Goal: Information Seeking & Learning: Learn about a topic

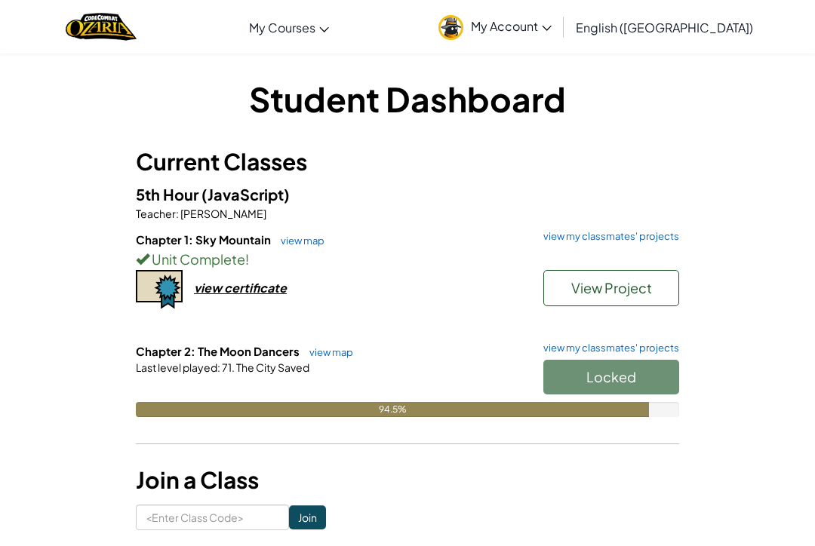
click at [140, 383] on div at bounding box center [407, 388] width 543 height 27
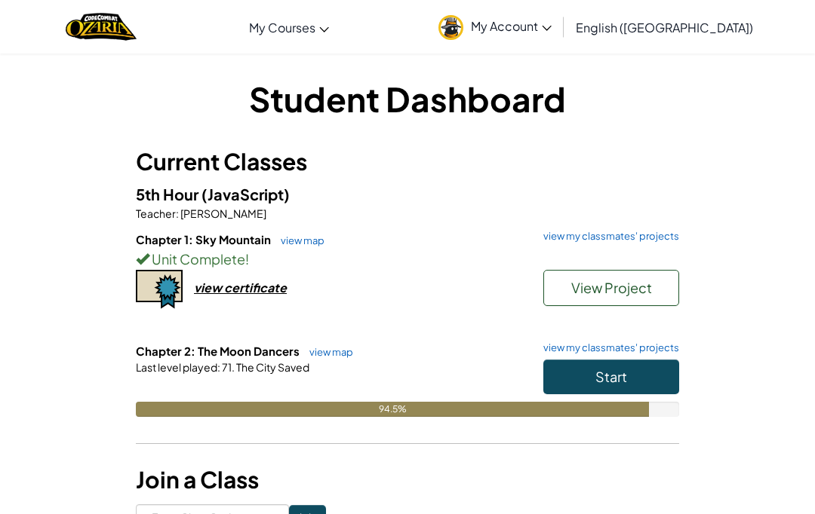
click at [659, 367] on button "Start" at bounding box center [611, 377] width 136 height 35
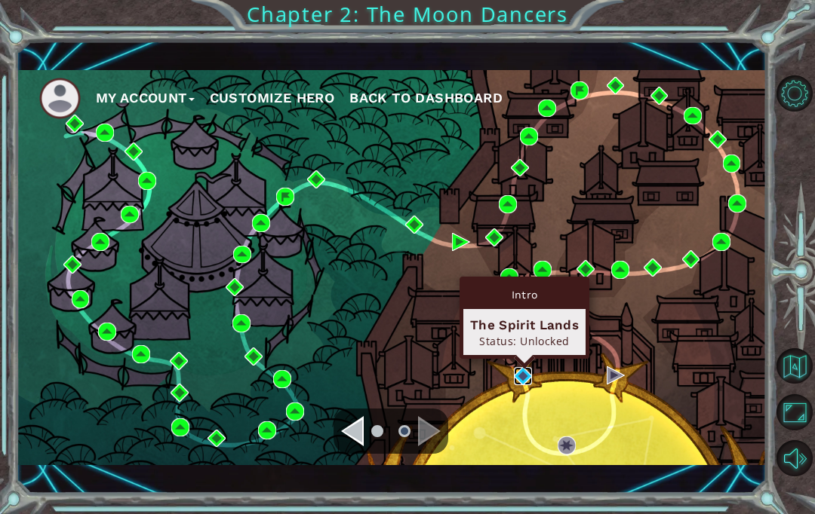
click at [532, 370] on img at bounding box center [523, 376] width 18 height 18
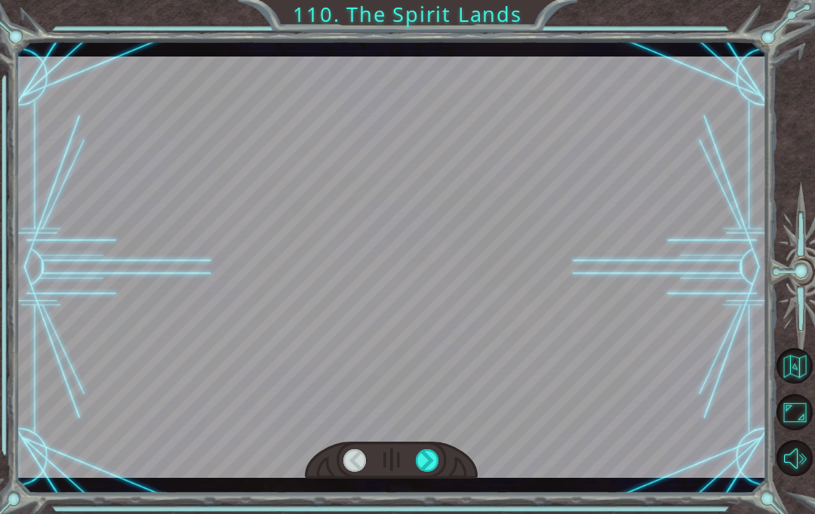
click at [85, 302] on div at bounding box center [392, 268] width 750 height 422
click at [637, 374] on div at bounding box center [392, 268] width 750 height 422
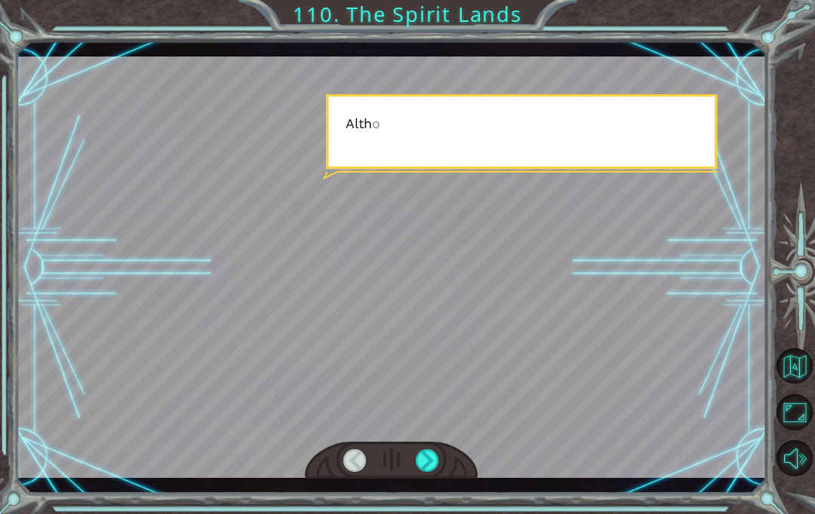
scroll to position [54, 0]
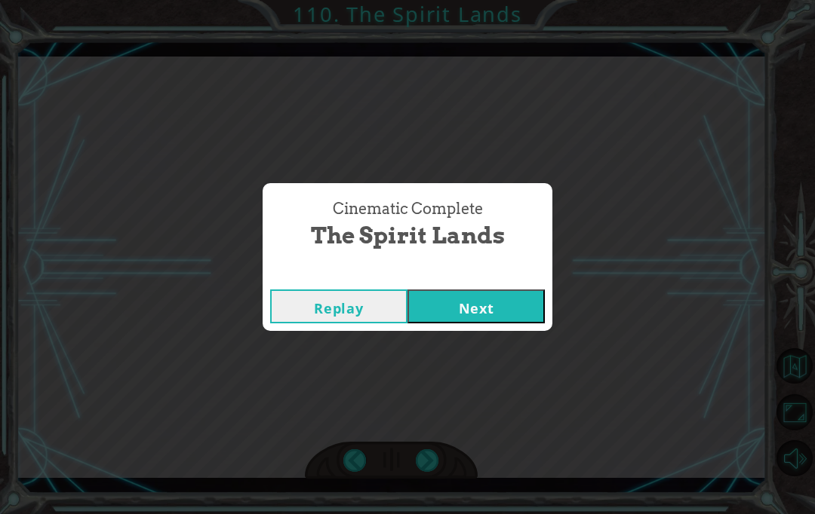
click at [466, 282] on div "Replay Next" at bounding box center [408, 306] width 290 height 49
click at [471, 306] on button "Next" at bounding box center [475, 307] width 137 height 34
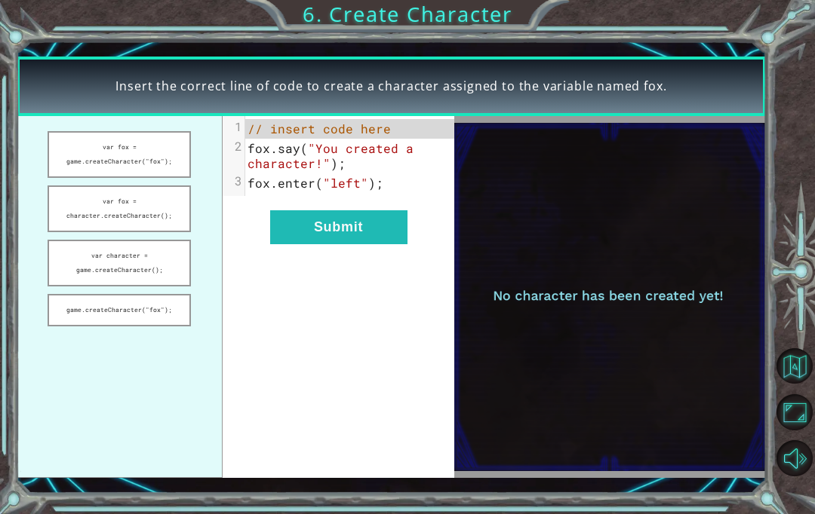
click at [69, 156] on button "var fox = game.createCharacter("fox");" at bounding box center [119, 154] width 143 height 47
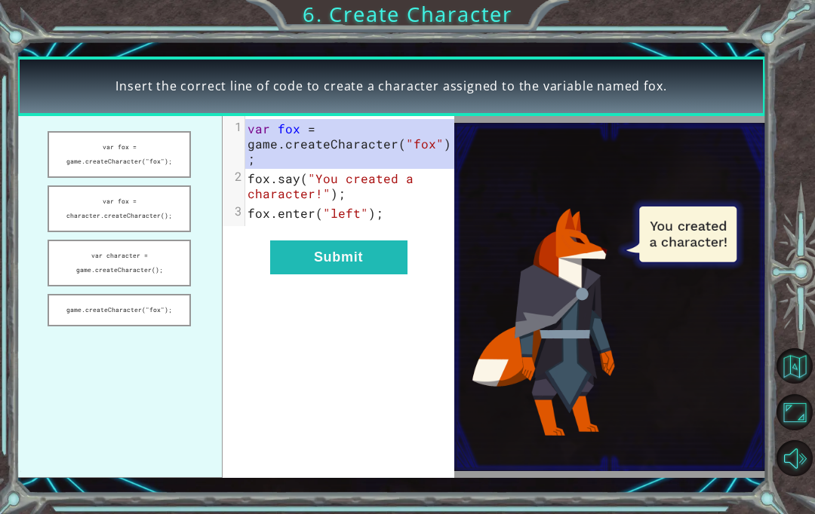
click at [287, 241] on button "Submit" at bounding box center [338, 258] width 137 height 34
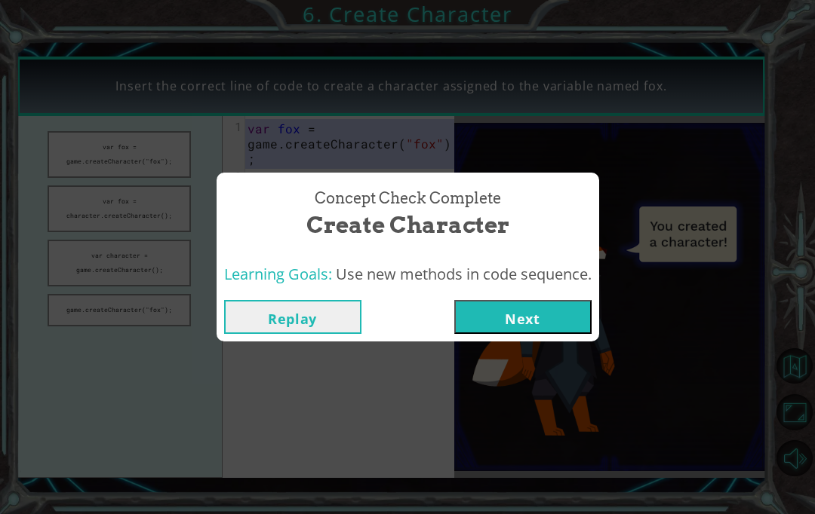
click at [511, 329] on button "Next" at bounding box center [522, 317] width 137 height 34
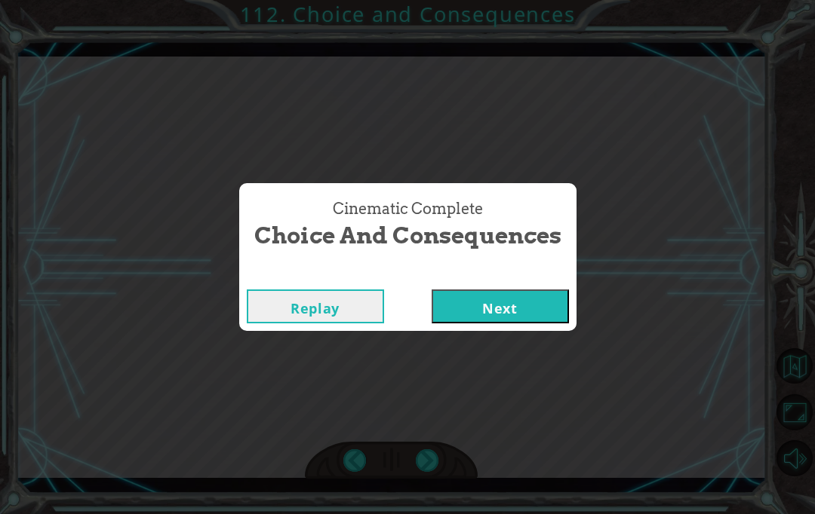
click at [500, 306] on button "Next" at bounding box center [500, 307] width 137 height 34
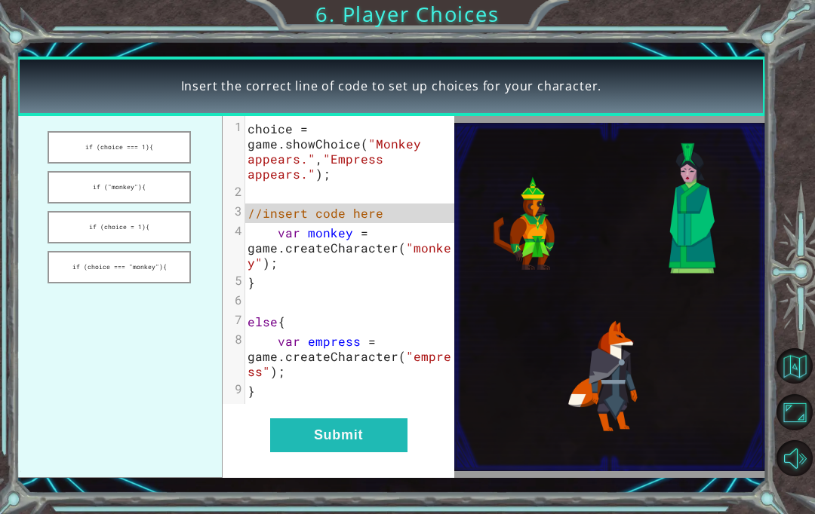
click at [79, 163] on button "if (choice === 1){" at bounding box center [119, 147] width 143 height 32
click at [305, 421] on button "Submit" at bounding box center [338, 436] width 137 height 34
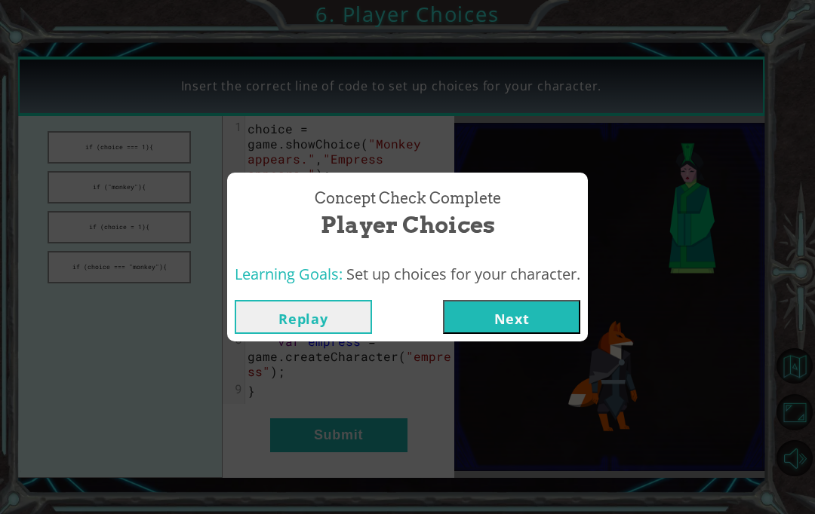
click at [543, 301] on button "Next" at bounding box center [511, 317] width 137 height 34
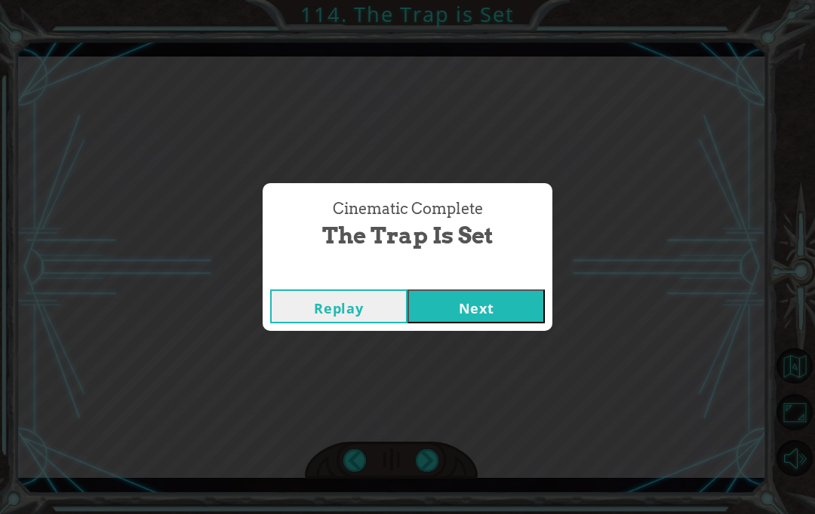
click at [460, 314] on button "Next" at bounding box center [475, 307] width 137 height 34
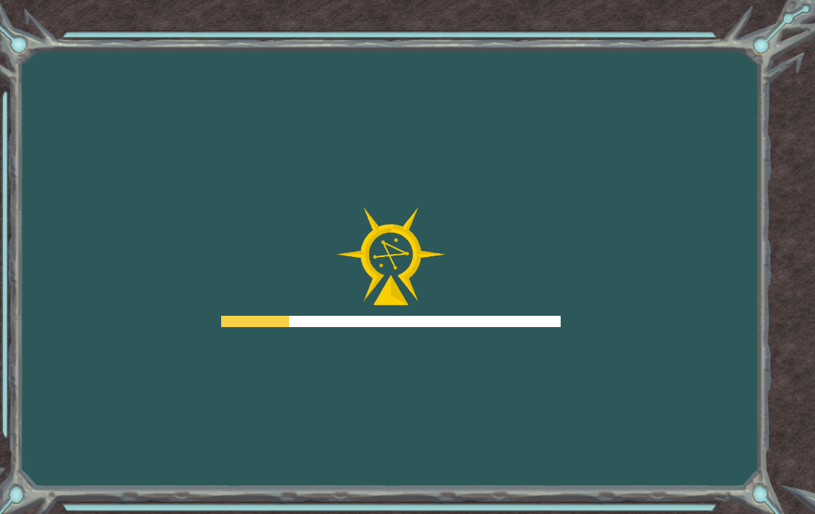
click at [457, 349] on div "Goals Error loading from server. Try refreshing the page. You'll need to join a…" at bounding box center [407, 257] width 815 height 514
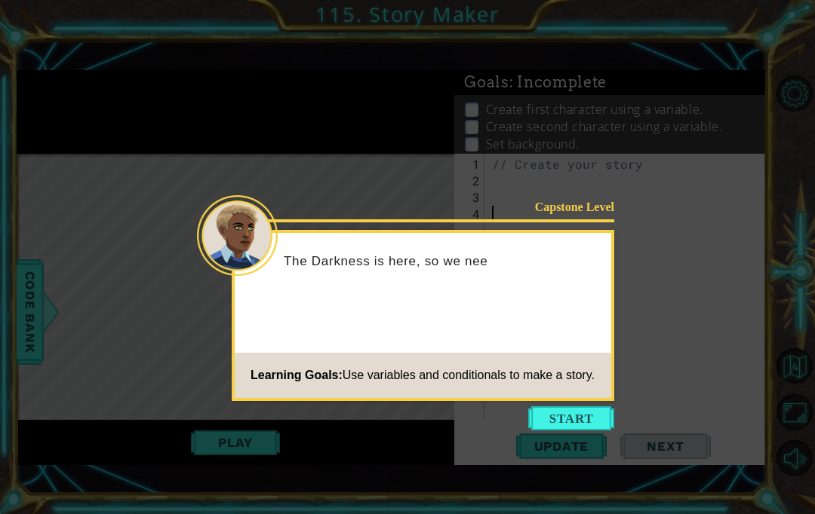
click at [570, 398] on footer "Learning Goals: Use variables and conditionals to make a story." at bounding box center [423, 375] width 376 height 45
click at [551, 411] on button "Start" at bounding box center [571, 419] width 86 height 24
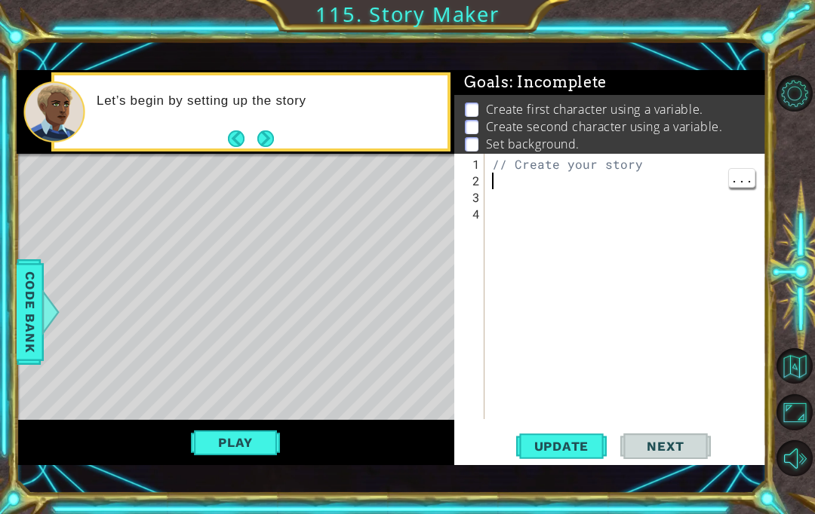
click at [511, 228] on div "// Create your story" at bounding box center [629, 305] width 281 height 299
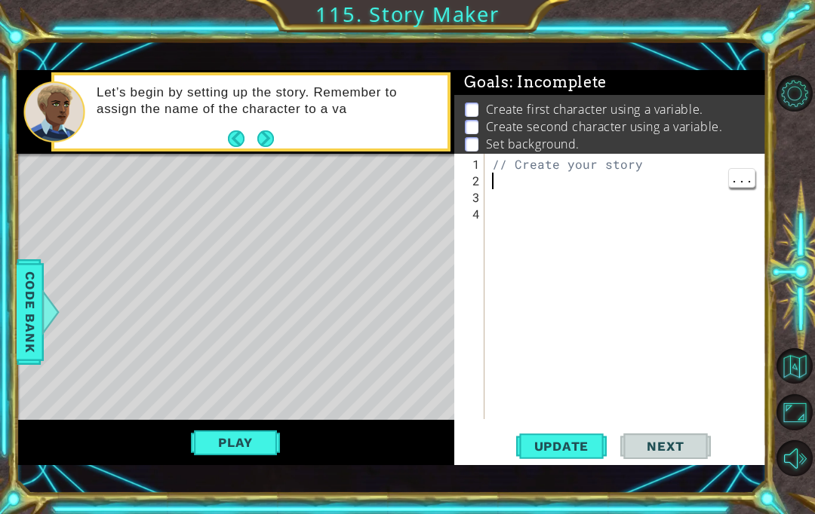
click at [628, 238] on div "// Create your story" at bounding box center [629, 305] width 281 height 299
click at [32, 337] on span "Code Bank" at bounding box center [30, 312] width 24 height 92
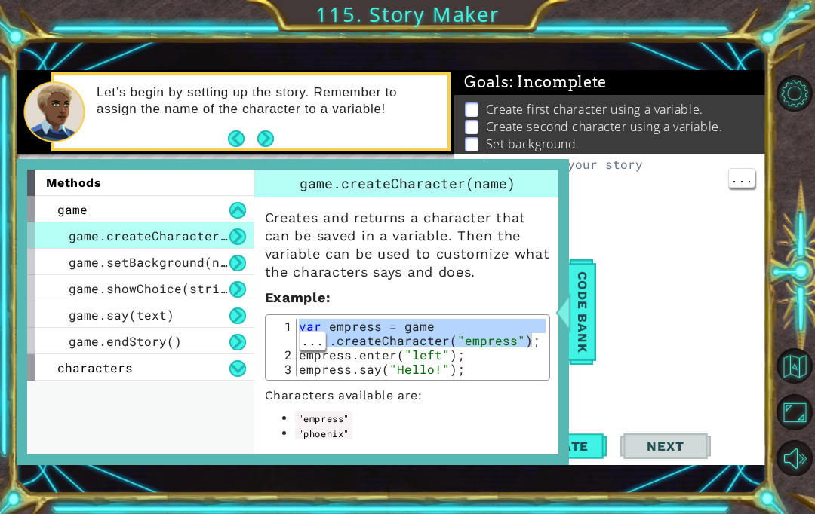
type textarea "var empress = game.createCharacter("empress");"
click at [594, 329] on div "Code Bank" at bounding box center [582, 313] width 27 height 106
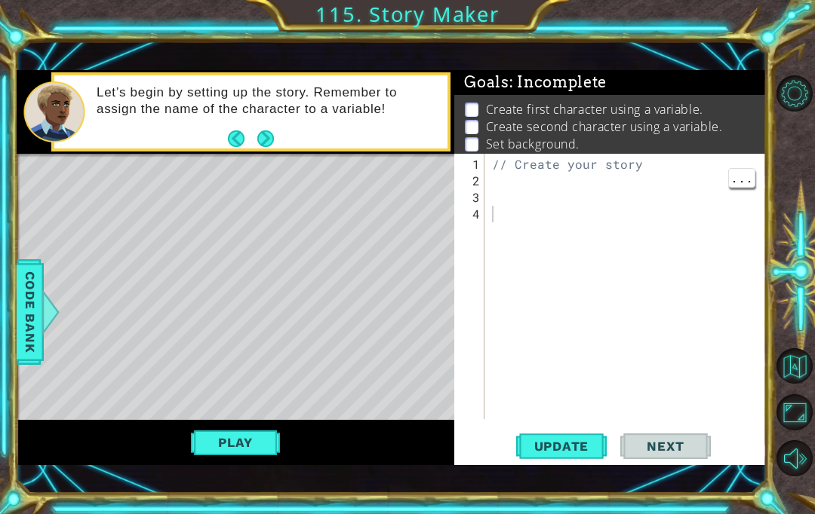
click at [623, 238] on div "// Create your story" at bounding box center [629, 305] width 281 height 299
paste textarea "var empress = game.createCharacter("empress");"
click at [594, 496] on div "1 ההההההההההההההההההההההההההההההההההההההההההההההההההההההההההההההההההההההההההההה…" at bounding box center [407, 257] width 815 height 514
click at [574, 498] on div "1 ההההההההההההההההההההההההההההההההההההההההההההההההההההההההההההההההההההההההההההה…" at bounding box center [407, 257] width 815 height 514
click at [590, 496] on div "1 ההההההההההההההההההההההההההההההההההההההההההההההההההההההההההההההההההההההההההההה…" at bounding box center [407, 257] width 815 height 514
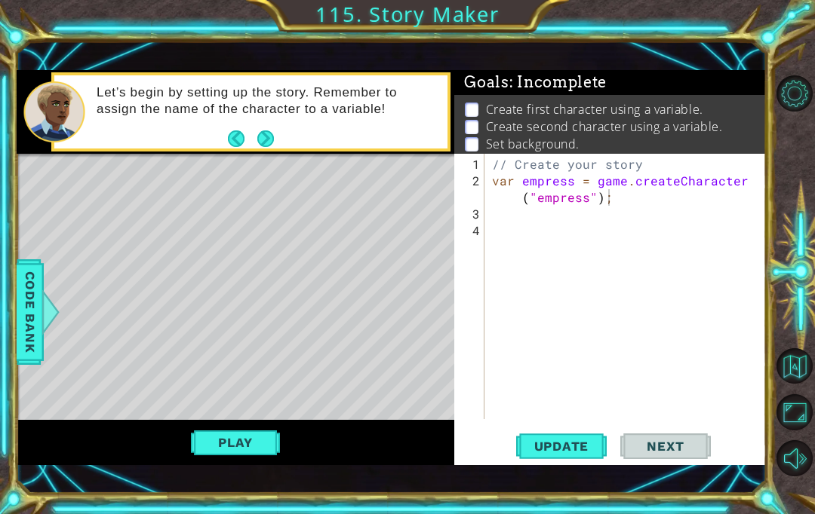
click at [588, 499] on div "1 ההההההההההההההההההההההההההההההההההההההההההההההההההההההההההההההההההההההההההההה…" at bounding box center [407, 257] width 815 height 514
click at [587, 500] on div "1 ההההההההההההההההההההההההההההההההההההההההההההההההההההההההההההההההההההההההההההה…" at bounding box center [407, 257] width 815 height 514
click at [20, 318] on span "Code Bank" at bounding box center [30, 312] width 24 height 92
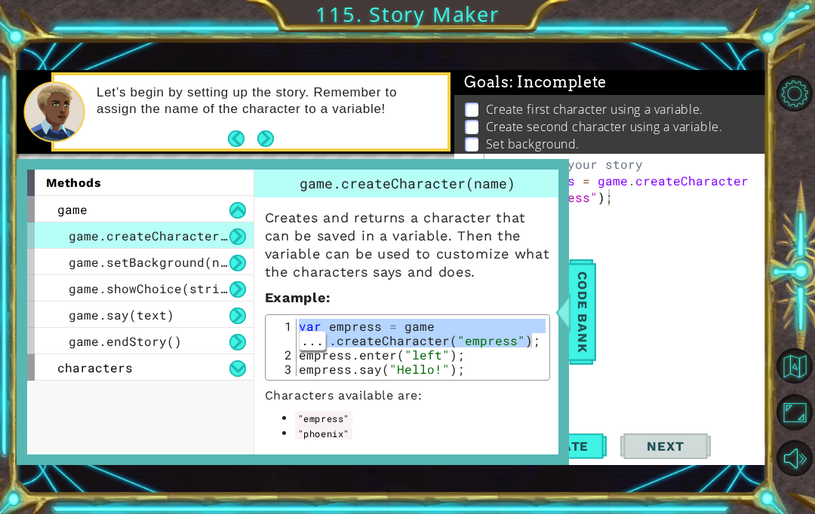
click at [78, 311] on span "game.say(text)" at bounding box center [122, 315] width 106 height 16
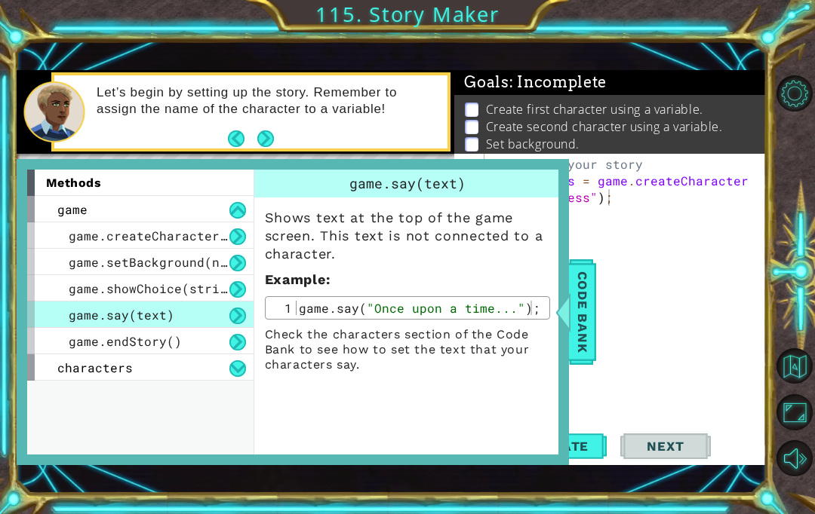
click at [82, 306] on div "game.say(text)" at bounding box center [140, 315] width 226 height 26
click at [80, 306] on div "game.say(text)" at bounding box center [140, 315] width 226 height 26
click at [75, 370] on span "characters" at bounding box center [94, 368] width 75 height 16
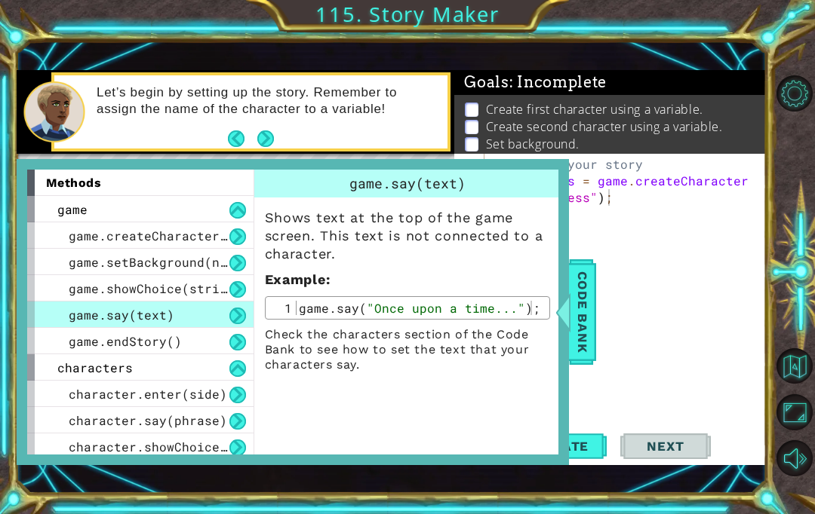
click at [77, 383] on div "character.enter(side)" at bounding box center [140, 394] width 226 height 26
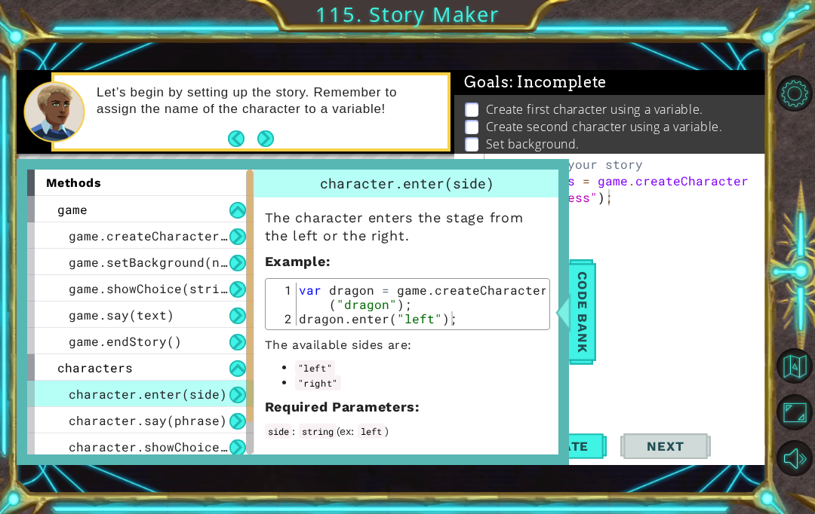
click at [66, 420] on div "character.say(phrase)" at bounding box center [140, 420] width 226 height 26
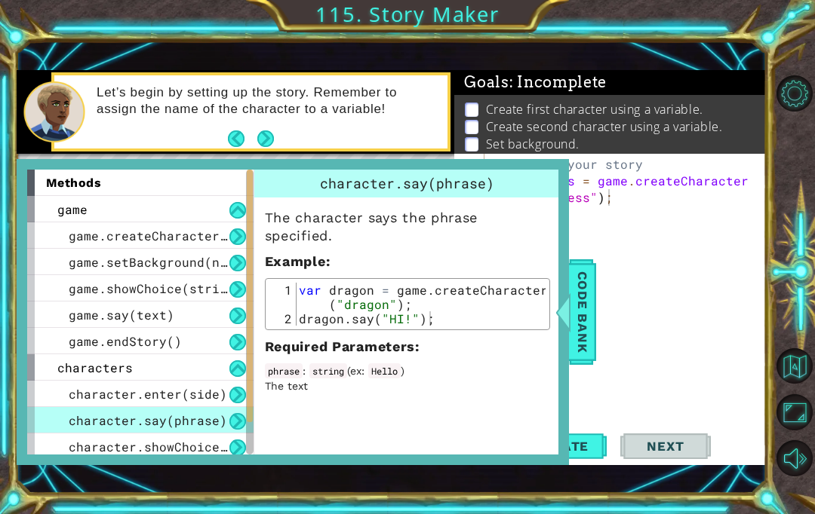
click at [71, 343] on span "game.endStory()" at bounding box center [125, 341] width 113 height 16
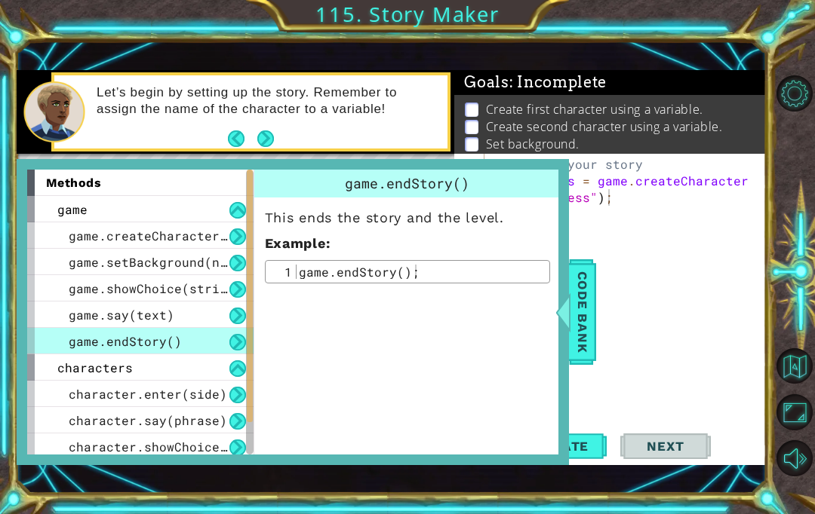
click at [78, 295] on span "game.showChoice(string1, string2)" at bounding box center [193, 289] width 249 height 16
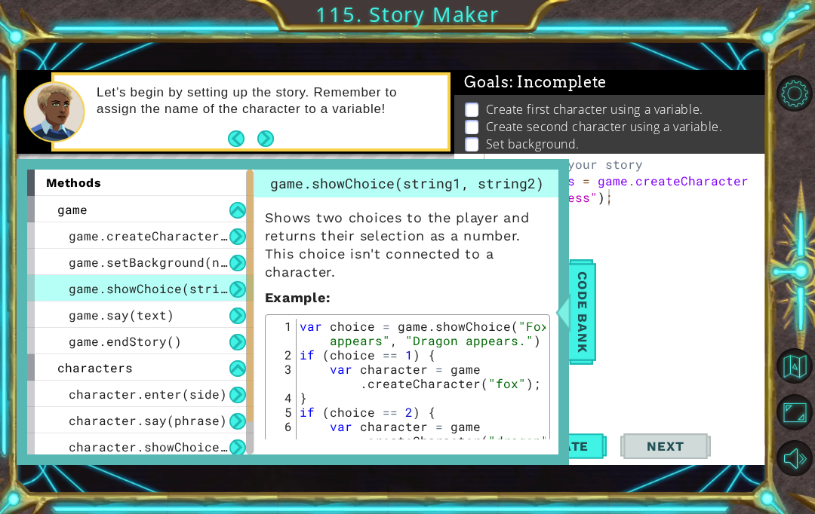
click at [69, 268] on span "game.setBackground(name)" at bounding box center [159, 262] width 181 height 16
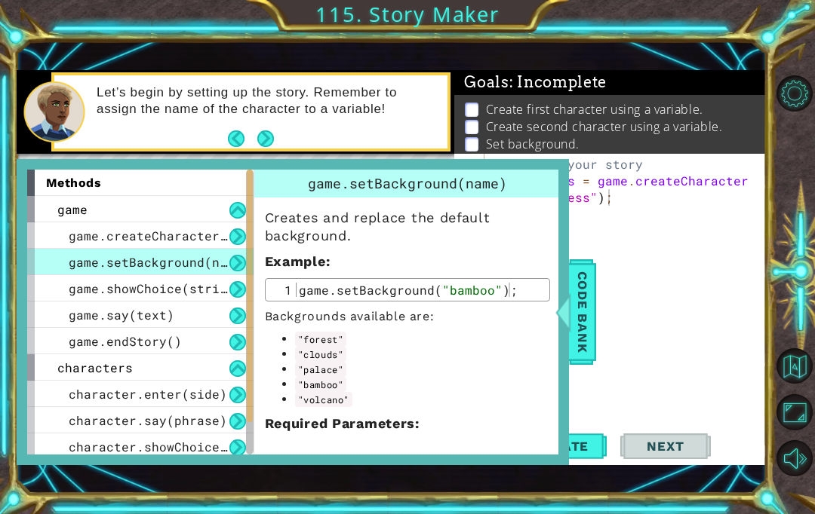
click at [81, 285] on span "game.showChoice(string1, string2)" at bounding box center [193, 289] width 249 height 16
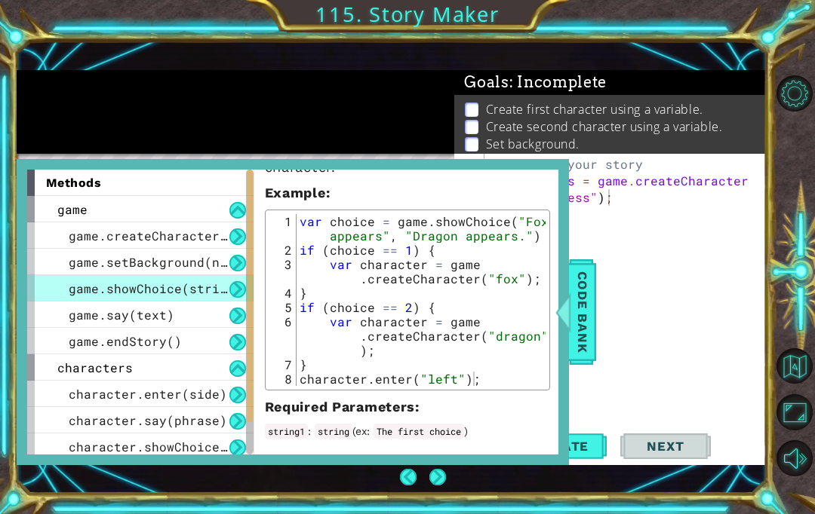
scroll to position [108, 0]
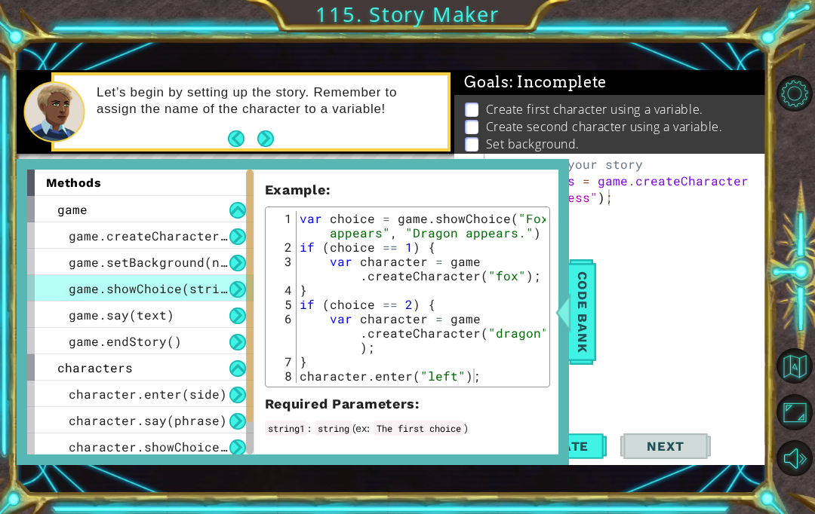
click at [79, 319] on span "game.say(text)" at bounding box center [122, 315] width 106 height 16
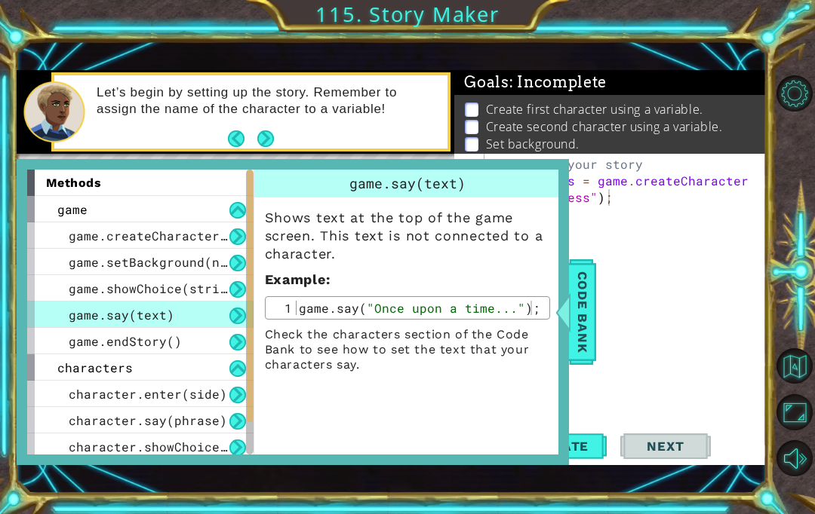
click at [77, 318] on span "game.say(text)" at bounding box center [122, 315] width 106 height 16
click at [78, 338] on span "game.endStory()" at bounding box center [125, 341] width 113 height 16
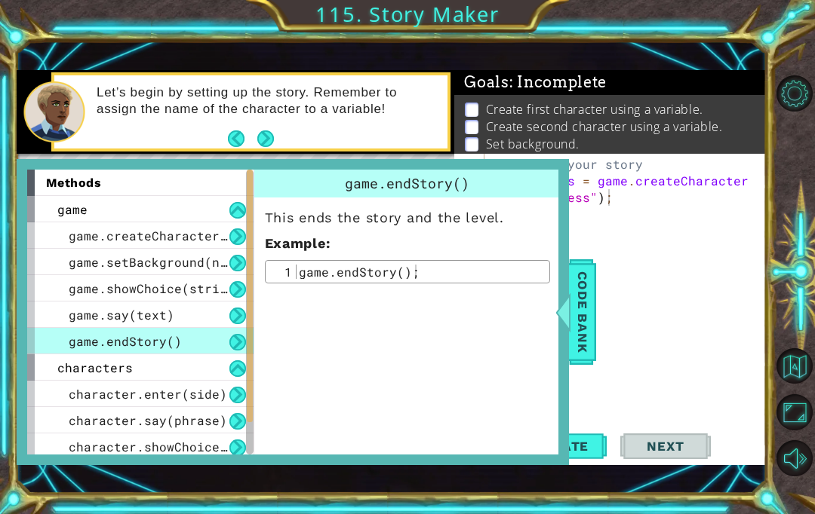
click at [71, 366] on span "characters" at bounding box center [94, 368] width 75 height 16
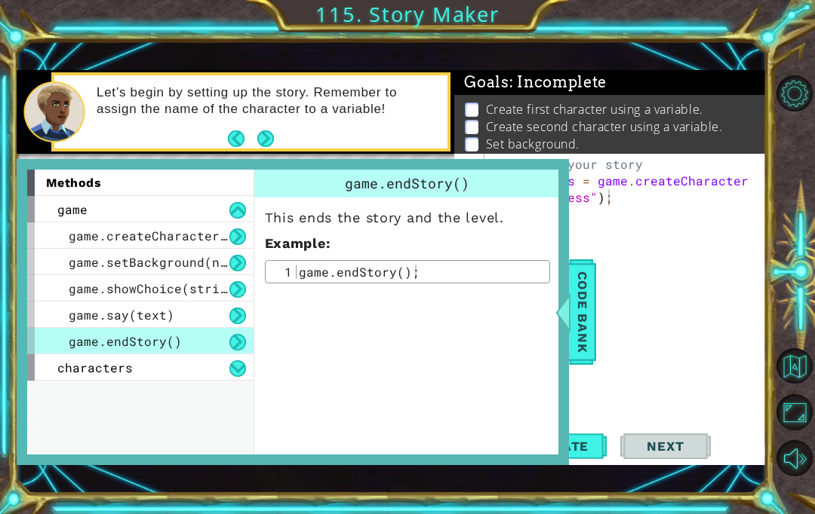
click at [81, 289] on span "game.showChoice(string1, string2)" at bounding box center [193, 289] width 249 height 16
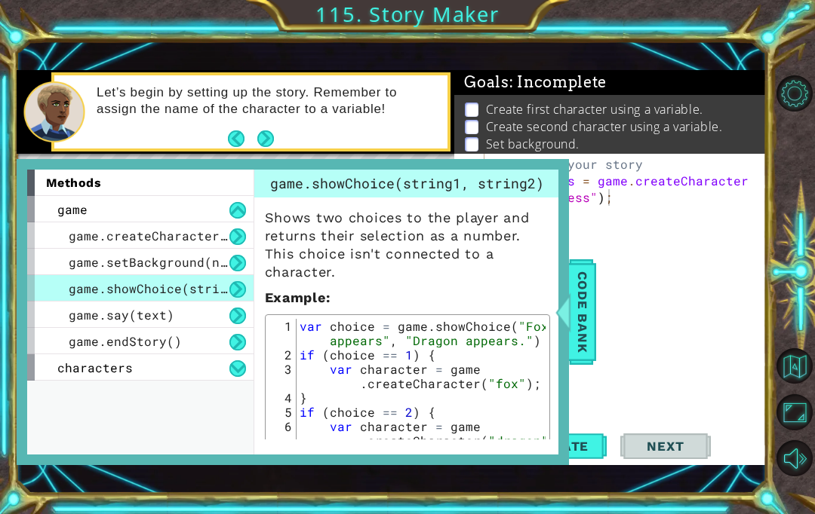
click at [114, 332] on div "game.endStory()" at bounding box center [140, 341] width 226 height 26
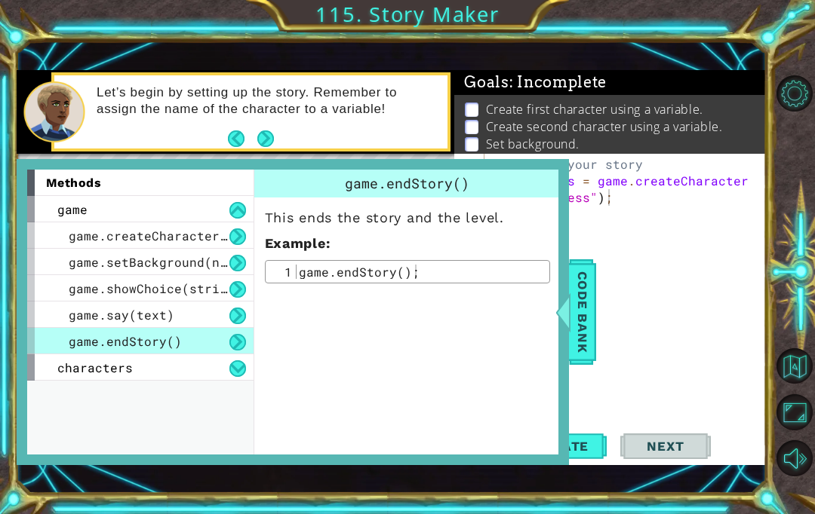
click at [74, 255] on span "game.setBackground(name)" at bounding box center [159, 262] width 181 height 16
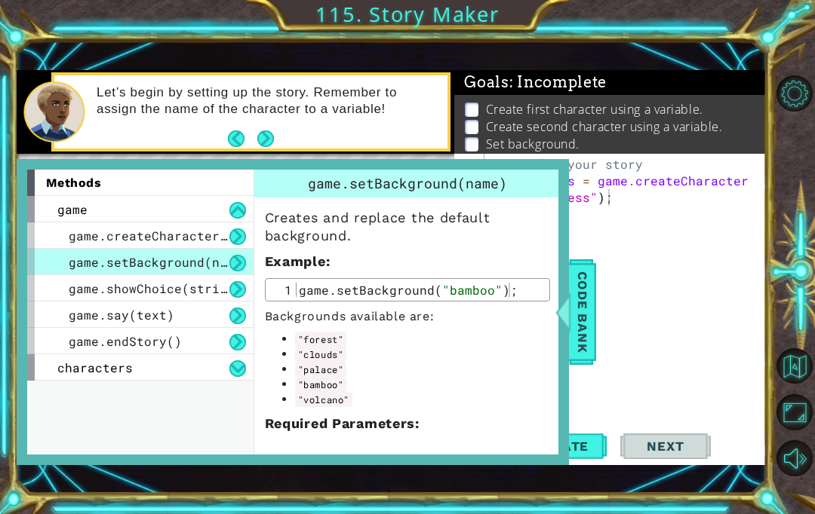
click at [44, 255] on div "game.setBackground(name)" at bounding box center [140, 262] width 226 height 26
click at [91, 338] on span "game.endStory()" at bounding box center [125, 341] width 113 height 16
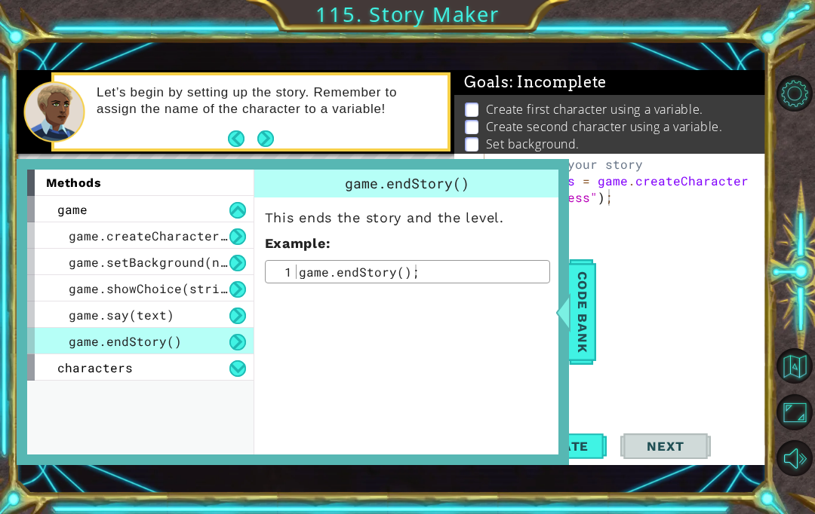
click at [66, 431] on div "methods game game.createCharacter(name) game.setBackground(name) game.showChoic…" at bounding box center [140, 312] width 226 height 284
click at [72, 413] on div "methods game game.createCharacter(name) game.setBackground(name) game.showChoic…" at bounding box center [140, 312] width 226 height 284
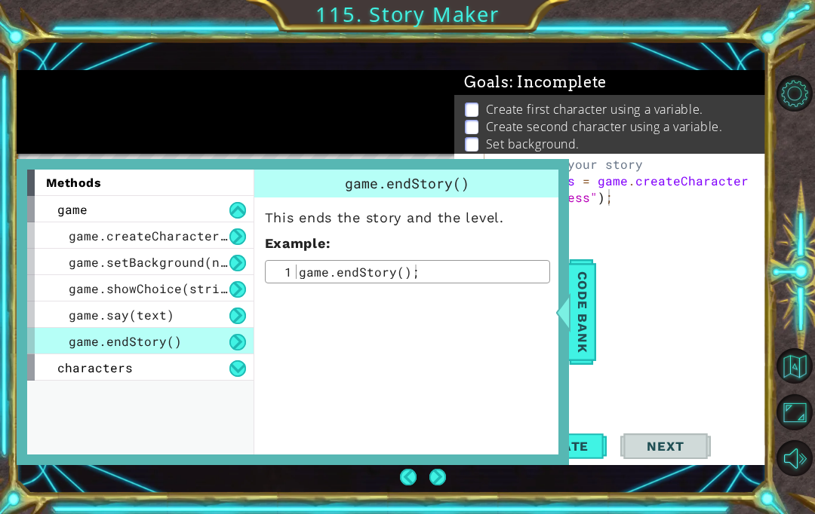
scroll to position [54, 0]
click at [210, 370] on div "characters" at bounding box center [140, 368] width 226 height 26
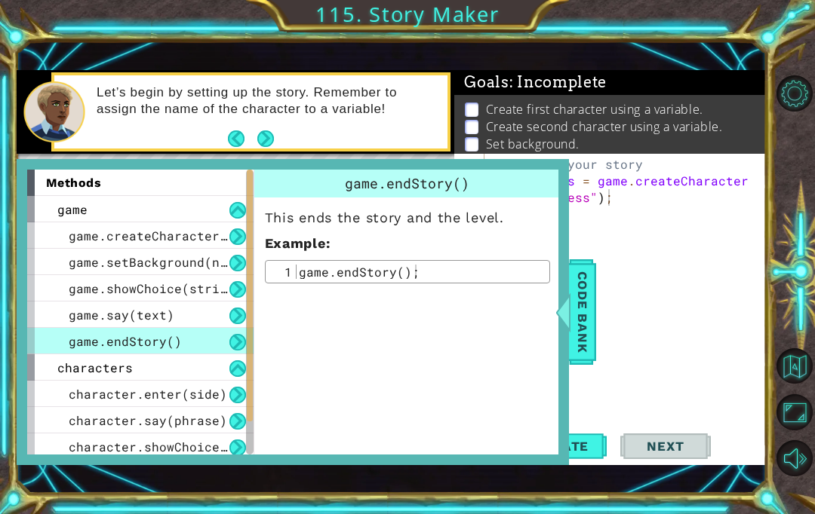
click at [91, 385] on div "character.enter(side)" at bounding box center [140, 394] width 226 height 26
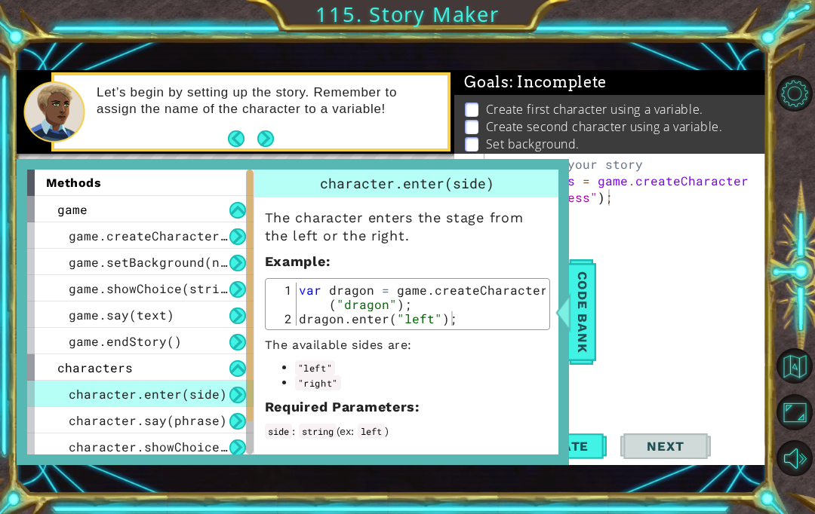
click at [81, 415] on span "character.say(phrase)" at bounding box center [148, 421] width 158 height 16
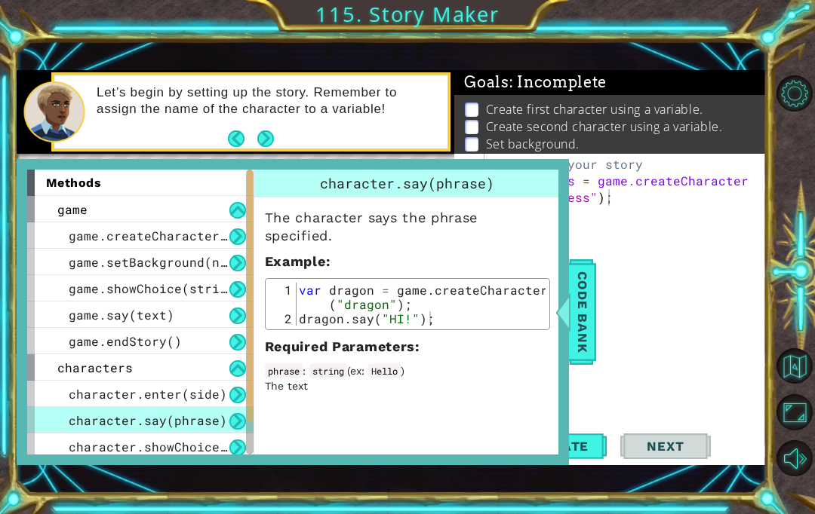
click at [63, 425] on div "character.say(phrase)" at bounding box center [140, 420] width 226 height 26
click at [88, 236] on span "game.createCharacter(name)" at bounding box center [167, 236] width 196 height 16
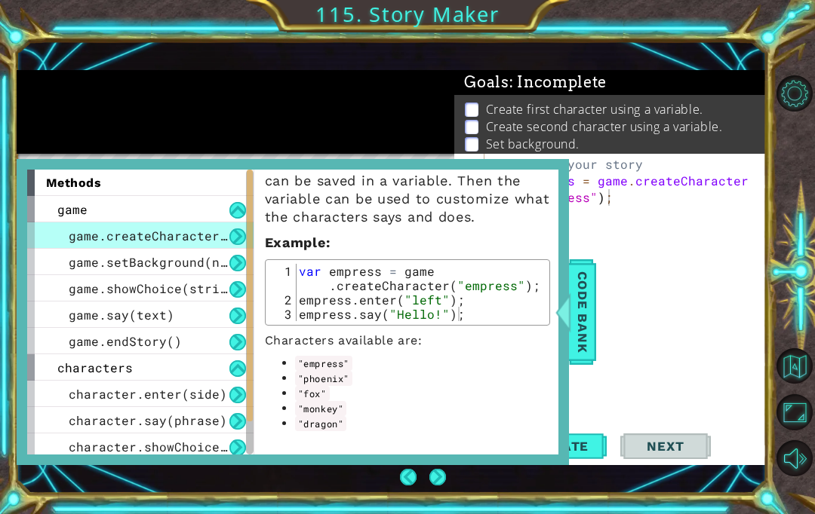
scroll to position [57, 0]
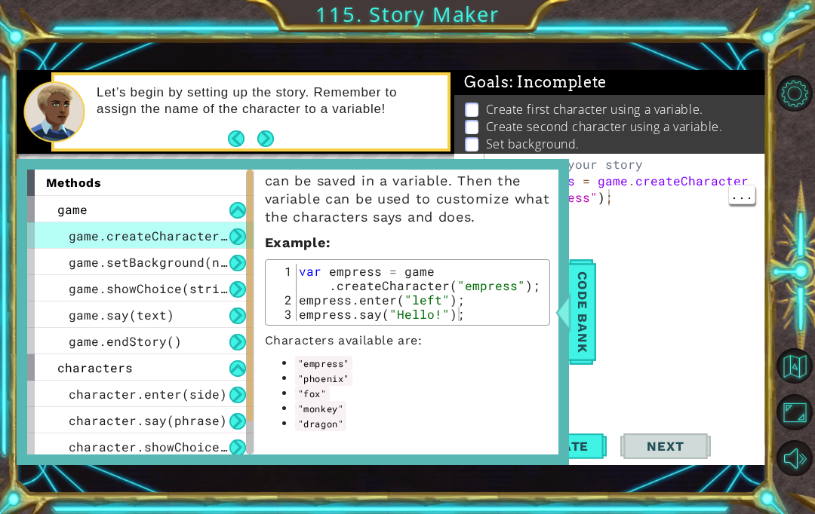
click at [582, 294] on span "Code Bank" at bounding box center [582, 312] width 24 height 92
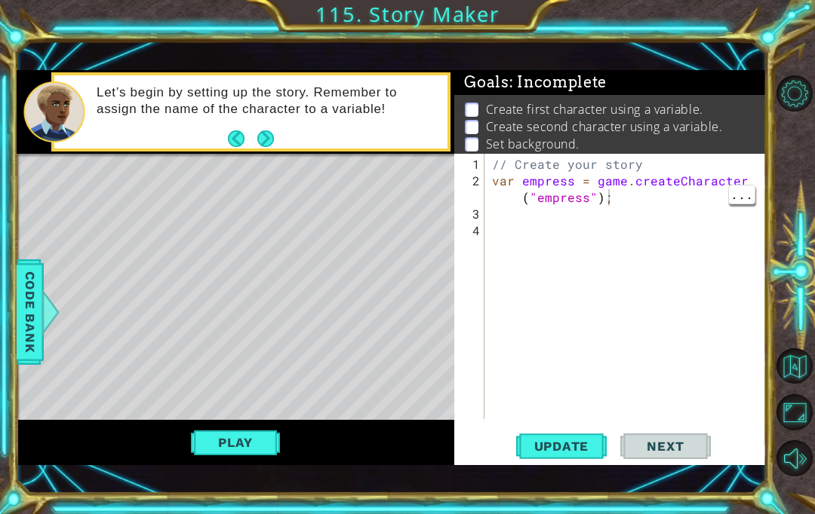
click at [681, 158] on div "// Create your story var empress = game . createCharacter ( "empress" ) ;" at bounding box center [629, 305] width 281 height 299
type textarea "// Create your story"
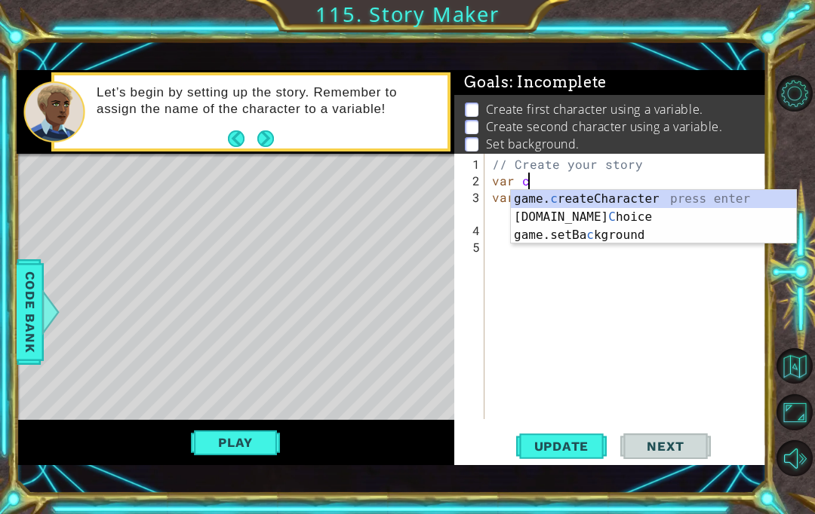
scroll to position [0, 2]
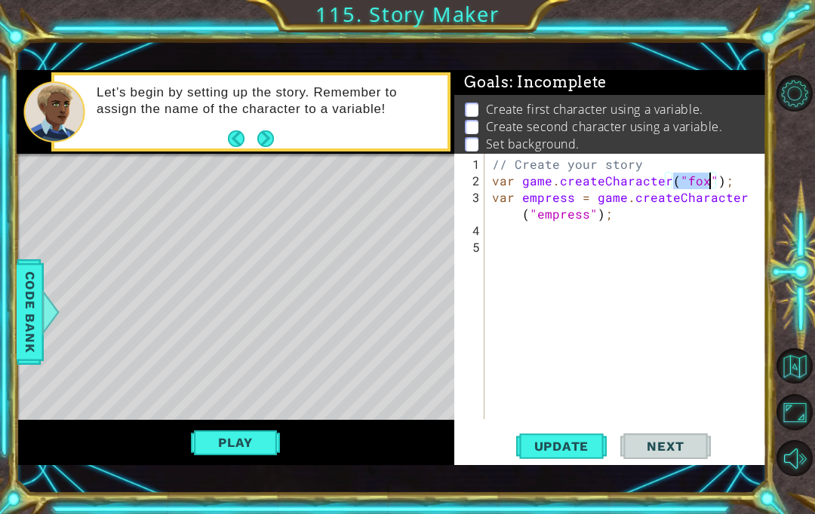
click at [572, 440] on span "Update" at bounding box center [561, 446] width 85 height 15
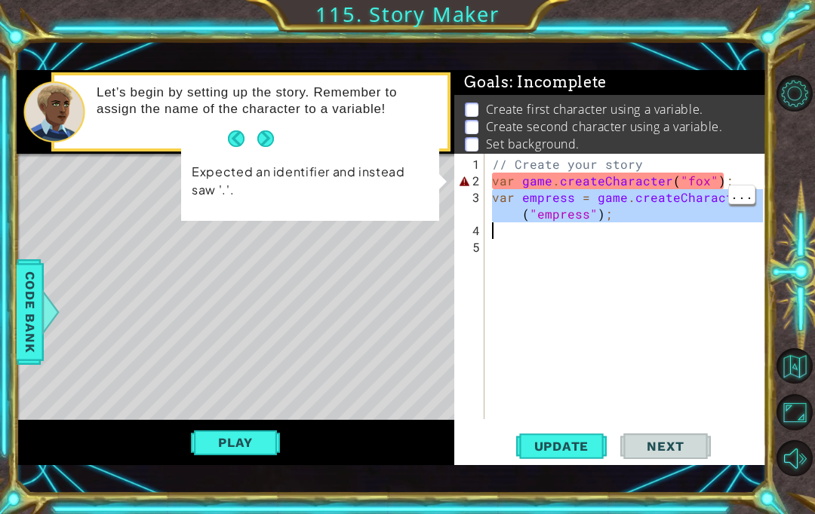
type textarea "var empress = game.createCharacter("empress");"
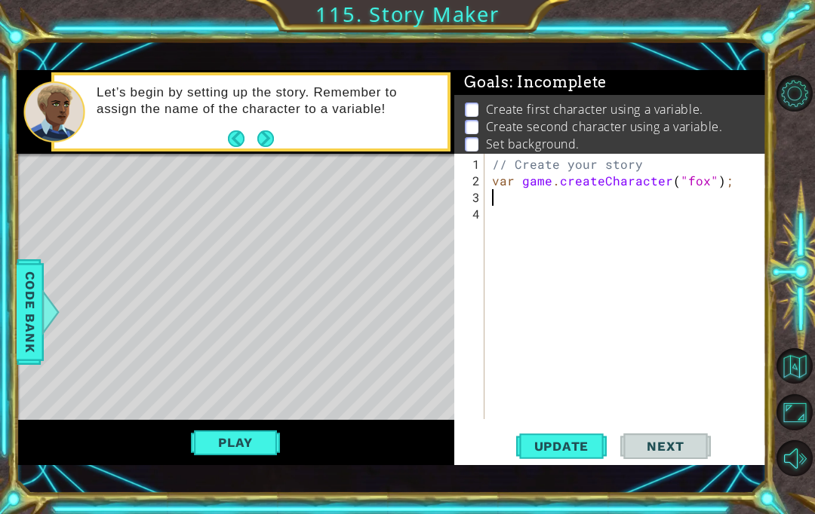
click at [27, 340] on span "Code Bank" at bounding box center [30, 312] width 24 height 92
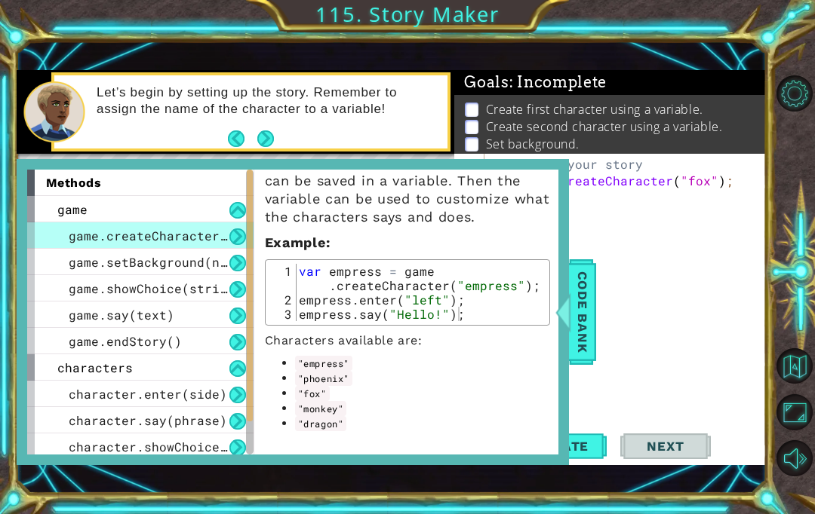
click at [591, 296] on span "Code Bank" at bounding box center [582, 312] width 24 height 92
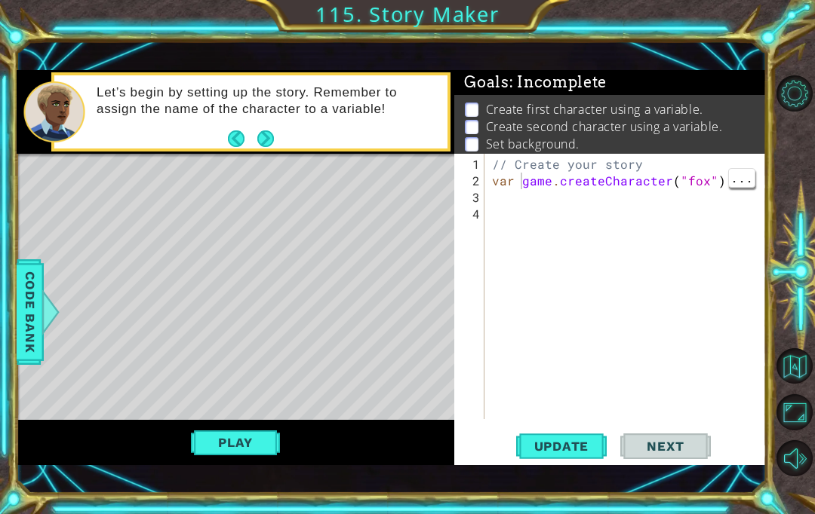
click at [522, 185] on div "// Create your story var game . createCharacter ( "fox" ) ;" at bounding box center [629, 305] width 281 height 299
click at [518, 184] on div "// Create your story var game . createCharacter ( "fox" ) ;" at bounding box center [629, 305] width 281 height 299
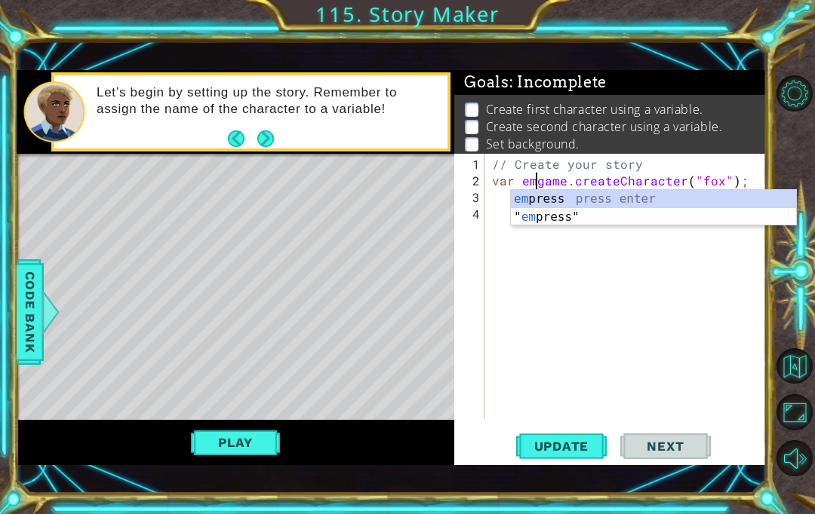
scroll to position [0, 3]
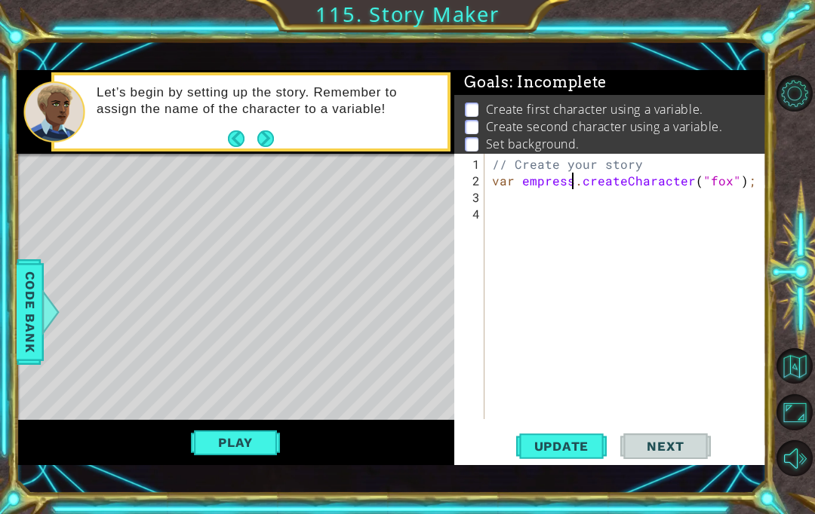
click at [43, 311] on div at bounding box center [50, 312] width 19 height 45
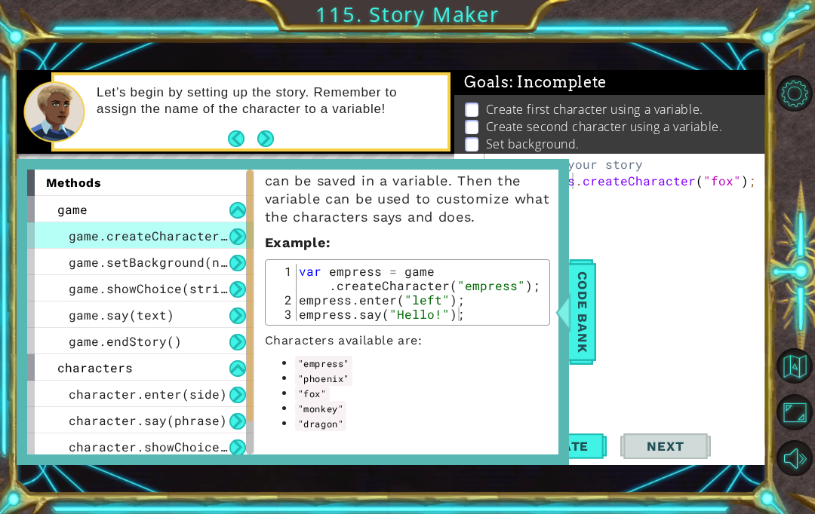
click at [591, 293] on span "Code Bank" at bounding box center [582, 312] width 24 height 92
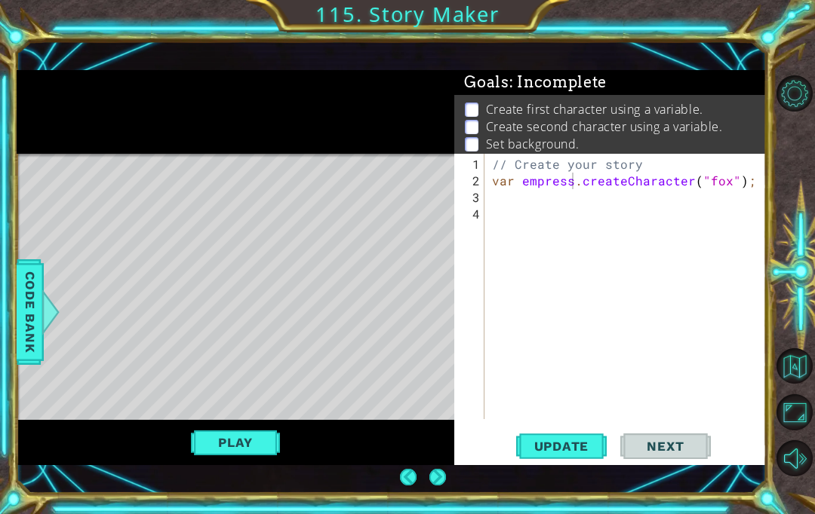
scroll to position [54, 0]
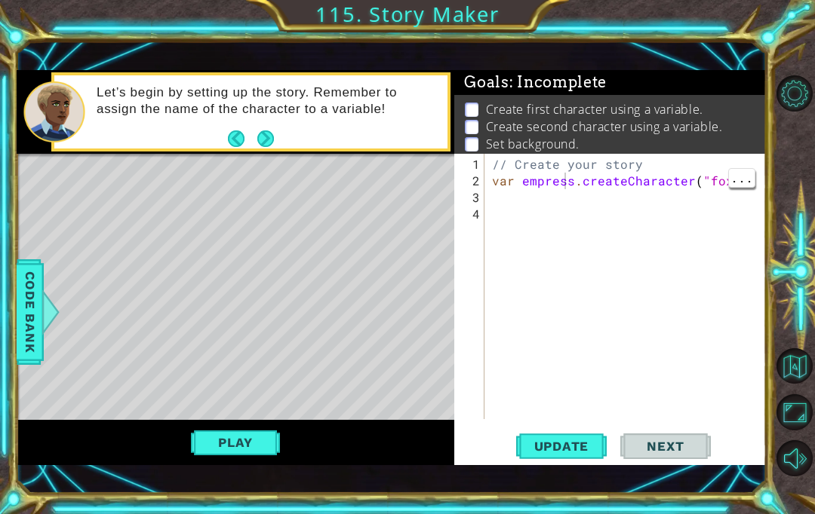
click at [564, 184] on div "// Create your story var empress . createCharacter ( "fox" ) ;" at bounding box center [629, 305] width 281 height 299
click at [568, 180] on div "// Create your story var empress . createCharacter ( "fox" ) ;" at bounding box center [629, 305] width 281 height 299
click at [573, 181] on div "// Create your story var empress . createCharacter ( "fox" ) ;" at bounding box center [629, 305] width 281 height 299
click at [587, 442] on span "Update" at bounding box center [561, 446] width 85 height 15
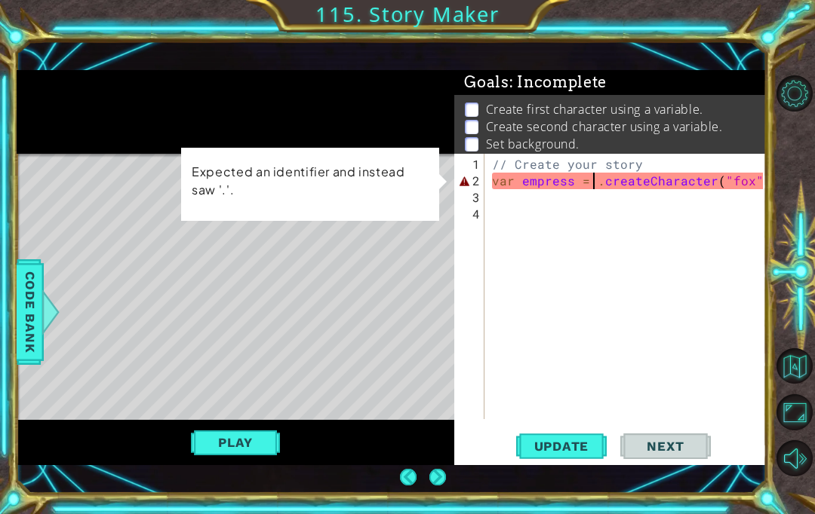
click at [23, 300] on span "Code Bank" at bounding box center [30, 312] width 24 height 92
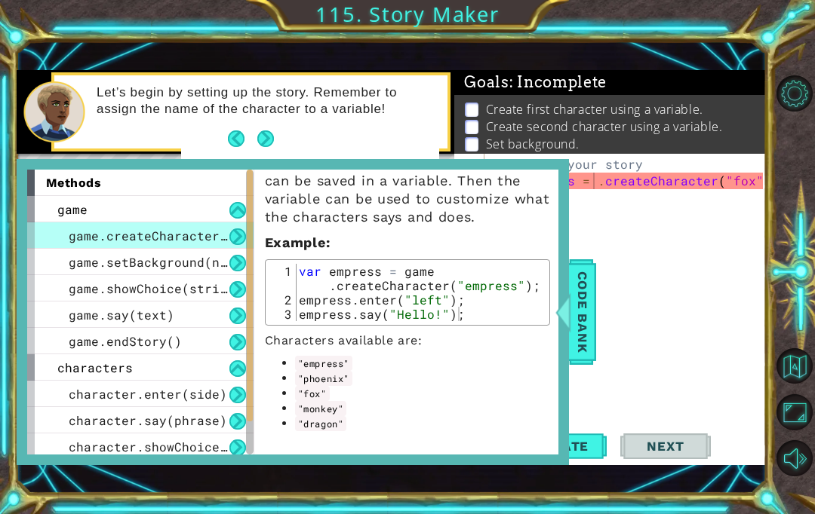
click at [587, 306] on span "Code Bank" at bounding box center [582, 312] width 24 height 92
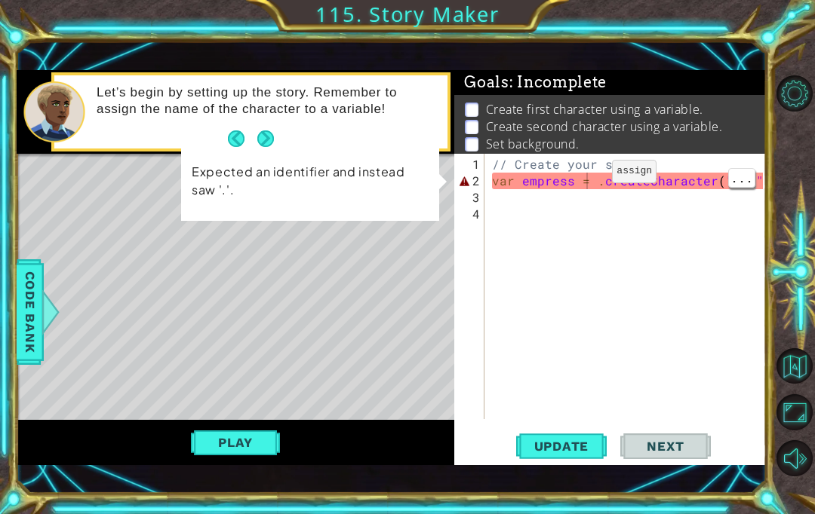
click at [586, 179] on div "// Create your story var empress = . createCharacter ( "fox" ) ;" at bounding box center [629, 305] width 281 height 299
click at [594, 178] on div "// Create your story var empress = . createCharacter ( "fox" ) ;" at bounding box center [629, 305] width 281 height 299
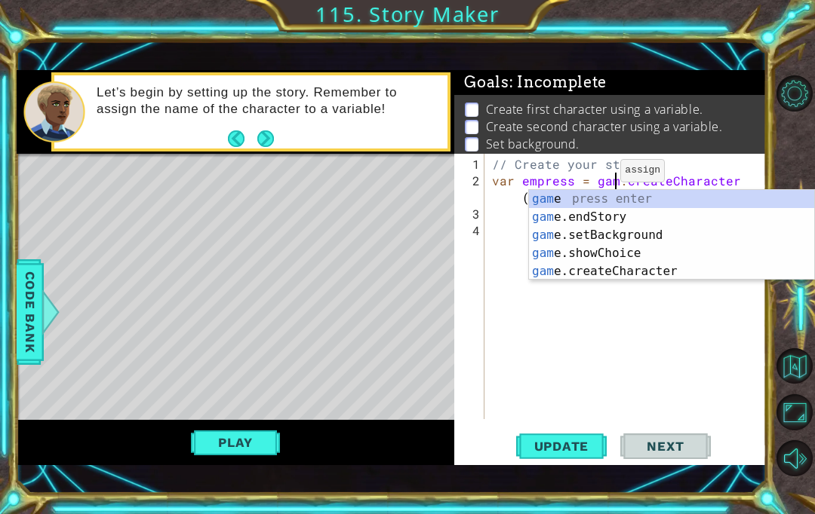
scroll to position [0, 8]
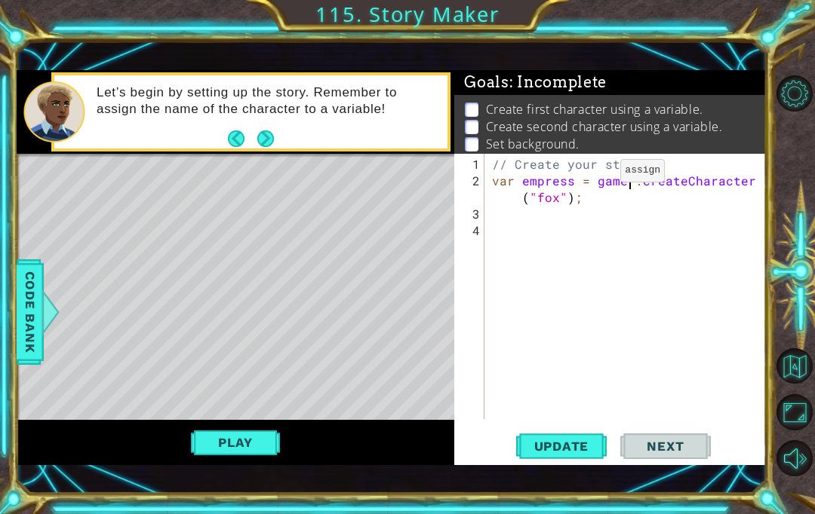
click at [605, 434] on button "Update" at bounding box center [561, 447] width 91 height 31
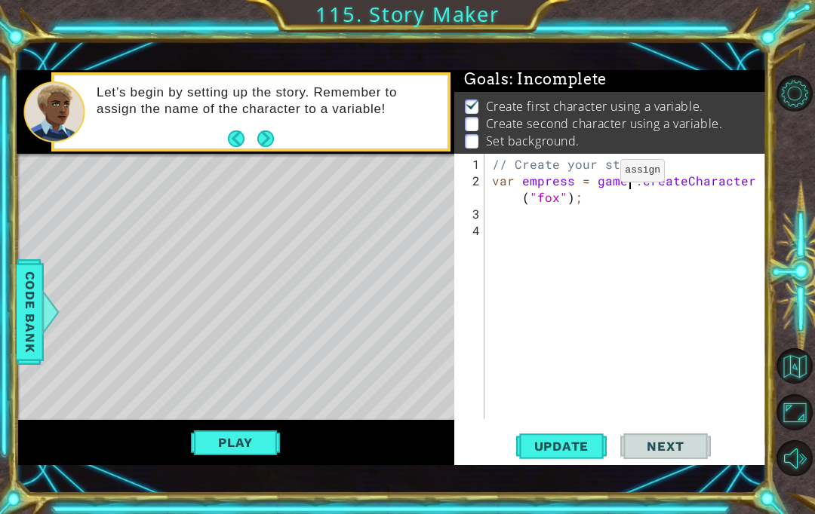
click at [195, 439] on button "Play" at bounding box center [235, 442] width 88 height 29
type textarea "// Create your story"
click at [701, 164] on div "// Create your story var empress = game . createCharacter ( "fox" ) ;" at bounding box center [629, 305] width 281 height 299
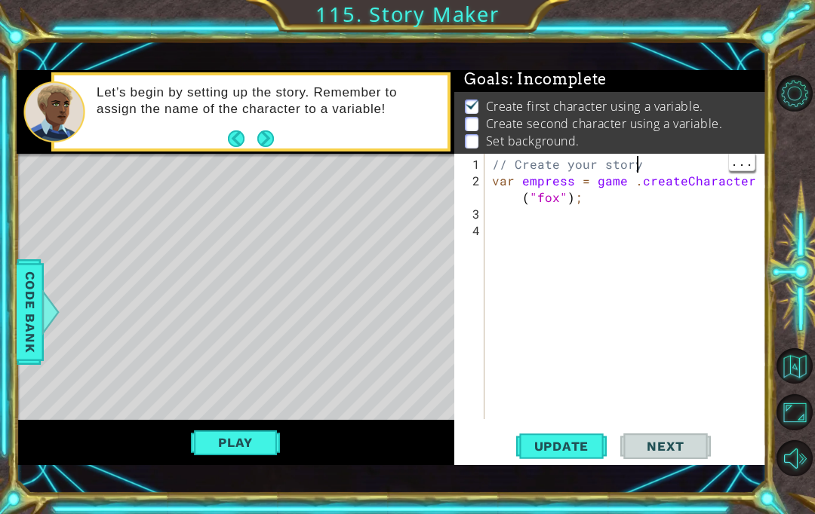
scroll to position [0, 0]
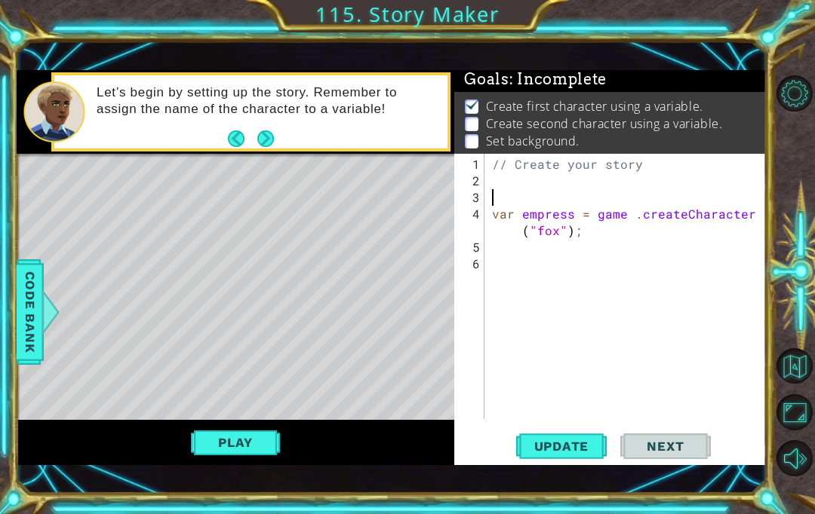
click at [27, 302] on span "Code Bank" at bounding box center [30, 312] width 24 height 92
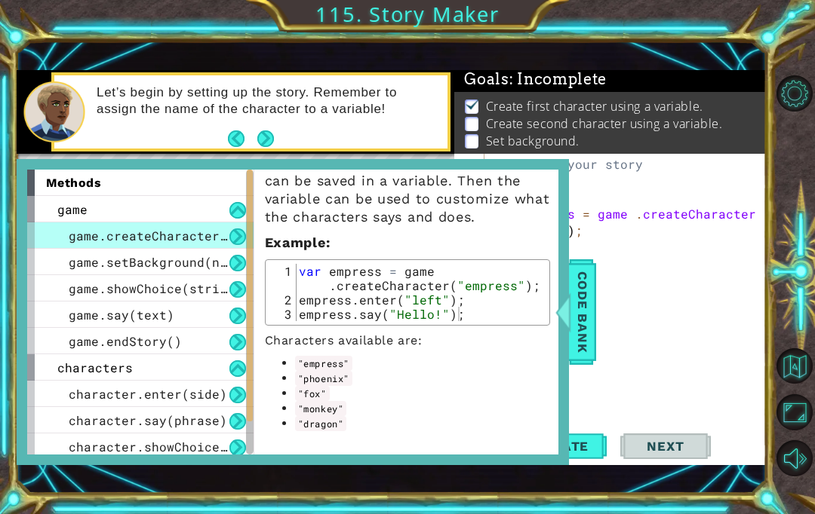
click at [88, 263] on span "game.setBackground(name)" at bounding box center [159, 262] width 181 height 16
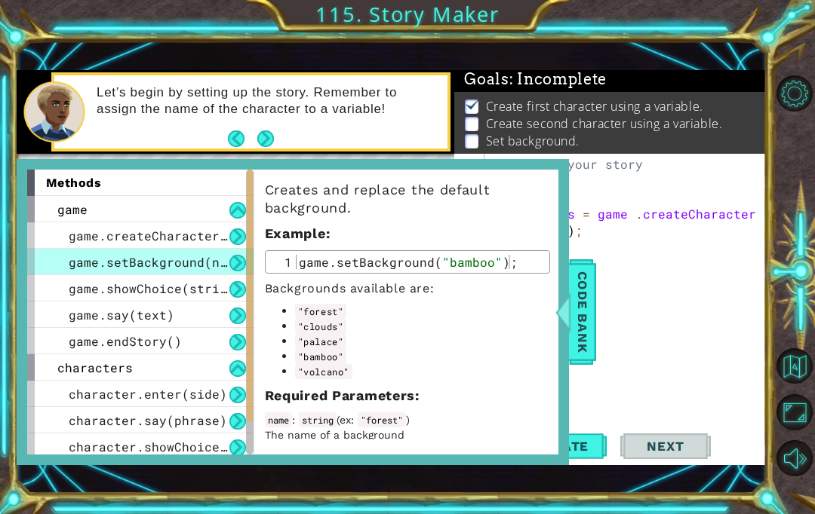
click at [588, 304] on span "Code Bank" at bounding box center [582, 312] width 24 height 92
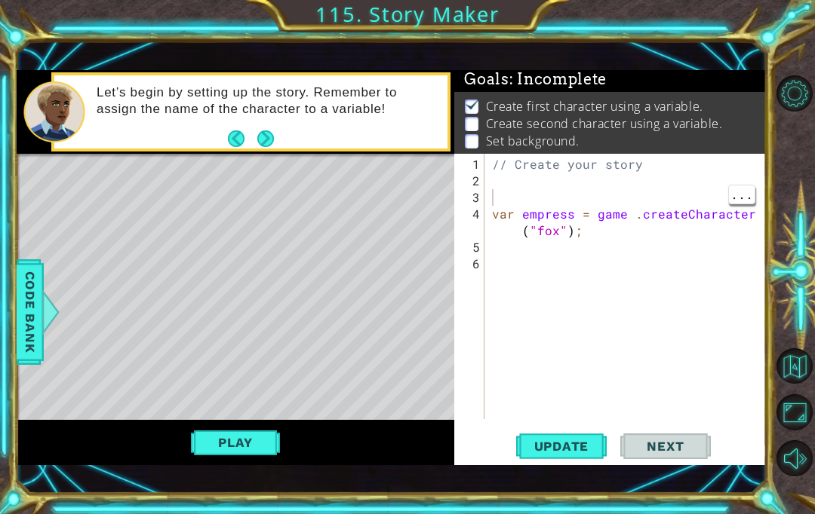
click at [616, 181] on div "// Create your story var empress = game . createCharacter ( "fox" ) ;" at bounding box center [629, 305] width 281 height 299
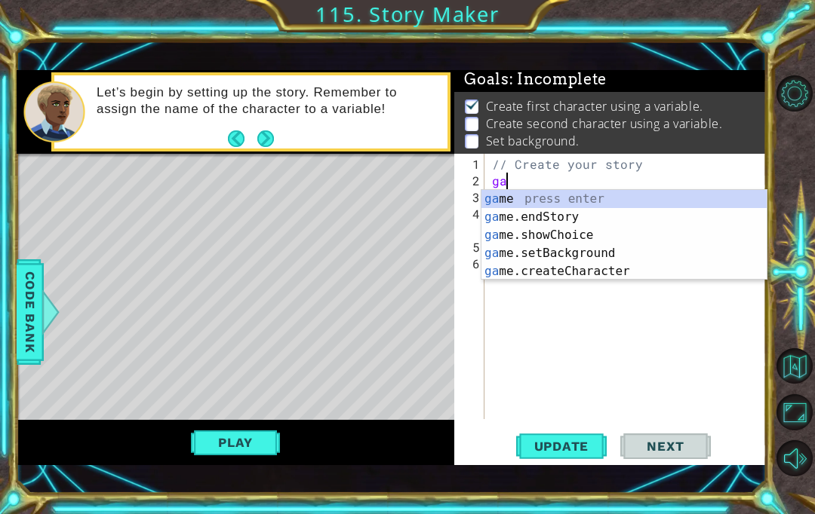
scroll to position [0, 1]
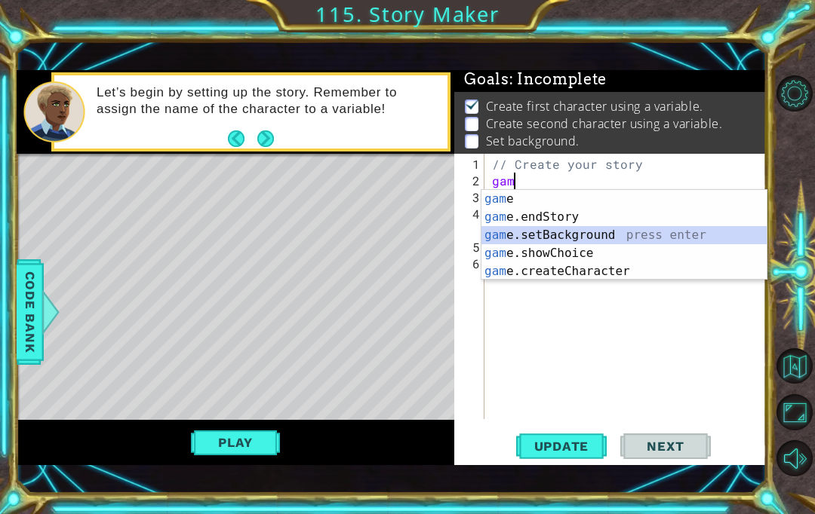
type textarea "game.setBackground("forest");"
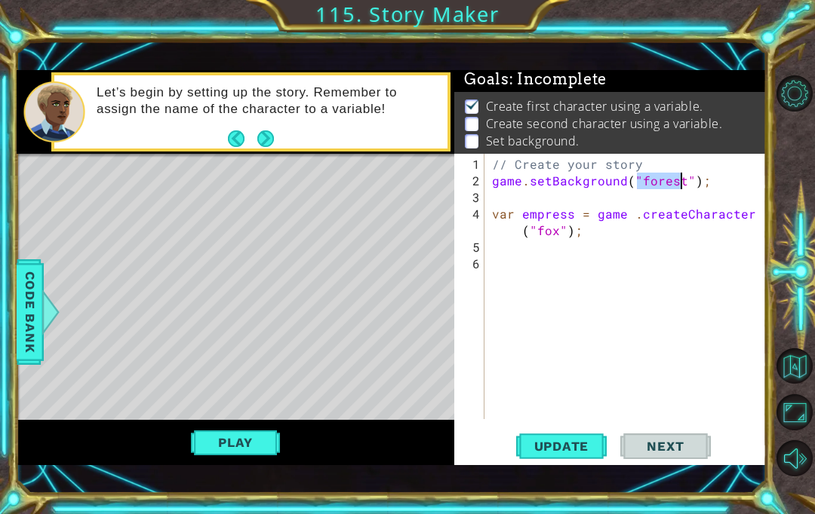
click at [581, 433] on button "Update" at bounding box center [561, 447] width 91 height 31
click at [216, 444] on button "Play" at bounding box center [235, 442] width 88 height 29
click at [21, 301] on span "Code Bank" at bounding box center [30, 312] width 24 height 92
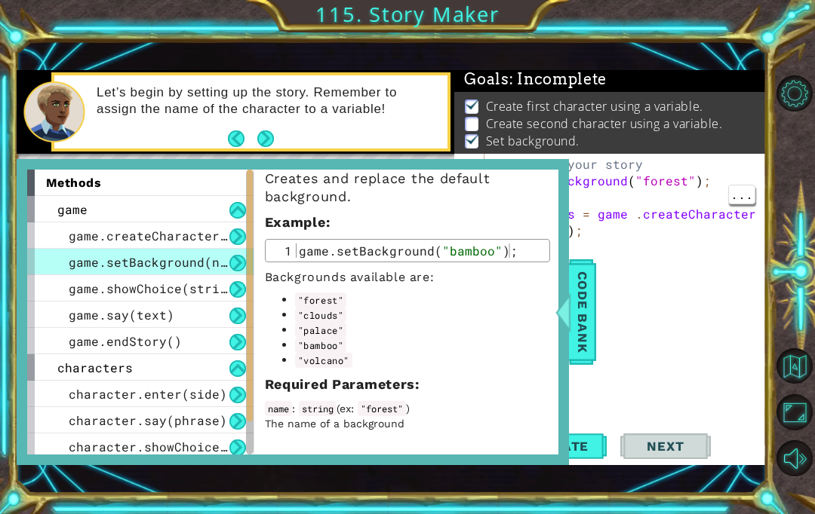
scroll to position [42, 0]
click at [58, 281] on div "game.showChoice(string1, string2)" at bounding box center [140, 288] width 226 height 26
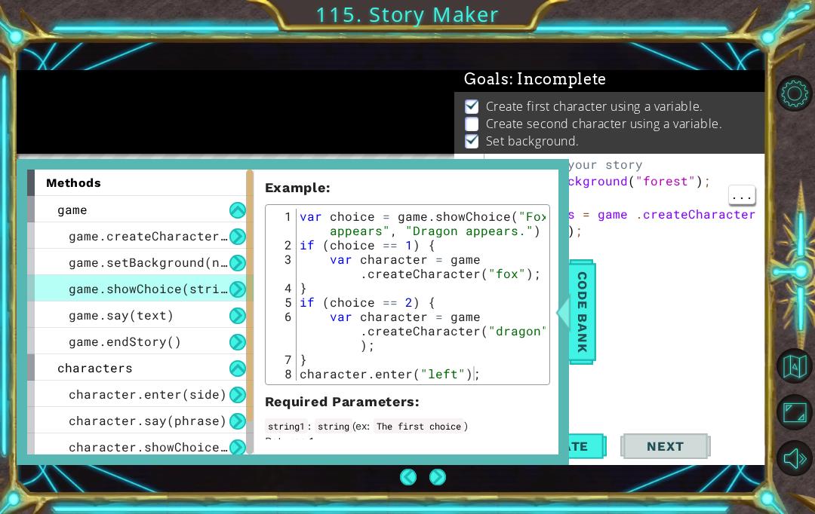
scroll to position [92, 0]
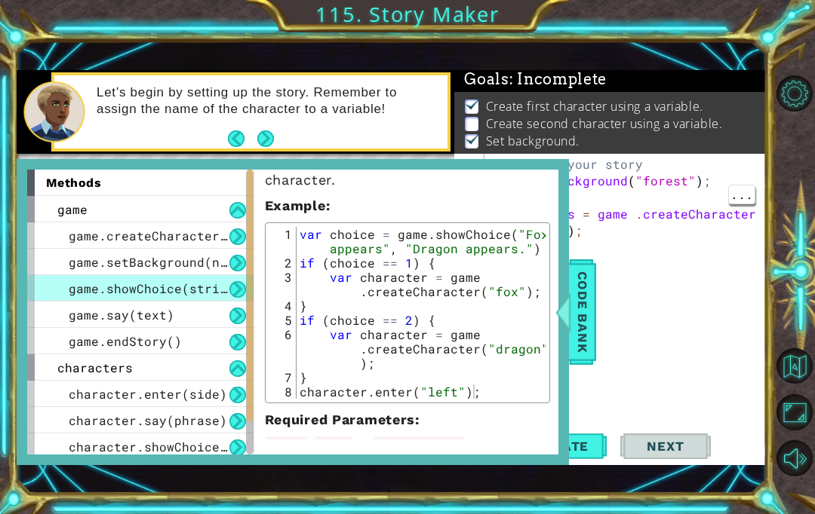
click at [594, 313] on div "Code Bank" at bounding box center [582, 313] width 27 height 106
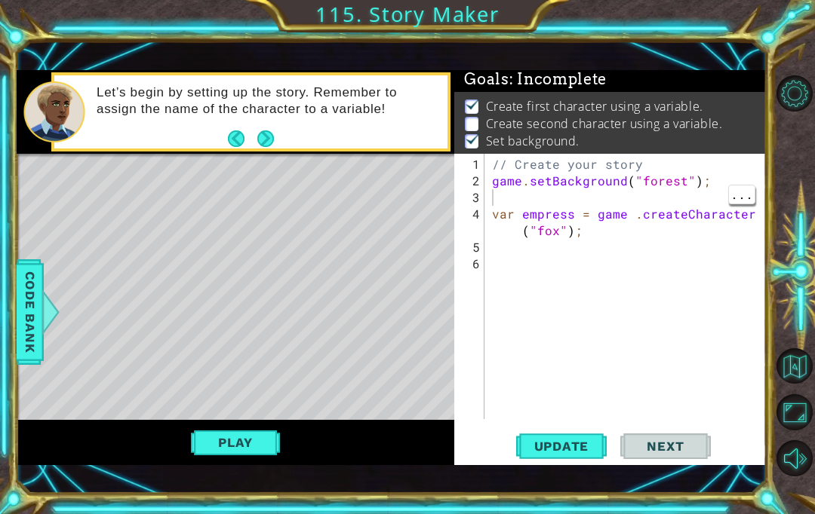
click at [23, 318] on span "Code Bank" at bounding box center [30, 312] width 24 height 92
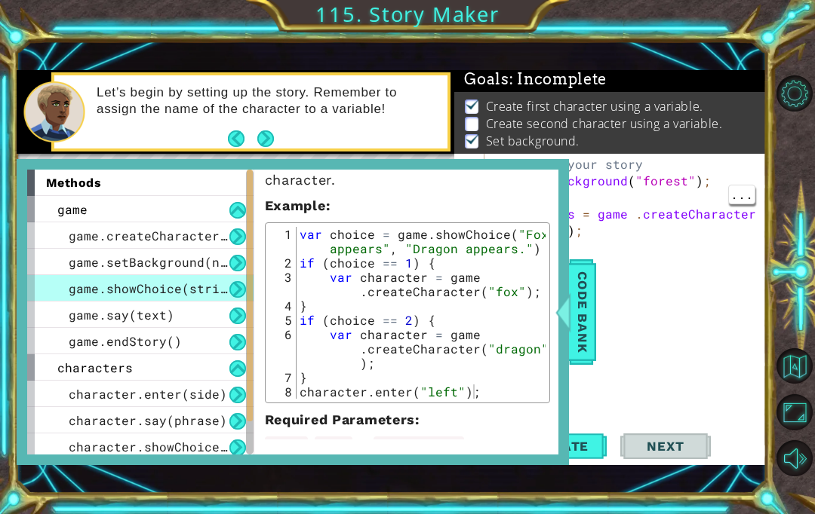
click at [35, 321] on div "game.say(text)" at bounding box center [140, 315] width 226 height 26
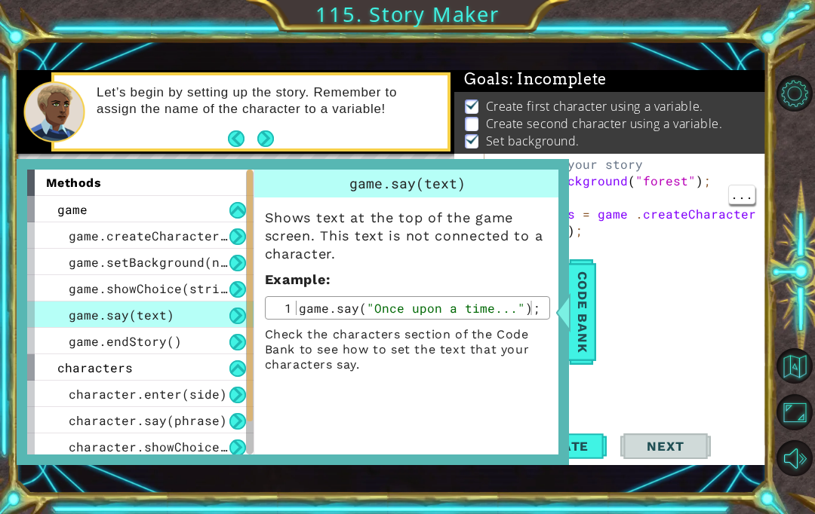
click at [73, 290] on span "game.showChoice(string1, string2)" at bounding box center [193, 289] width 249 height 16
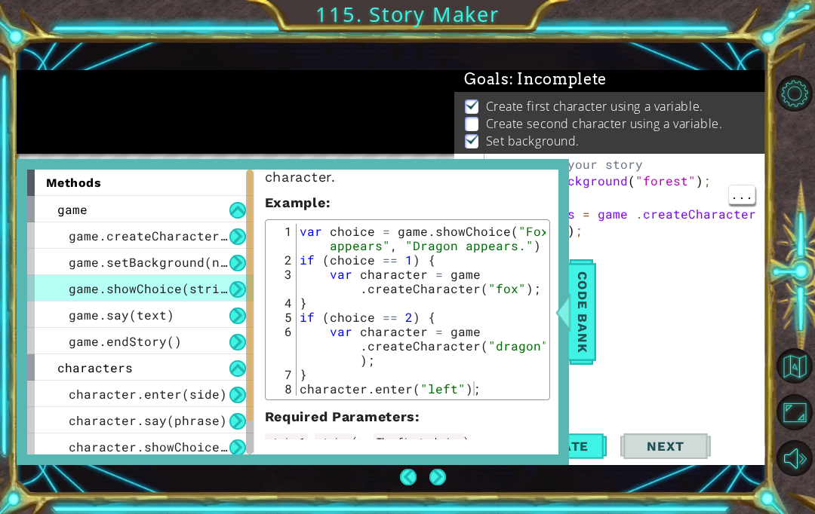
scroll to position [97, 0]
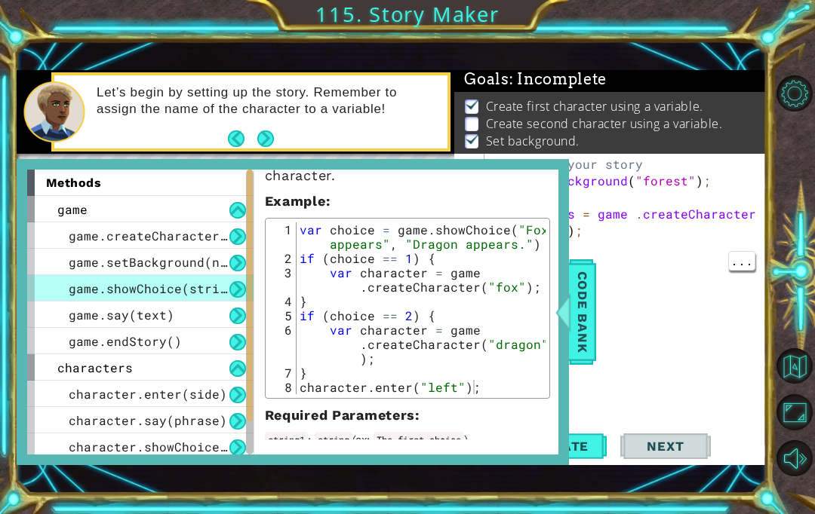
click at [666, 280] on div "// Create your story game . setBackground ( "forest" ) ; var empress = game . c…" at bounding box center [629, 305] width 281 height 299
click at [576, 303] on span "Code Bank" at bounding box center [582, 312] width 24 height 92
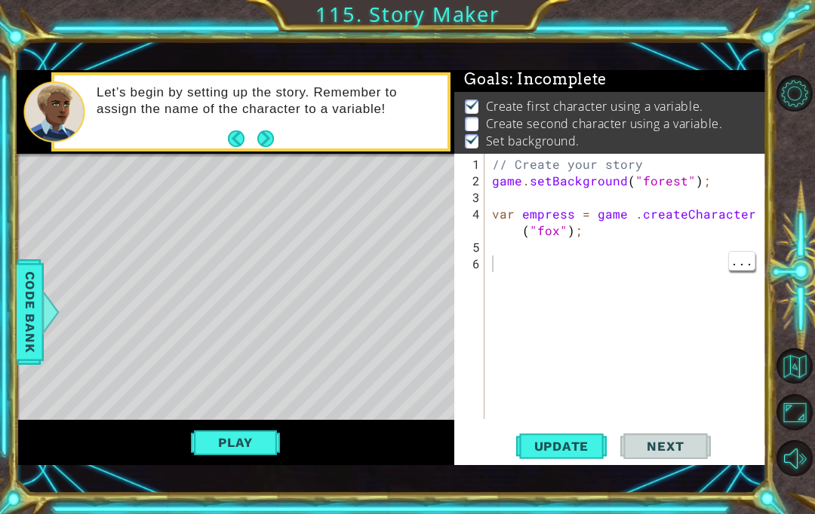
click at [42, 318] on div at bounding box center [50, 312] width 19 height 45
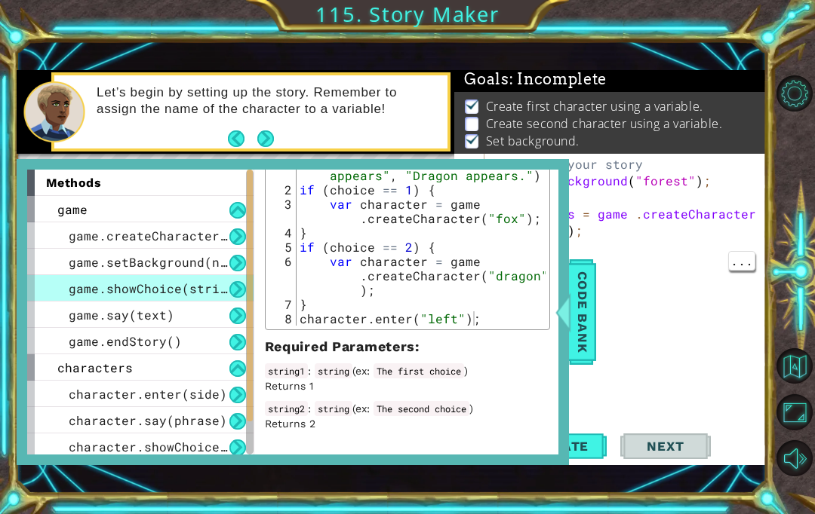
scroll to position [165, 0]
click at [72, 311] on span "game.say(text)" at bounding box center [122, 315] width 106 height 16
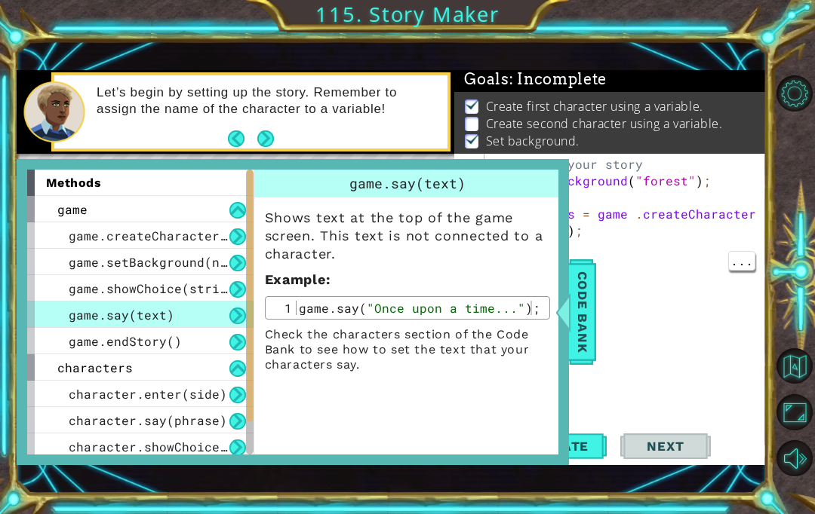
click at [73, 335] on span "game.endStory()" at bounding box center [125, 341] width 113 height 16
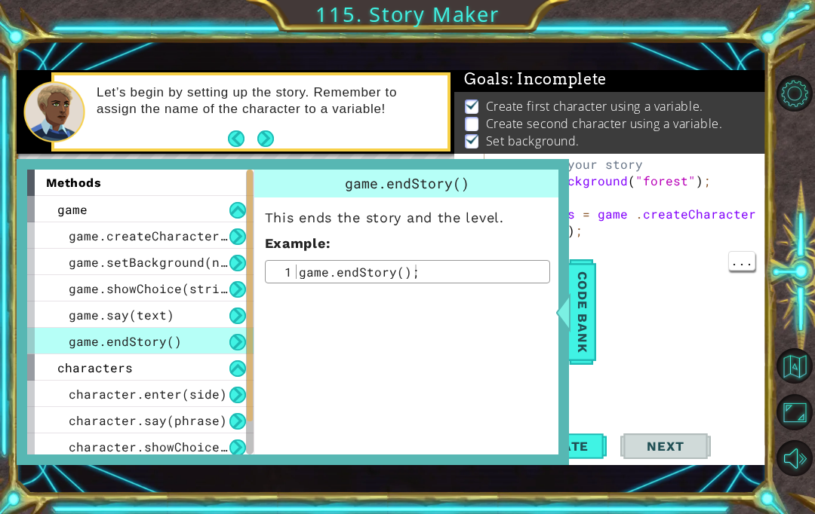
click at [72, 312] on span "game.say(text)" at bounding box center [122, 315] width 106 height 16
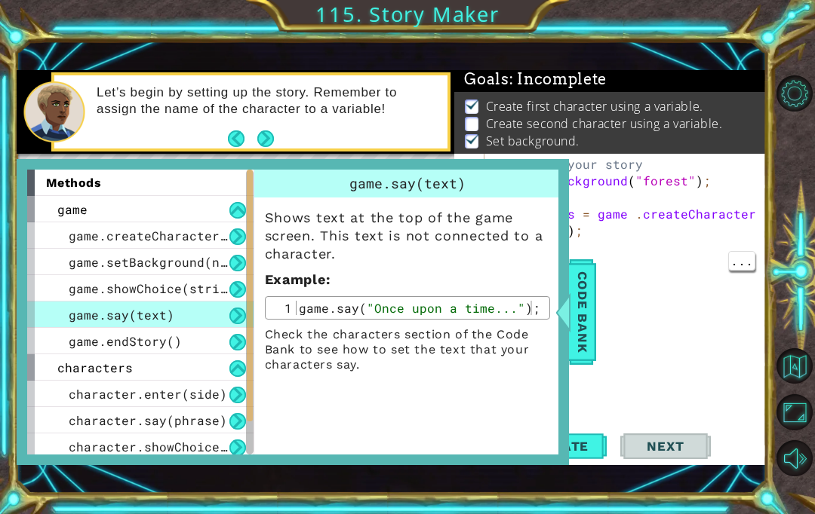
click at [602, 299] on div "// Create your story game . setBackground ( "forest" ) ; var empress = game . c…" at bounding box center [629, 305] width 281 height 299
click at [590, 310] on span "Code Bank" at bounding box center [582, 312] width 24 height 92
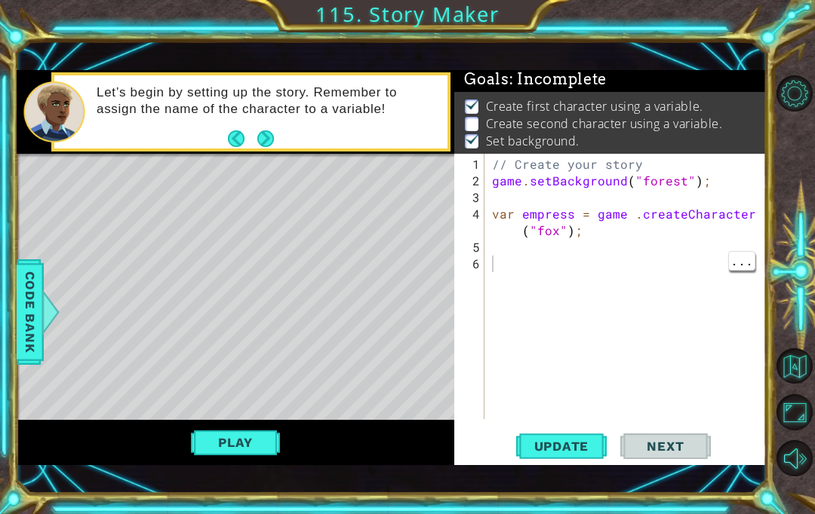
click at [640, 195] on div "// Create your story game . setBackground ( "forest" ) ; var empress = game . c…" at bounding box center [629, 305] width 281 height 299
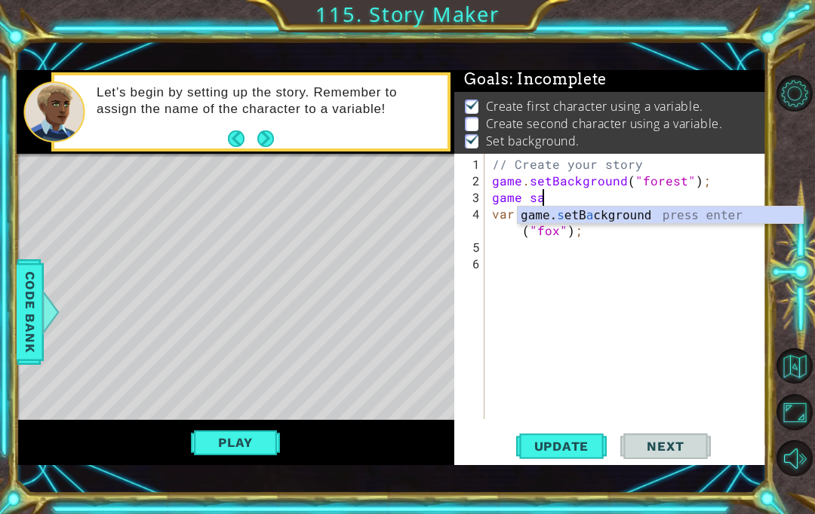
scroll to position [0, 3]
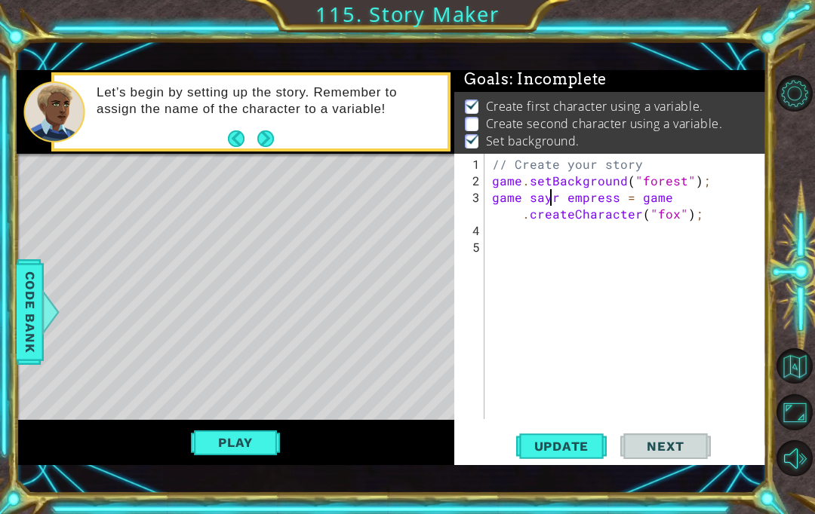
type textarea "game sar empress = game .createCharacter("fox");"
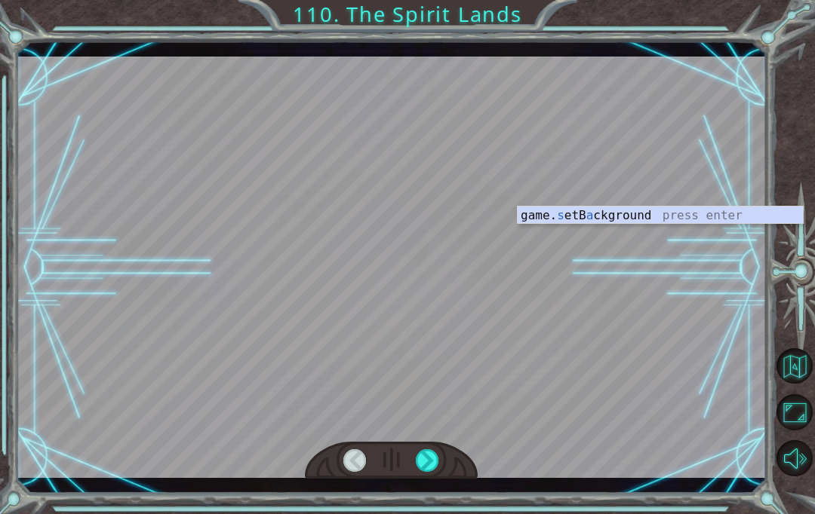
click at [425, 465] on div at bounding box center [427, 461] width 23 height 23
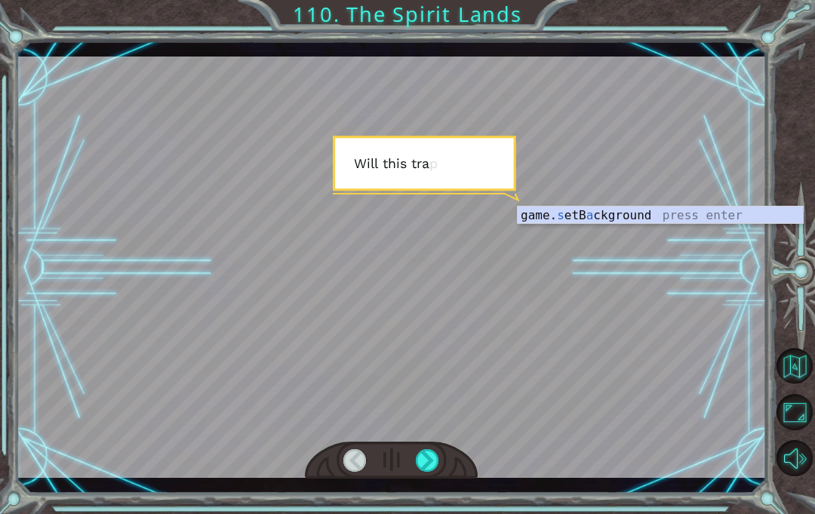
click at [422, 459] on div at bounding box center [427, 461] width 23 height 23
click at [426, 465] on div at bounding box center [427, 461] width 23 height 23
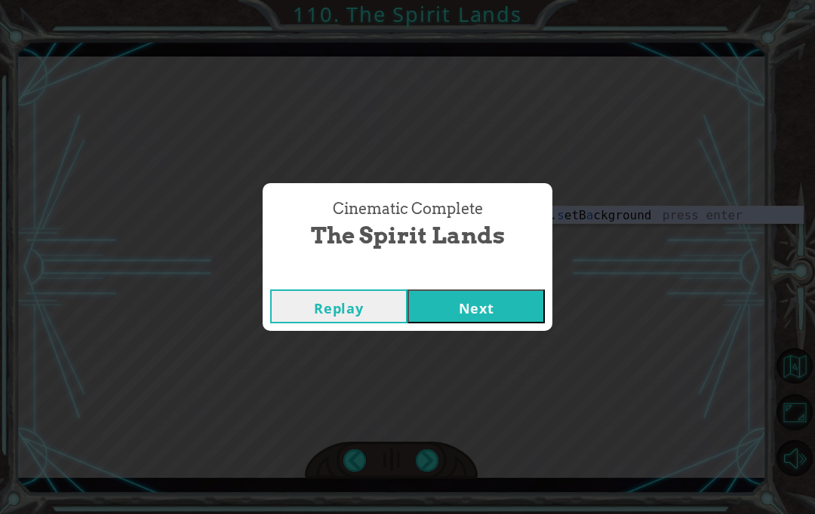
click at [464, 302] on button "Next" at bounding box center [475, 307] width 137 height 34
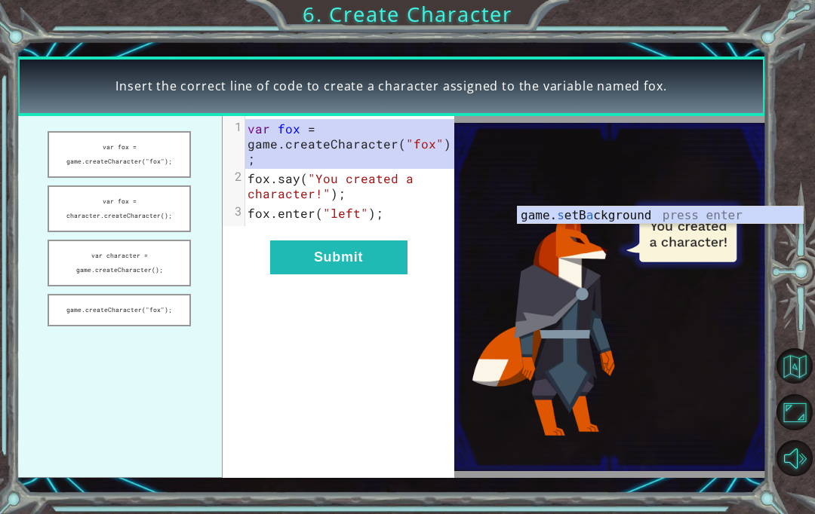
click at [302, 241] on button "Submit" at bounding box center [338, 258] width 137 height 34
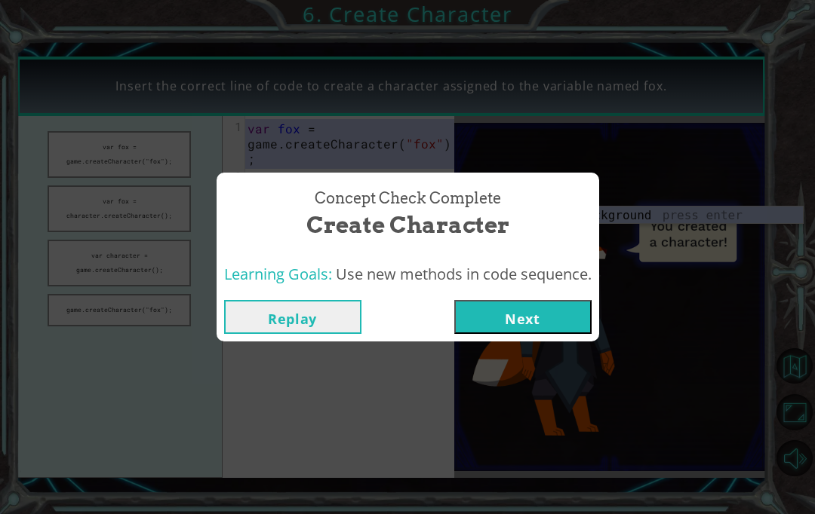
click at [462, 302] on button "Next" at bounding box center [522, 317] width 137 height 34
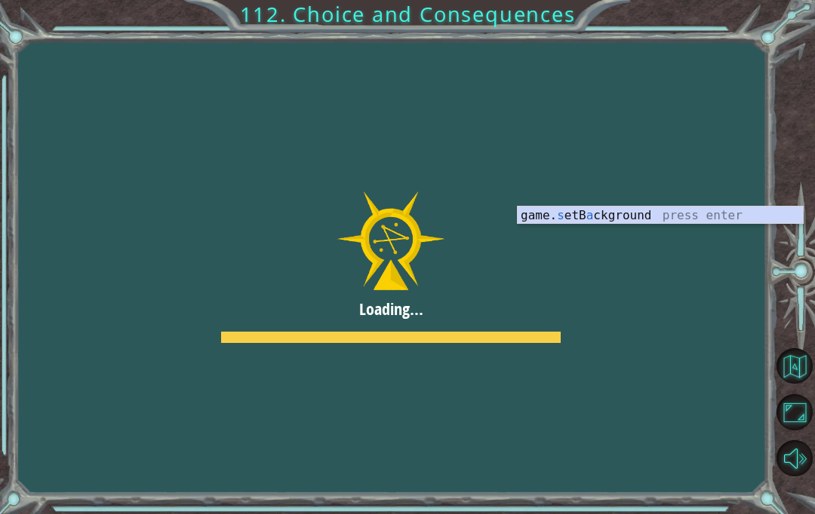
click at [478, 318] on button "Next" at bounding box center [522, 317] width 137 height 34
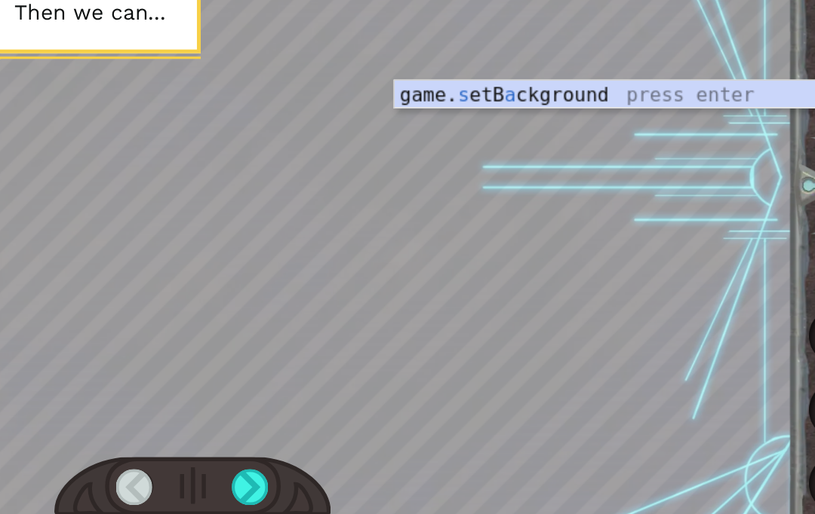
click at [254, 247] on div at bounding box center [392, 268] width 750 height 422
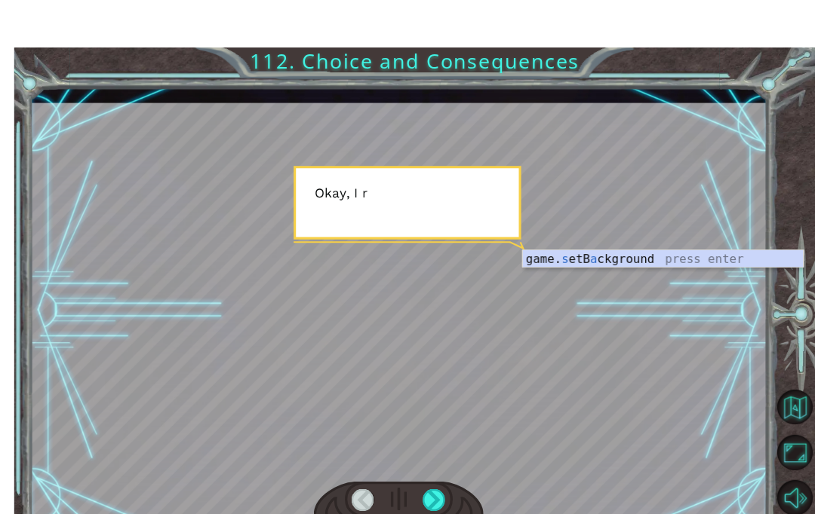
scroll to position [8, 0]
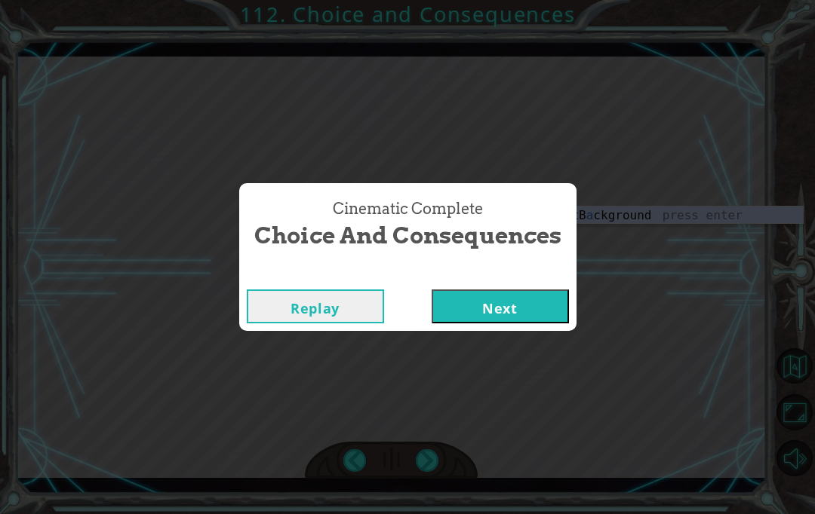
click at [463, 307] on button "Next" at bounding box center [500, 307] width 137 height 34
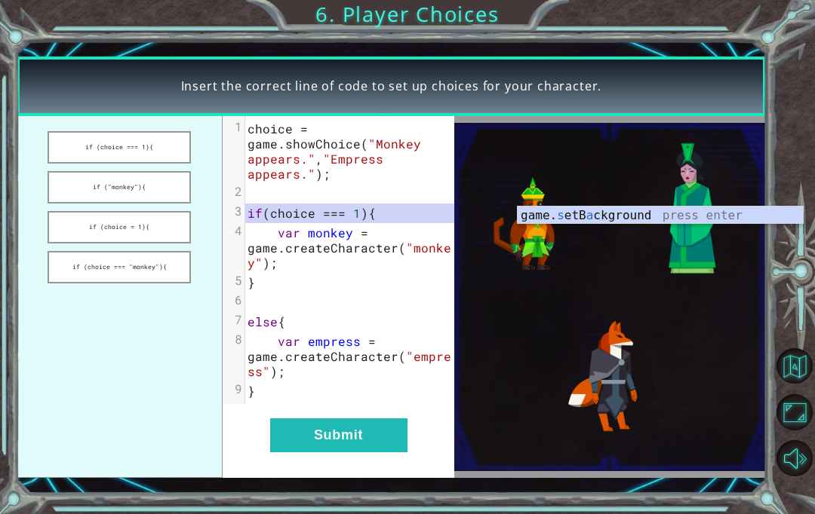
click at [358, 443] on button "Submit" at bounding box center [338, 436] width 137 height 34
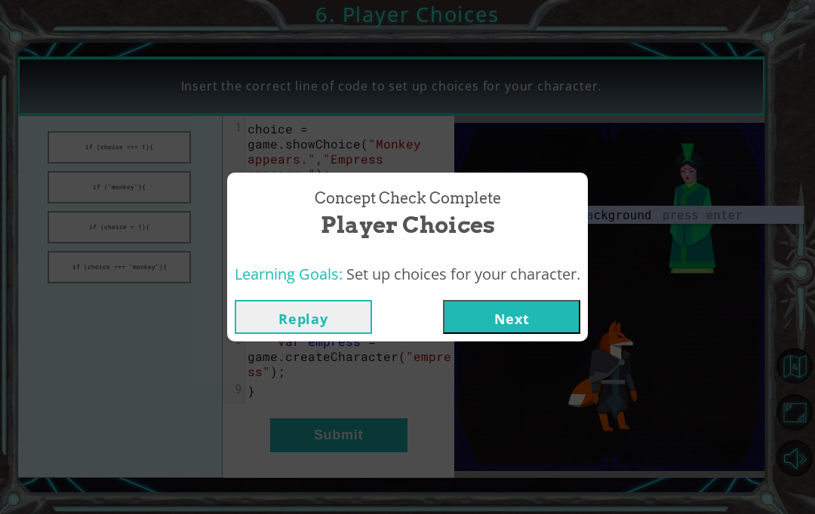
click at [480, 333] on button "Next" at bounding box center [511, 317] width 137 height 34
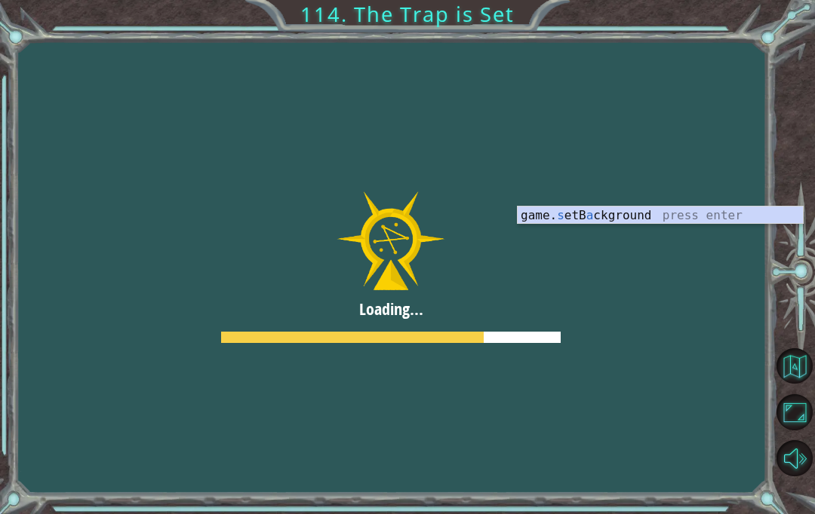
click at [476, 327] on button "Next" at bounding box center [511, 317] width 137 height 34
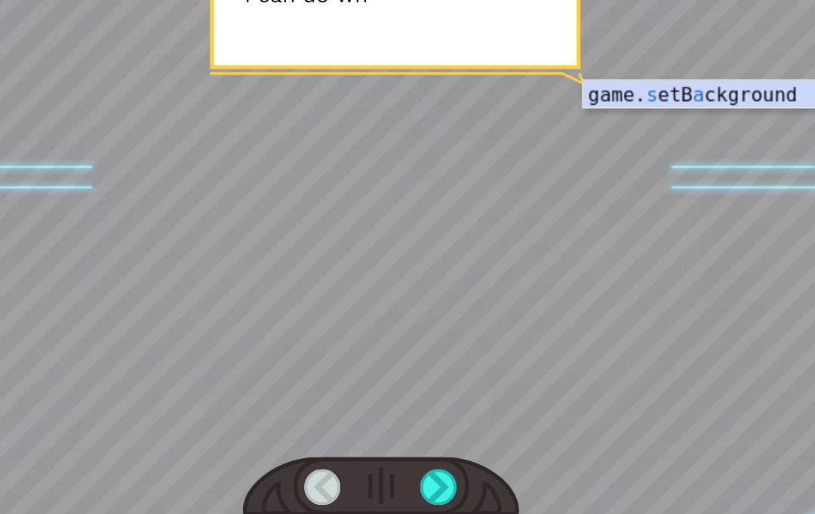
scroll to position [0, 0]
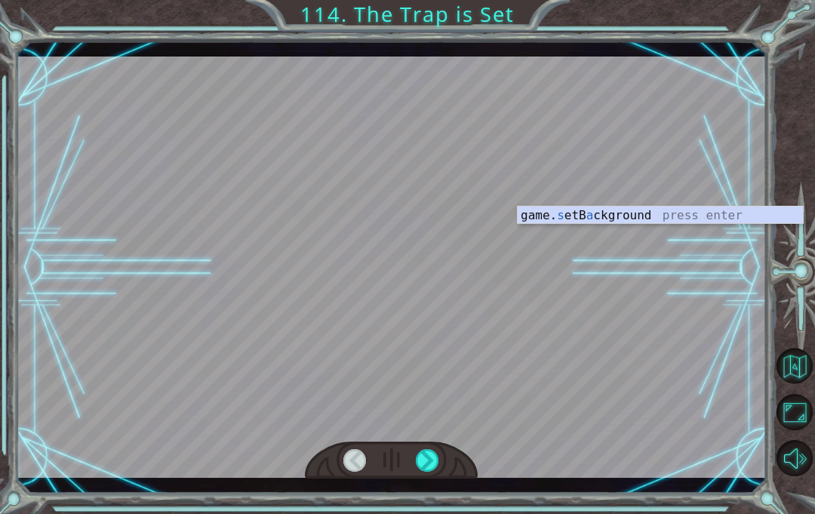
click at [420, 453] on div at bounding box center [427, 461] width 23 height 23
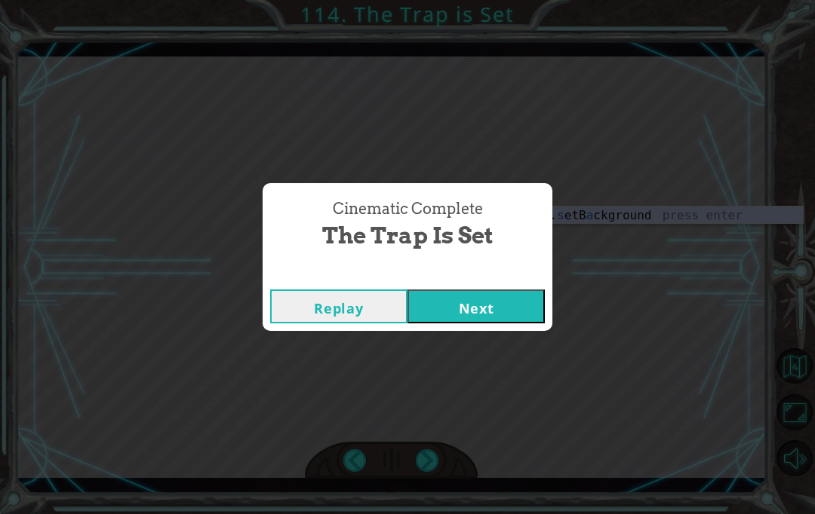
click at [438, 297] on button "Next" at bounding box center [475, 307] width 137 height 34
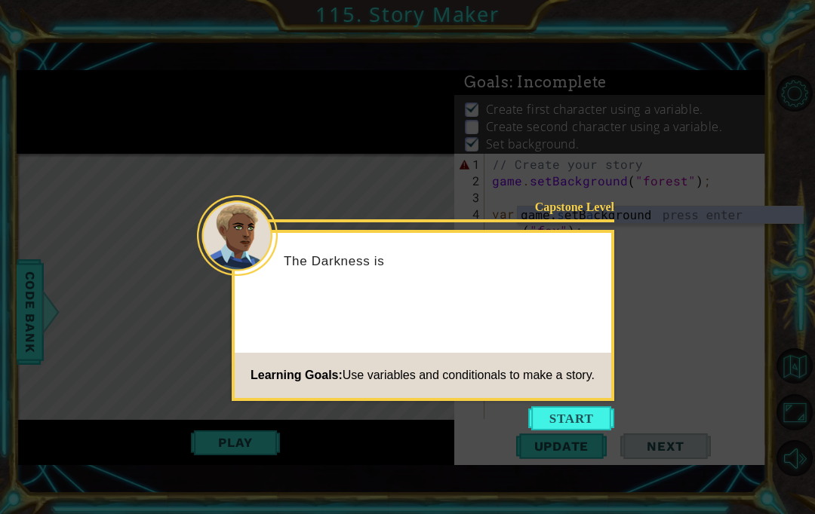
click at [547, 401] on div "Capstone Level The Darkness is Learning Goals: Use variables and conditionals t…" at bounding box center [423, 315] width 382 height 171
click at [541, 420] on button "Start" at bounding box center [571, 419] width 86 height 24
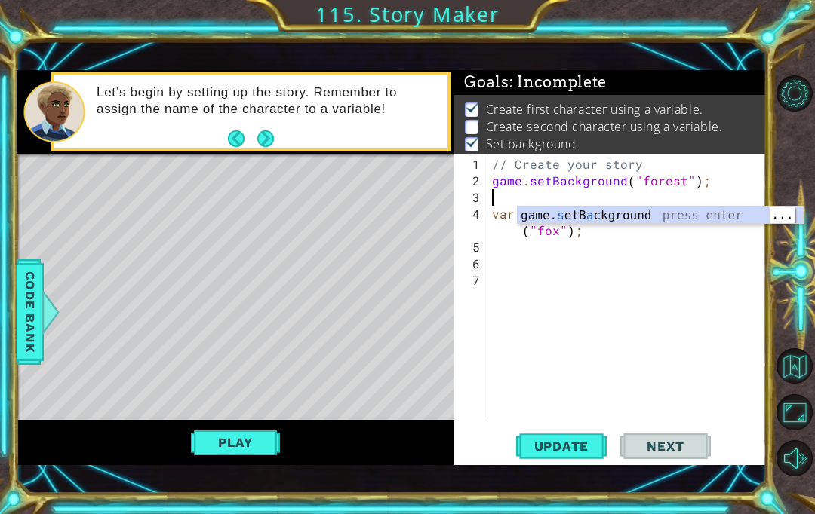
type textarea "game.setBackground("forest");"
click at [577, 210] on div "game. s etB a ckground press enter" at bounding box center [660, 234] width 285 height 54
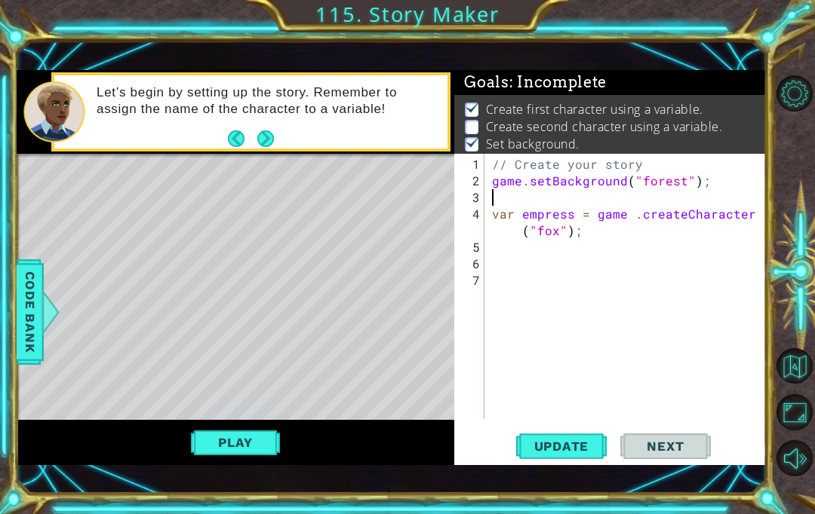
click at [591, 444] on span "Update" at bounding box center [561, 446] width 85 height 15
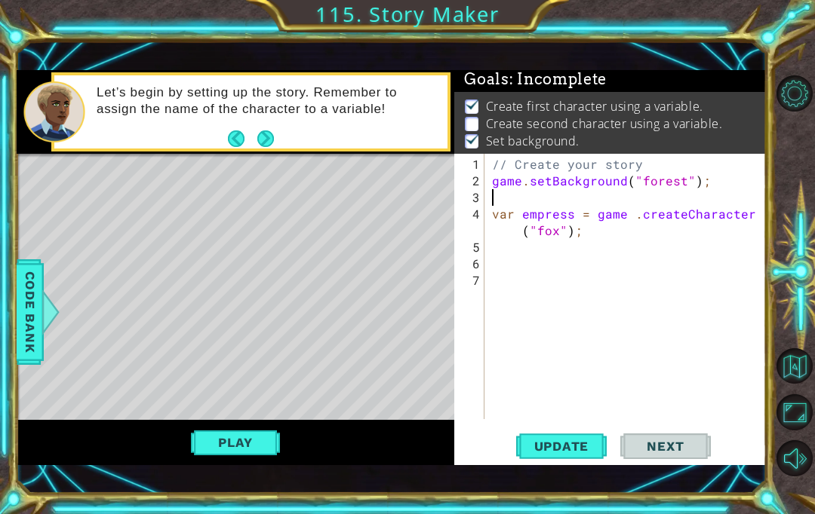
click at [37, 307] on span "Code Bank" at bounding box center [30, 312] width 24 height 92
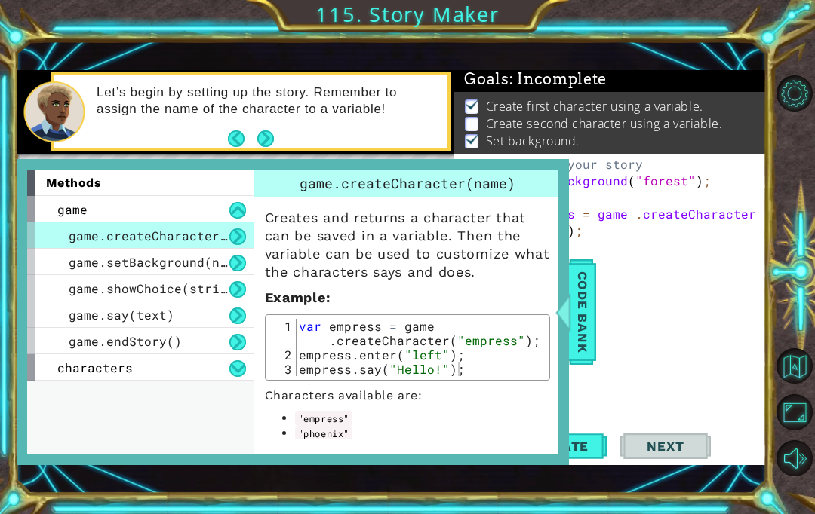
click at [81, 298] on div "game.showChoice(string1, string2)" at bounding box center [140, 288] width 226 height 26
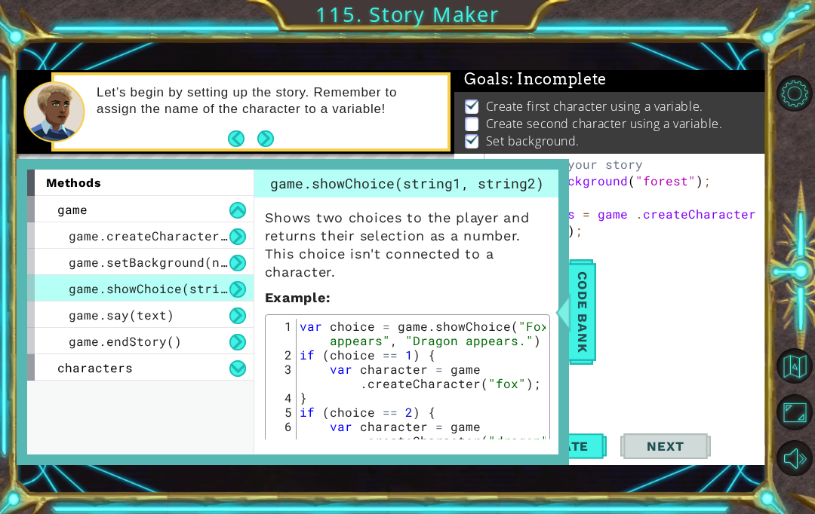
click at [76, 315] on span "game.say(text)" at bounding box center [122, 315] width 106 height 16
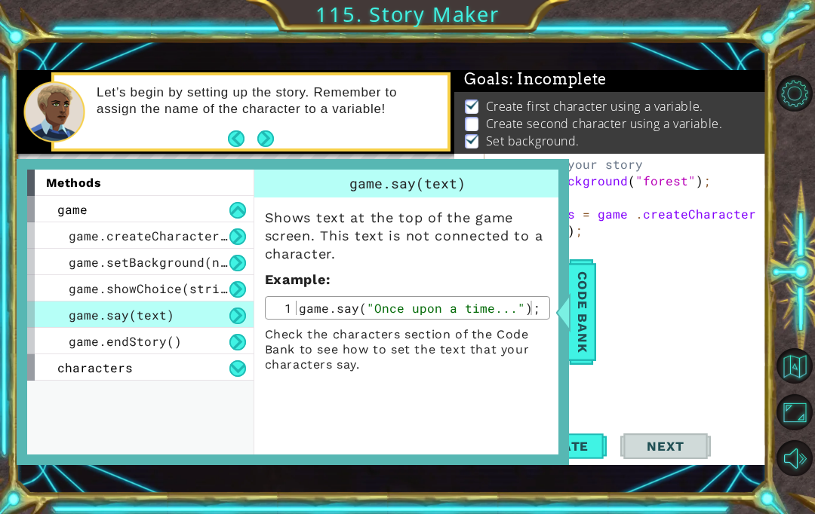
click at [588, 302] on span "Code Bank" at bounding box center [582, 312] width 24 height 92
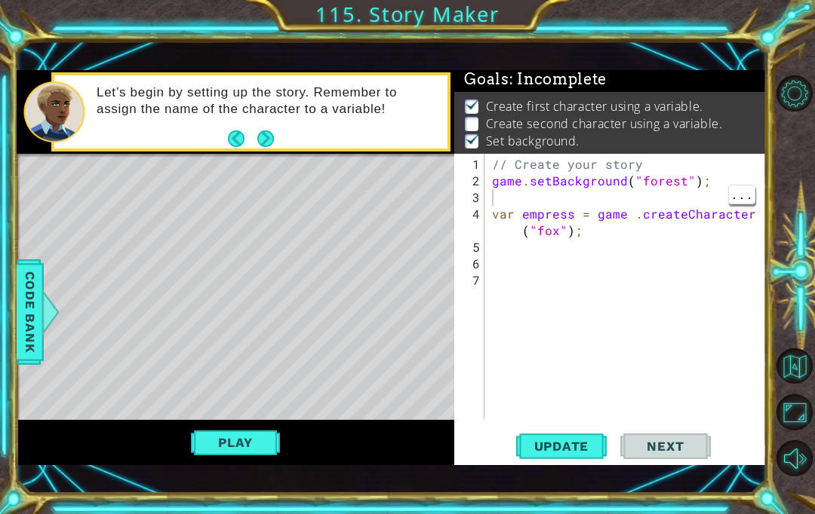
click at [629, 198] on div "// Create your story game . setBackground ( "forest" ) ; var empress = game . c…" at bounding box center [629, 305] width 281 height 299
click at [611, 201] on div "// Create your story game . setBackground ( "forest" ) ; var empress = game . c…" at bounding box center [629, 305] width 281 height 299
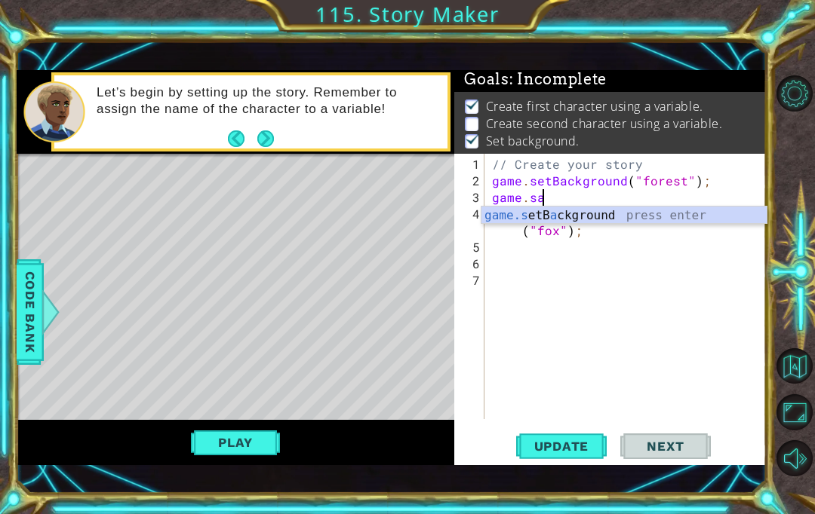
scroll to position [0, 3]
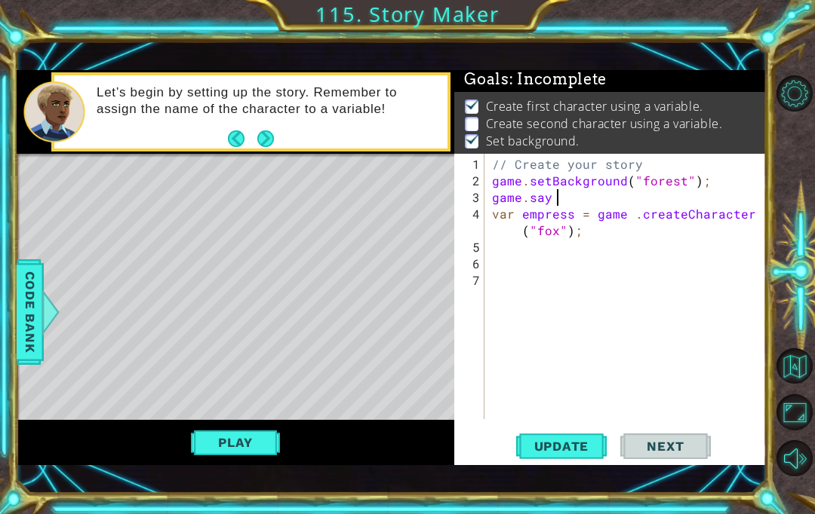
click at [2, 290] on div "1 ההההההההההההההההההההההההההההההההההההההההההההההההההההההההההההההההההההההההההההה…" at bounding box center [407, 257] width 815 height 514
click at [33, 309] on span "Code Bank" at bounding box center [30, 312] width 24 height 92
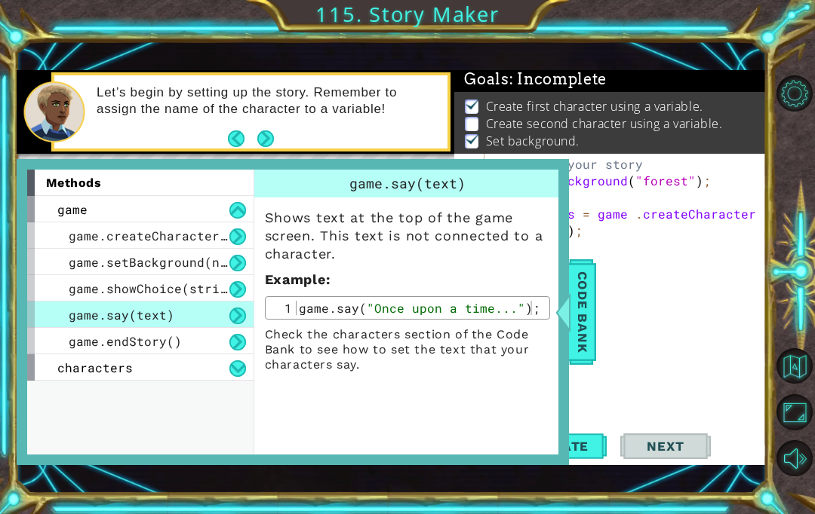
click at [594, 275] on div "Code Bank" at bounding box center [582, 313] width 27 height 106
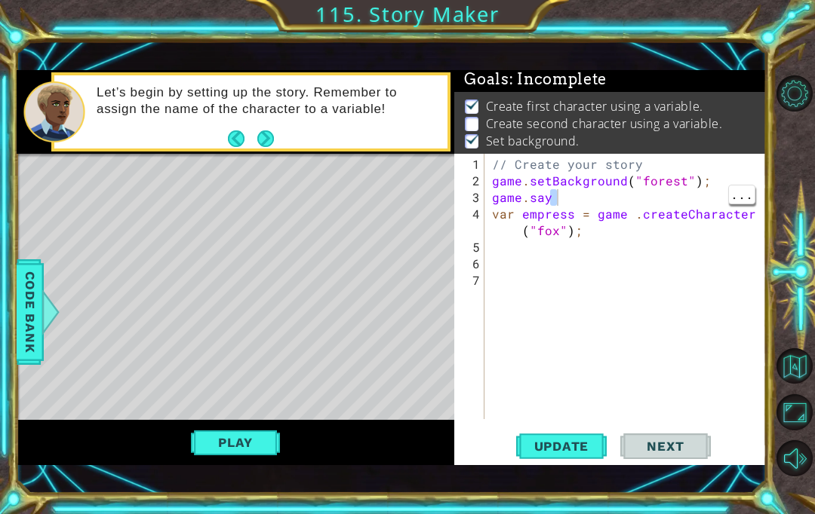
click at [620, 199] on div "// Create your story game . setBackground ( "forest" ) ; game . say var empress…" at bounding box center [629, 305] width 281 height 299
type textarea "game.say("
click at [43, 324] on div at bounding box center [50, 312] width 19 height 45
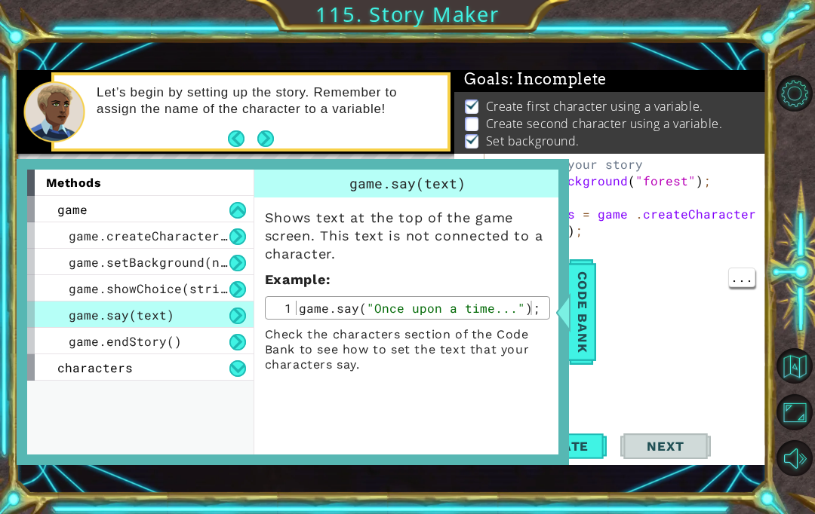
click at [582, 296] on span "Code Bank" at bounding box center [582, 312] width 24 height 92
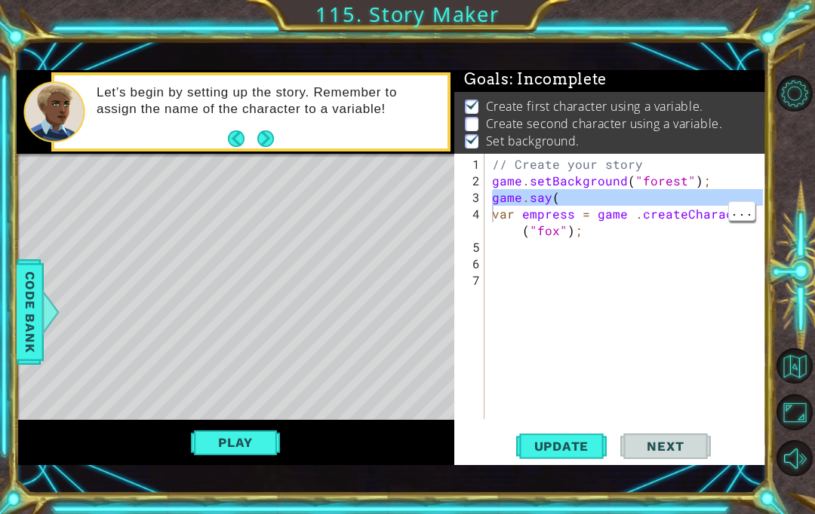
click at [598, 255] on div "// Create your story game . setBackground ( "forest" ) ; game . say ( var empre…" at bounding box center [629, 305] width 281 height 299
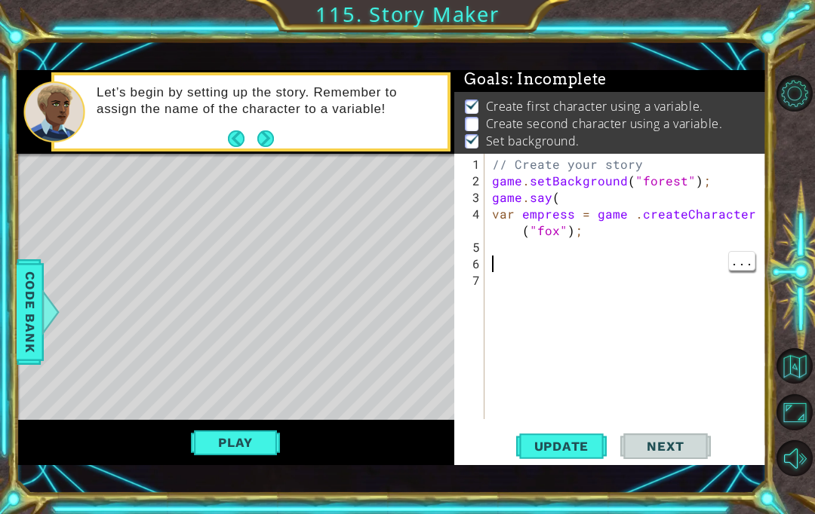
scroll to position [0, 0]
click at [618, 198] on div "// Create your story game . setBackground ( "forest" ) ; game . say ( var empre…" at bounding box center [629, 305] width 281 height 299
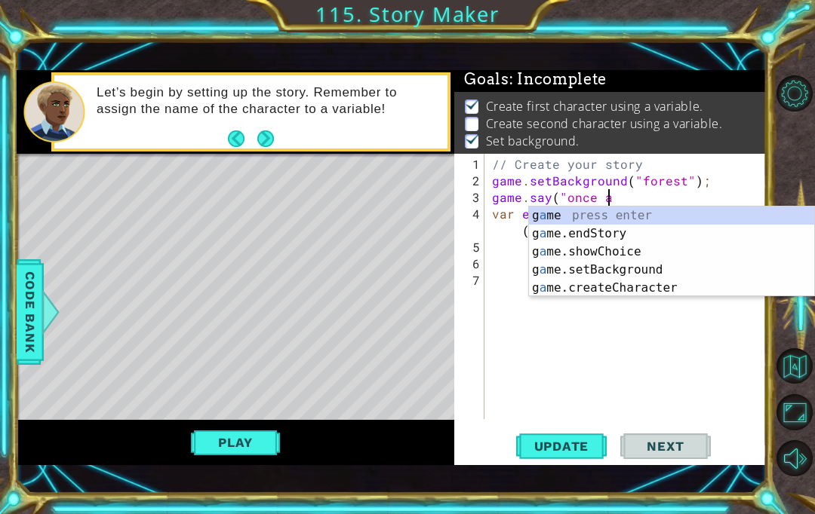
click at [26, 318] on span "Code Bank" at bounding box center [30, 312] width 24 height 92
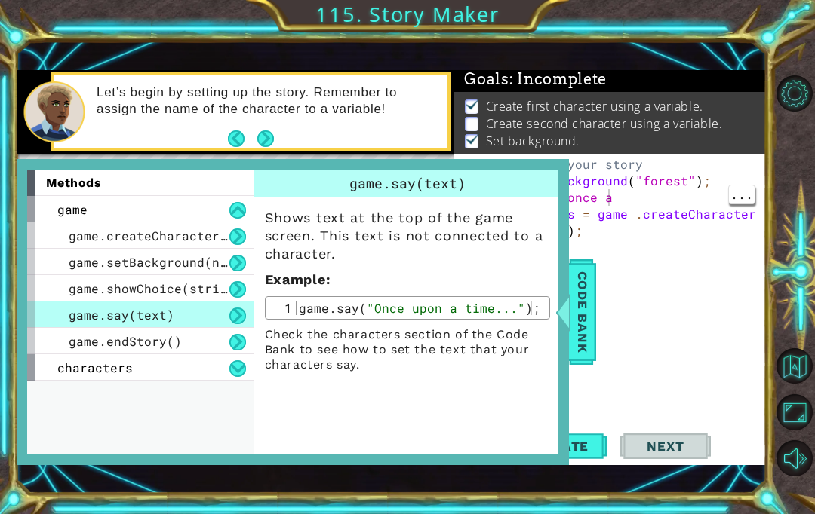
click at [653, 194] on div "// Create your story game . setBackground ( "forest" ) ; game . say ( "once a v…" at bounding box center [629, 305] width 281 height 299
click at [663, 195] on div "// Create your story game . setBackground ( "forest" ) ; game . say ( "once a v…" at bounding box center [629, 305] width 281 height 299
type textarea "game.say("Once upon a time..."):"
click at [597, 309] on div "// Create your story game . setBackground ( "forest" ) ; game . say ( "Once upo…" at bounding box center [629, 305] width 281 height 299
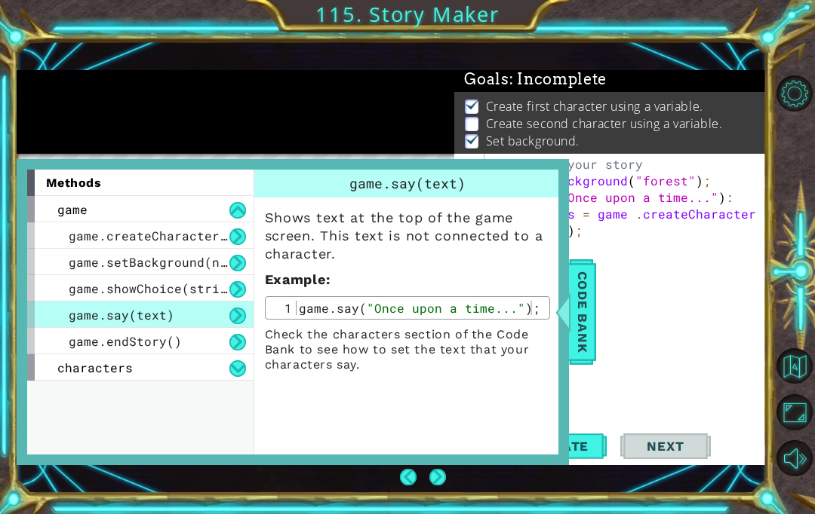
scroll to position [0, 0]
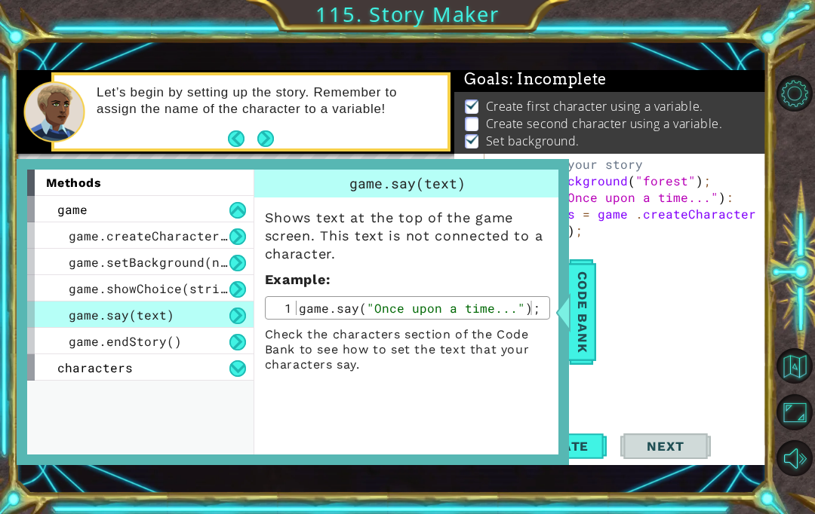
click at [590, 330] on span "Code Bank" at bounding box center [582, 312] width 24 height 92
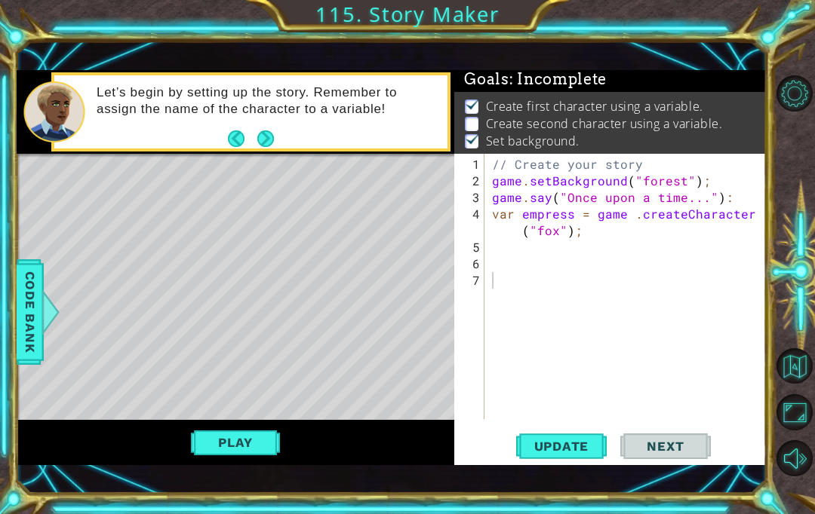
click at [579, 454] on span "Update" at bounding box center [561, 446] width 85 height 15
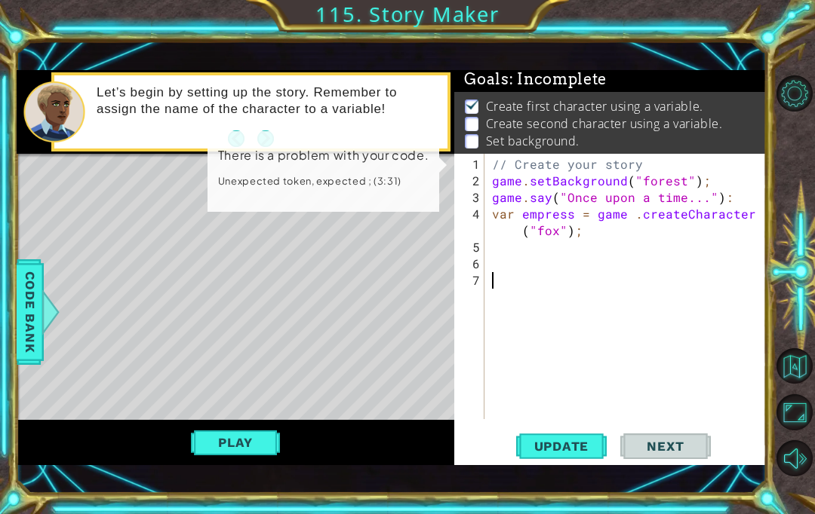
click at [580, 444] on span "Update" at bounding box center [561, 446] width 85 height 15
click at [579, 449] on span "Update" at bounding box center [561, 446] width 85 height 15
click at [582, 444] on span "Update" at bounding box center [561, 446] width 85 height 15
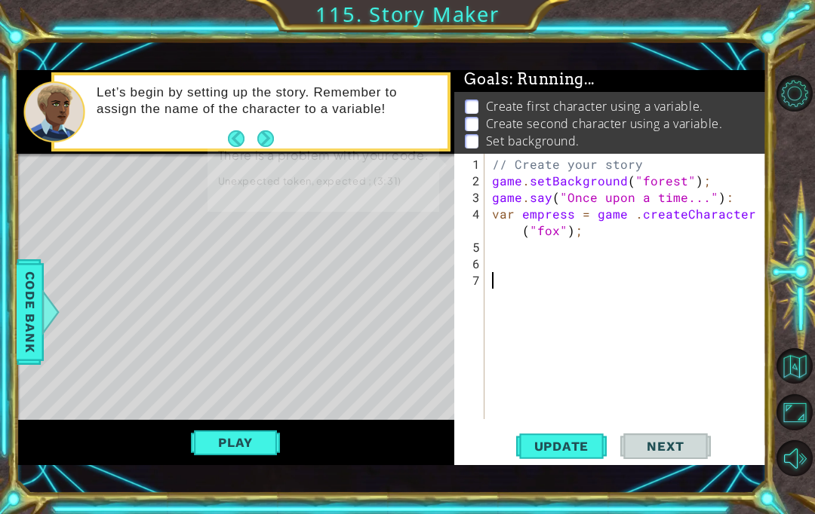
click at [584, 444] on span "Update" at bounding box center [561, 446] width 85 height 15
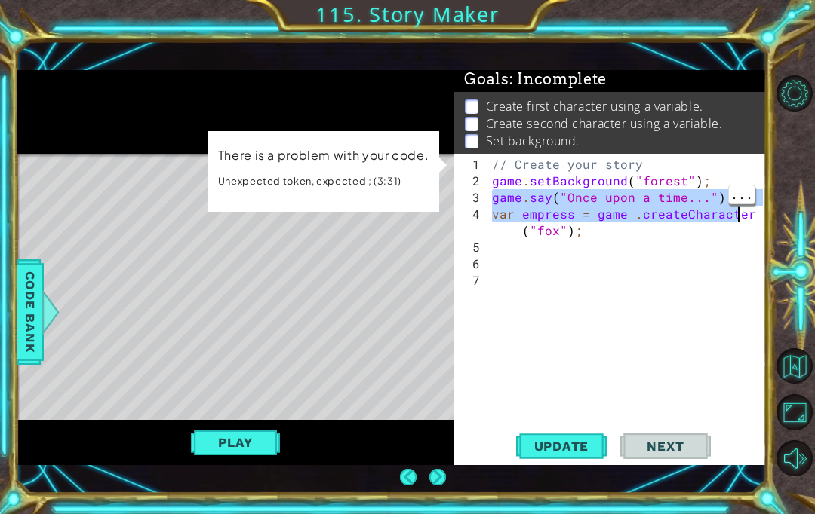
type textarea "game.say("Once upon a time..."):"
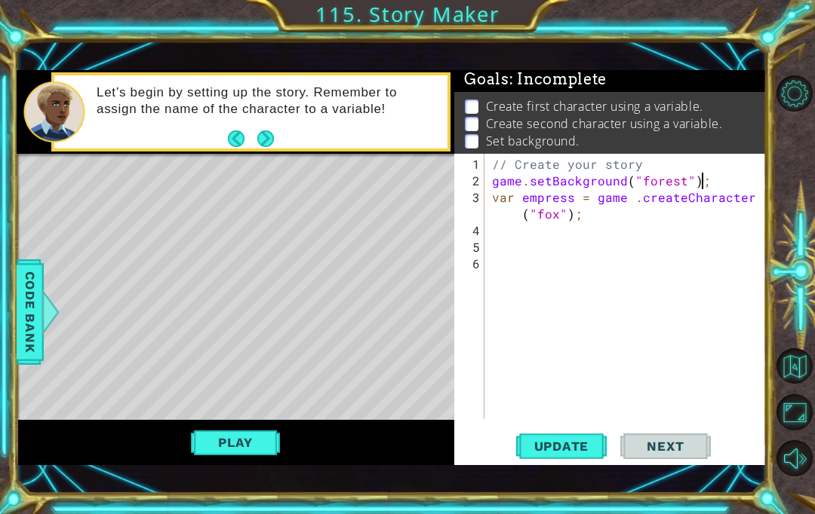
click at [600, 432] on button "Update" at bounding box center [561, 447] width 91 height 31
click at [208, 440] on button "Play" at bounding box center [235, 442] width 88 height 29
click at [214, 431] on button "Play" at bounding box center [235, 442] width 88 height 29
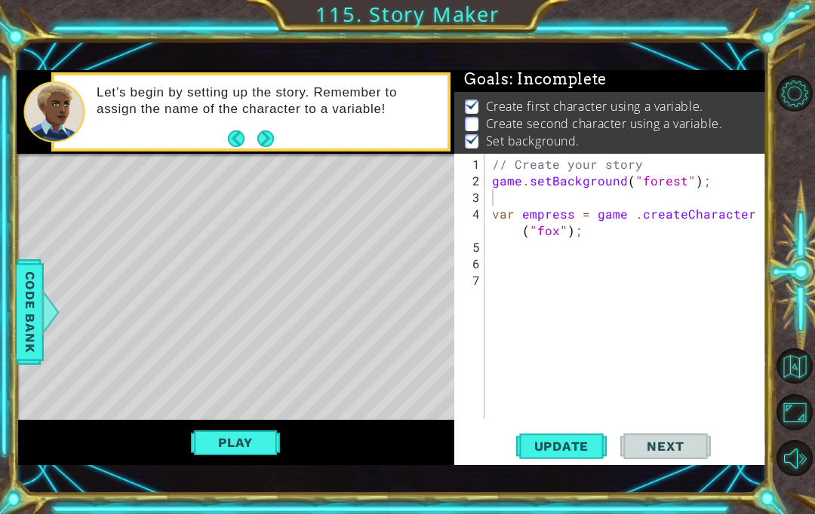
type textarea "game.setBackground("forest");"
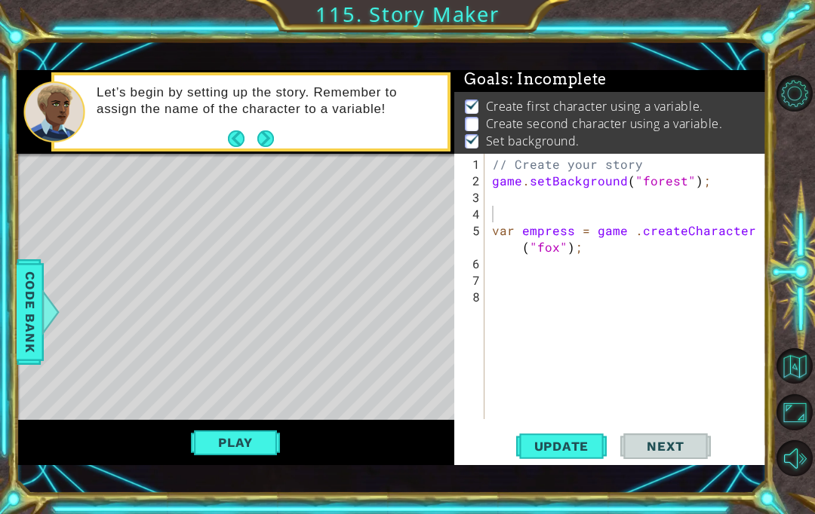
scroll to position [5, 1]
click at [25, 316] on span "Code Bank" at bounding box center [30, 312] width 24 height 92
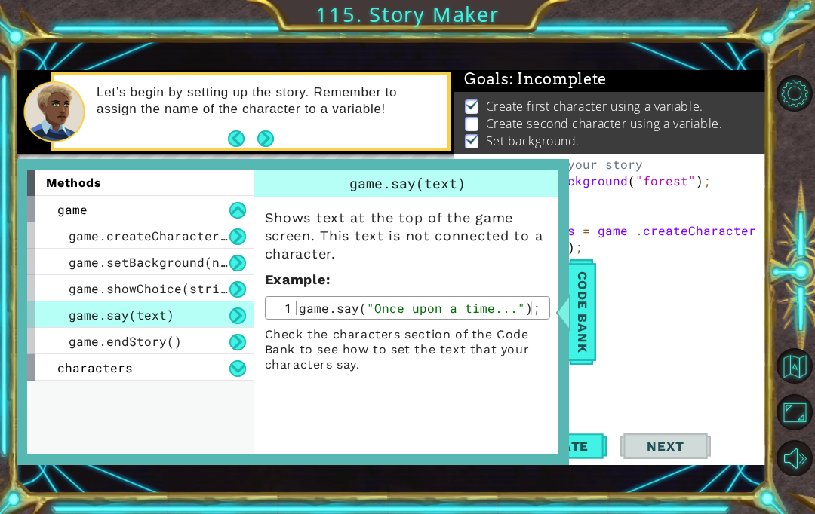
click at [77, 344] on span "game.endStory()" at bounding box center [125, 341] width 113 height 16
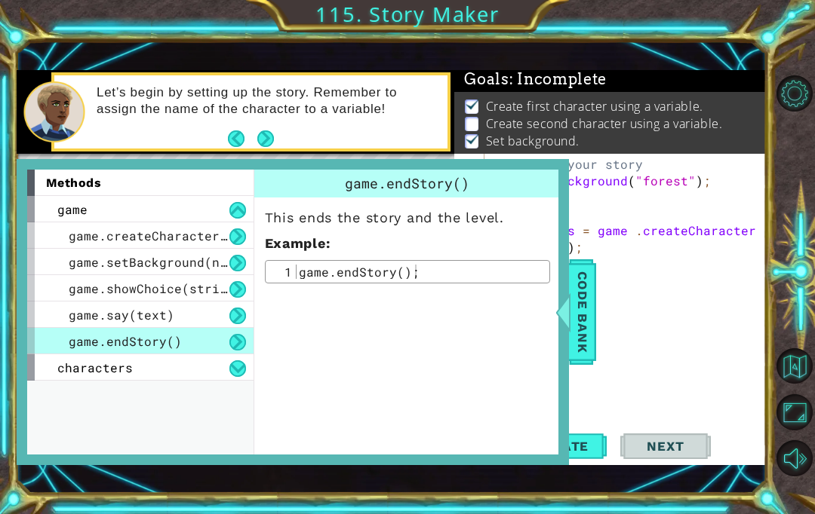
click at [65, 370] on span "characters" at bounding box center [94, 368] width 75 height 16
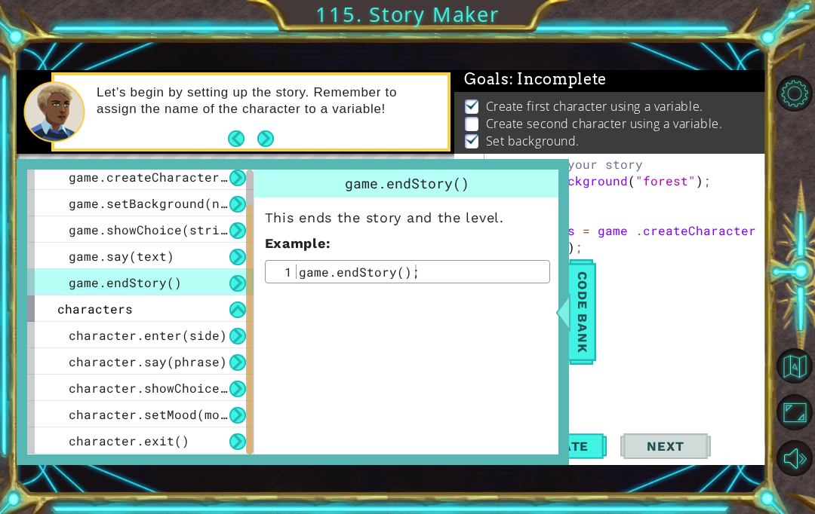
scroll to position [59, 0]
click at [71, 366] on span "character.say(phrase)" at bounding box center [148, 362] width 158 height 16
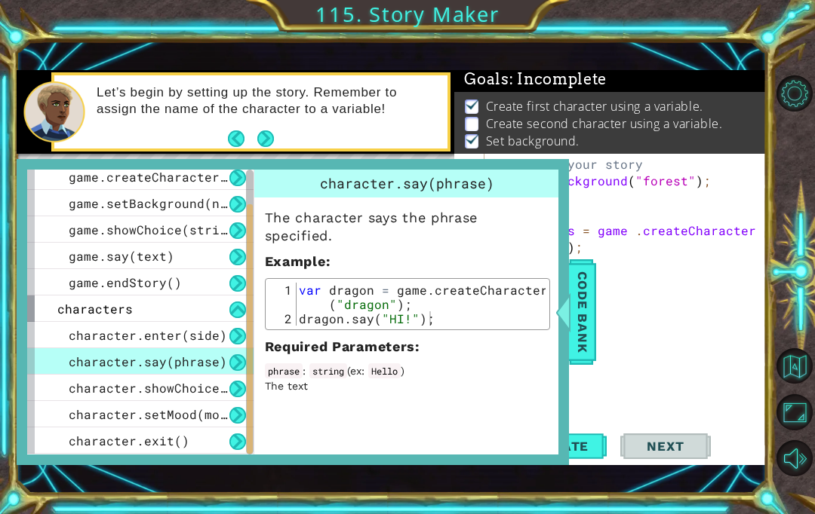
click at [74, 391] on span "character.showChoice(string1, string2)" at bounding box center [212, 388] width 287 height 16
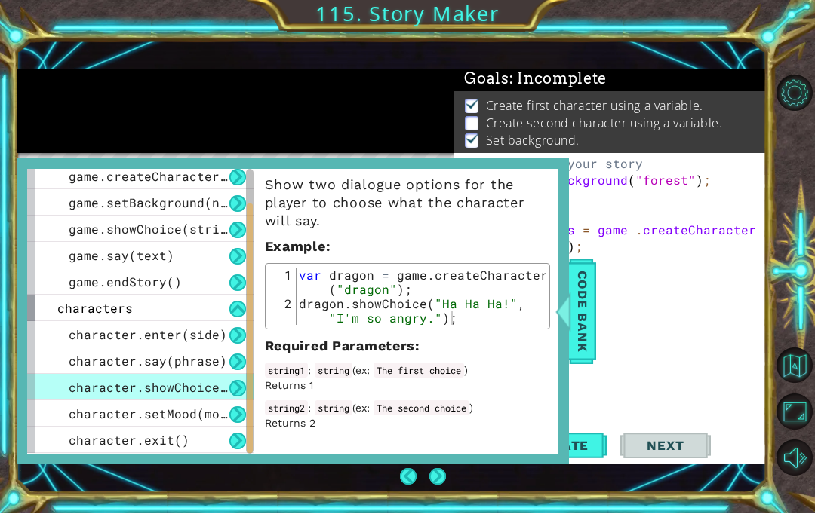
scroll to position [48, 0]
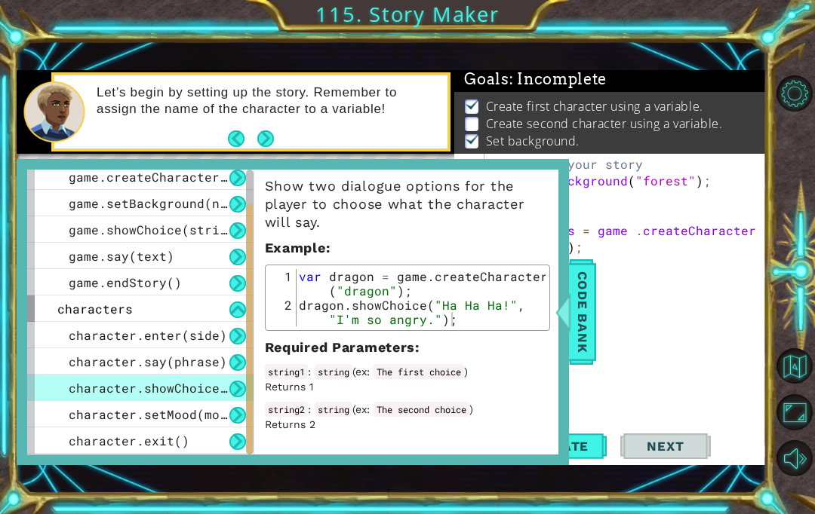
click at [69, 416] on span "character.setMood(mood)" at bounding box center [156, 415] width 174 height 16
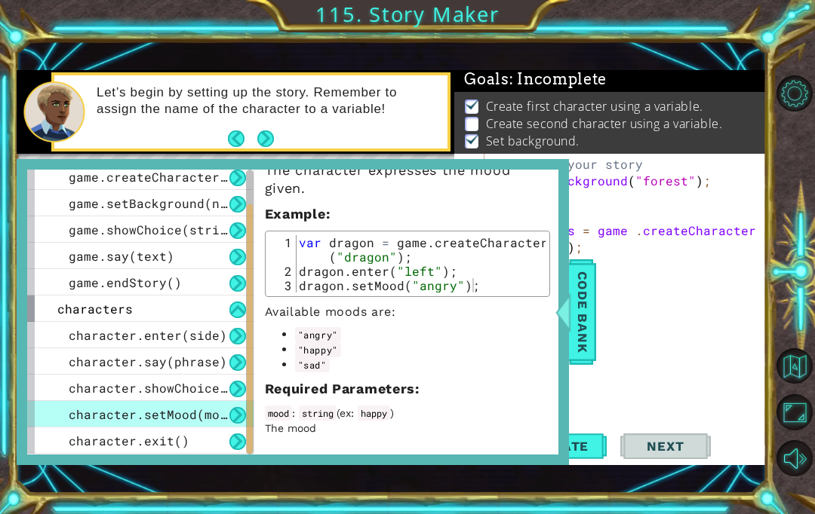
scroll to position [0, 0]
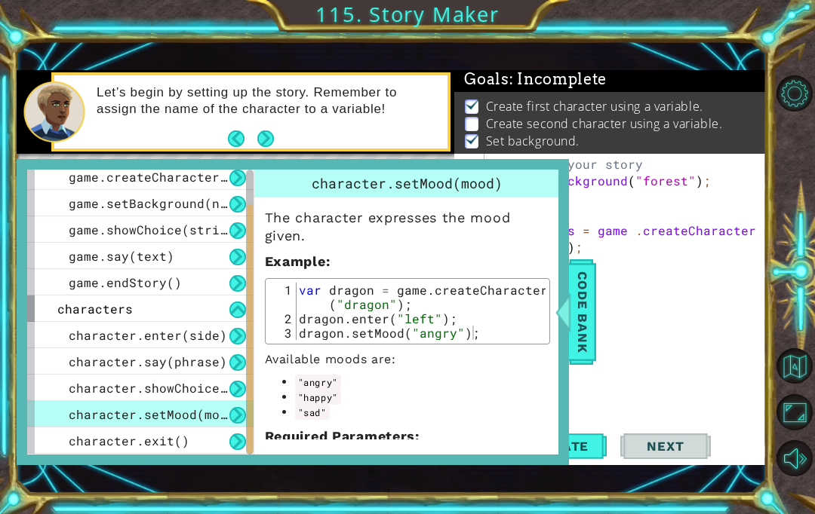
click at [75, 438] on span "character.exit()" at bounding box center [129, 441] width 121 height 16
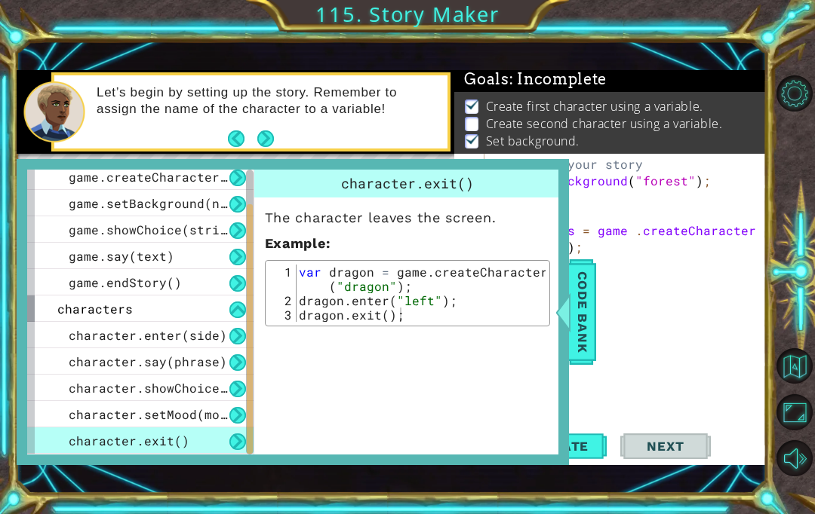
click at [77, 334] on span "character.enter(side)" at bounding box center [148, 335] width 158 height 16
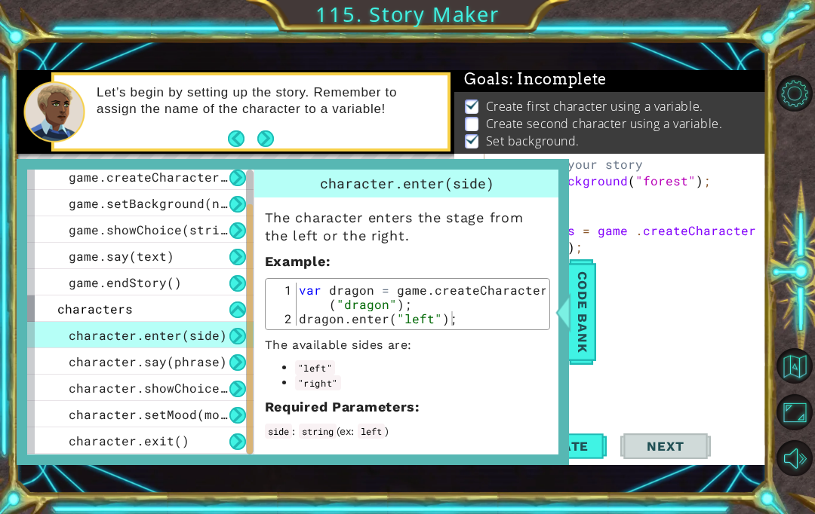
click at [69, 189] on div "game.createCharacter(name)" at bounding box center [140, 177] width 226 height 26
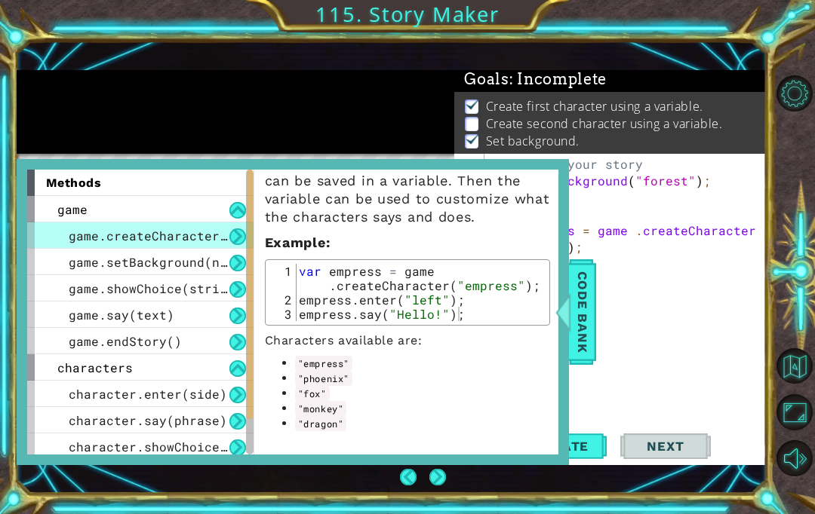
scroll to position [54, 0]
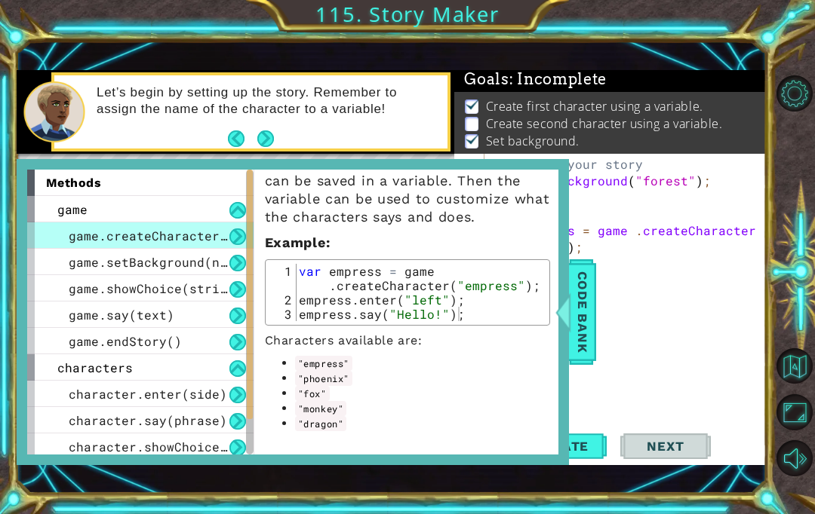
click at [592, 301] on span "Code Bank" at bounding box center [582, 312] width 24 height 92
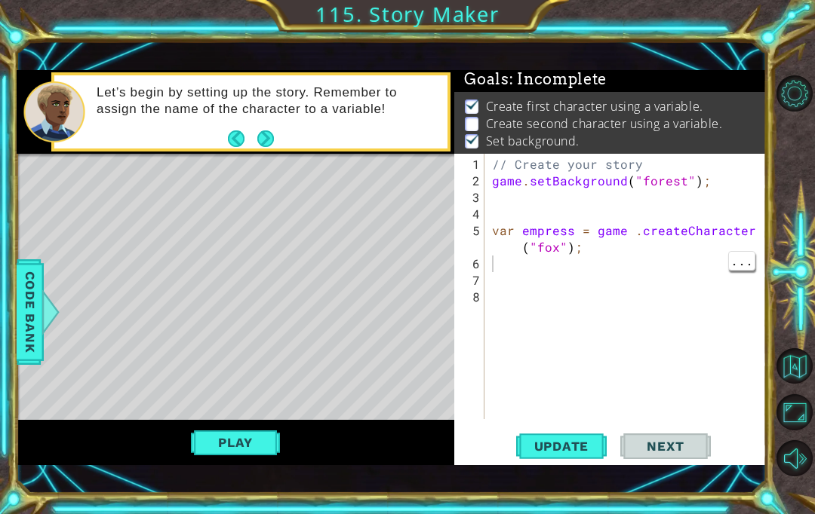
click at [674, 269] on div "// Create your story game . setBackground ( "forest" ) ; var empress = game . c…" at bounding box center [629, 305] width 281 height 299
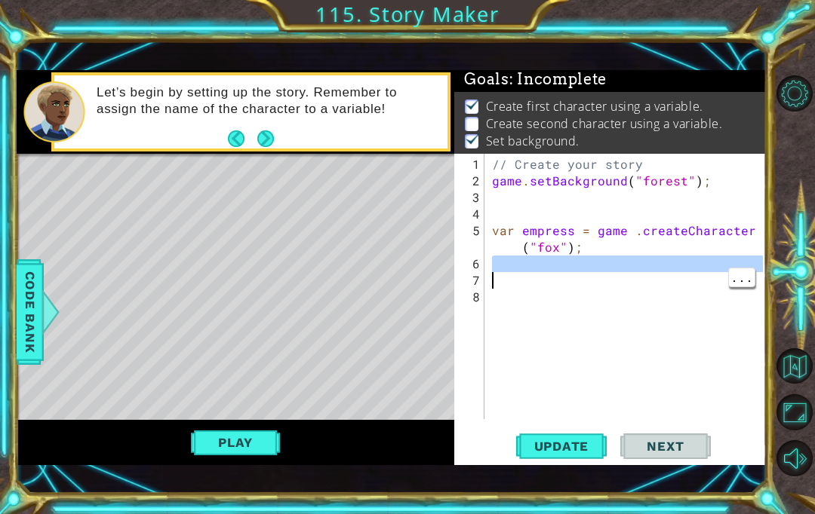
click at [660, 281] on div "// Create your story game . setBackground ( "forest" ) ; var empress = game . c…" at bounding box center [629, 305] width 281 height 299
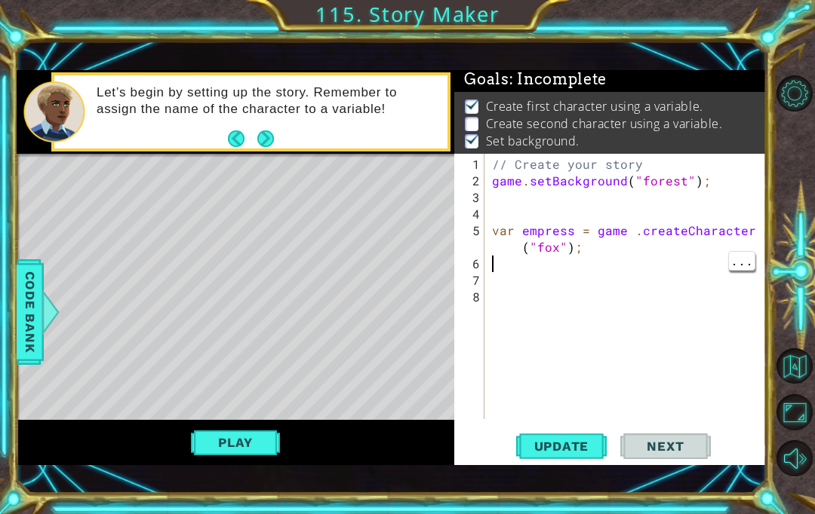
click at [665, 267] on div "// Create your story game . setBackground ( "forest" ) ; var empress = game . c…" at bounding box center [629, 305] width 281 height 299
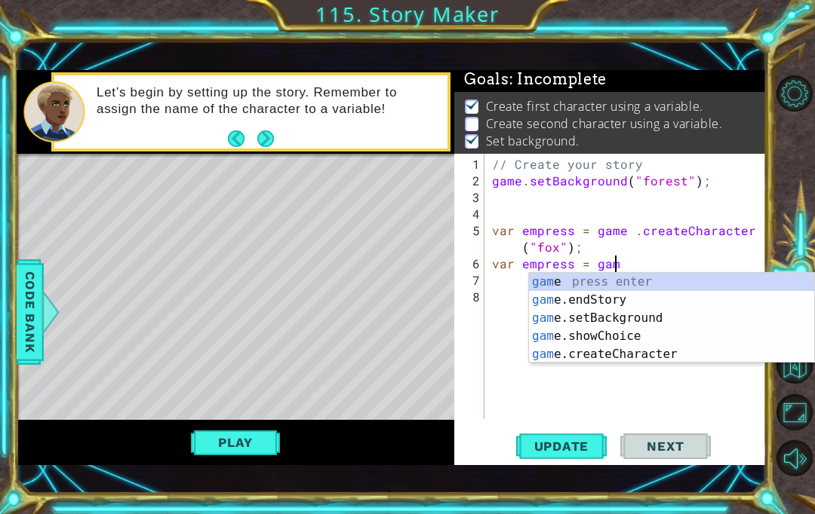
scroll to position [1, 8]
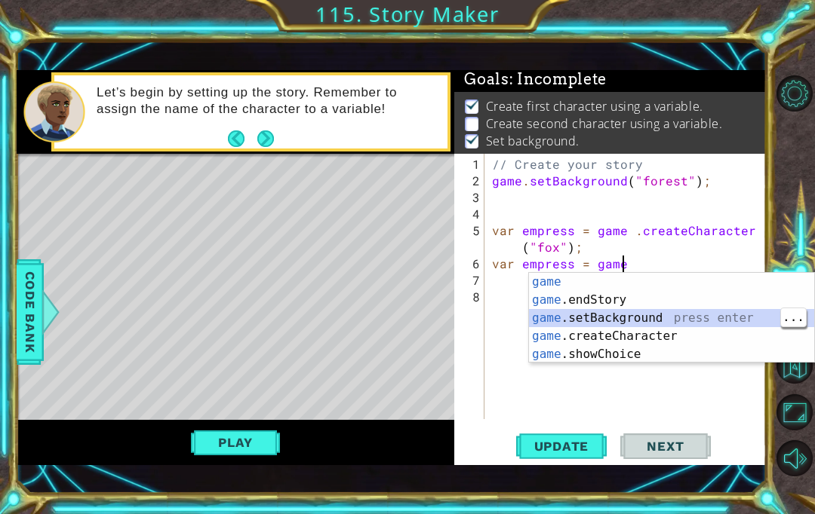
click at [690, 334] on div "game press enter game .endStory press enter game .setBackground press enter gam…" at bounding box center [671, 336] width 285 height 127
type textarea "var empress = game.createCharacter("fox");"
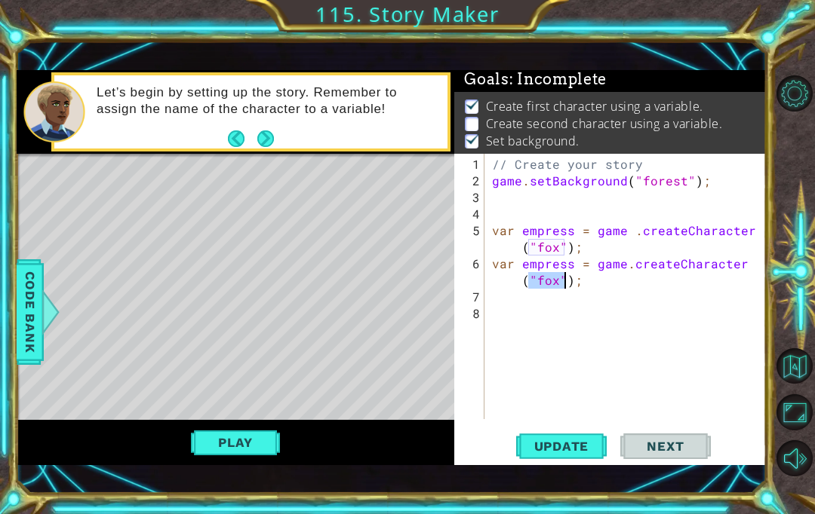
scroll to position [1, 0]
click at [585, 460] on button "Update" at bounding box center [561, 447] width 91 height 31
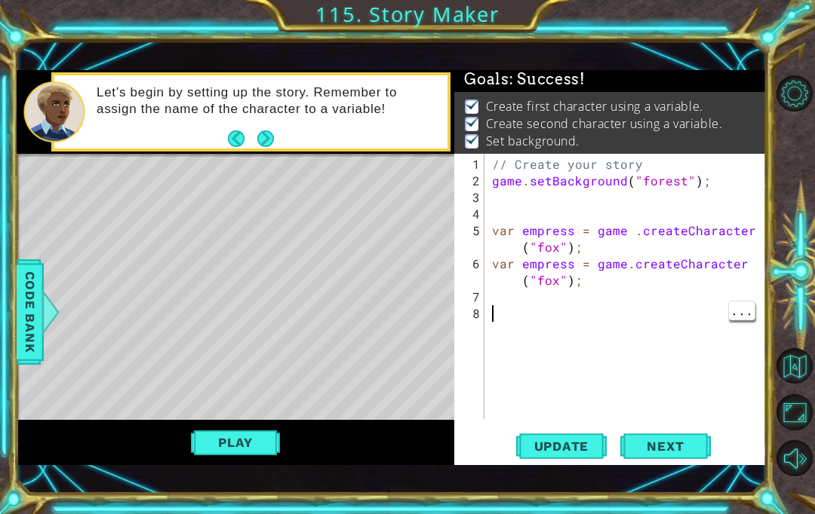
click at [677, 450] on span "Next" at bounding box center [664, 449] width 67 height 15
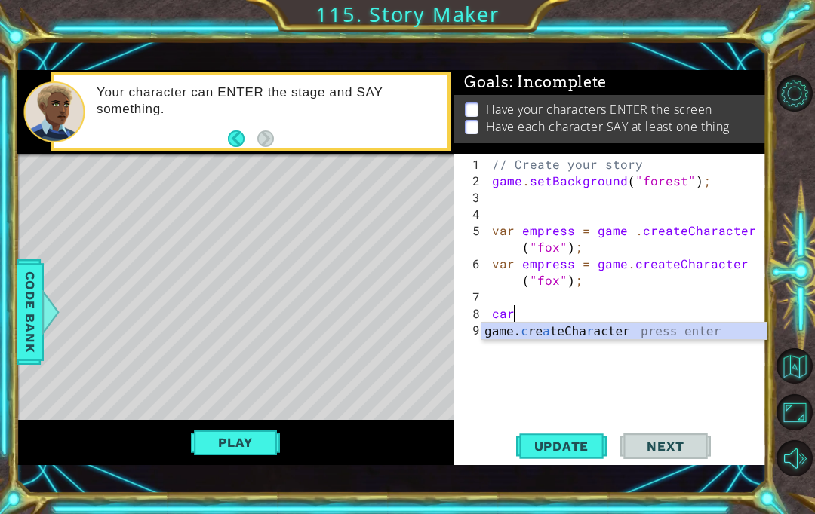
type textarea "c"
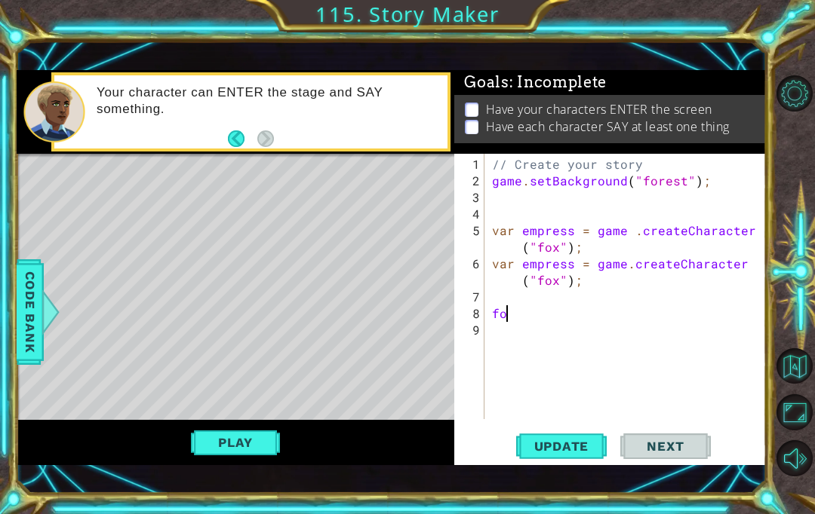
type textarea "f"
click at [29, 320] on span "Code Bank" at bounding box center [30, 312] width 24 height 92
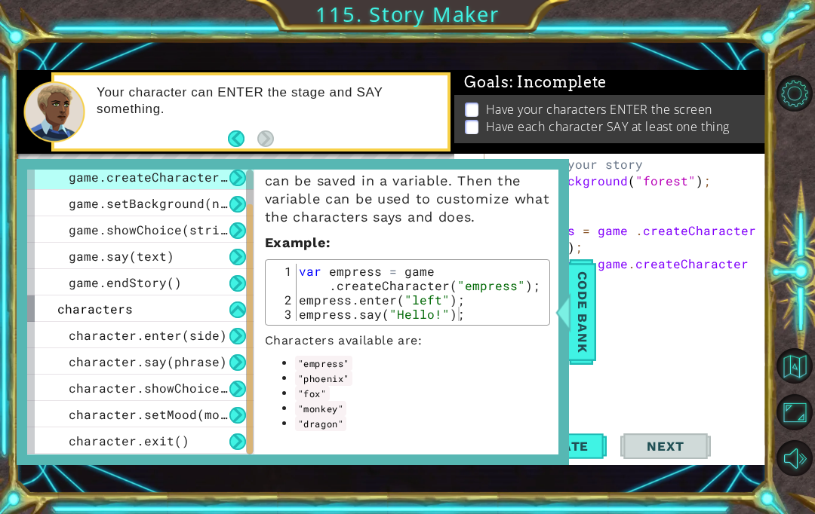
scroll to position [59, 0]
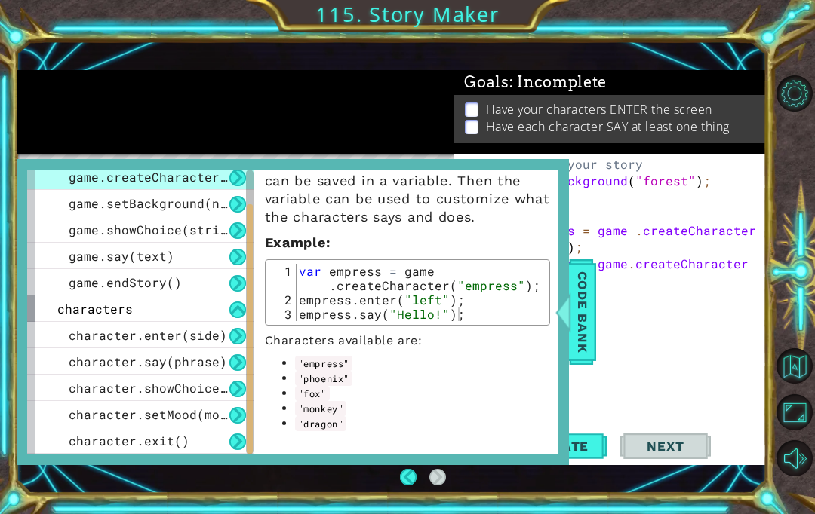
click at [91, 336] on span "character.enter(side)" at bounding box center [148, 335] width 158 height 16
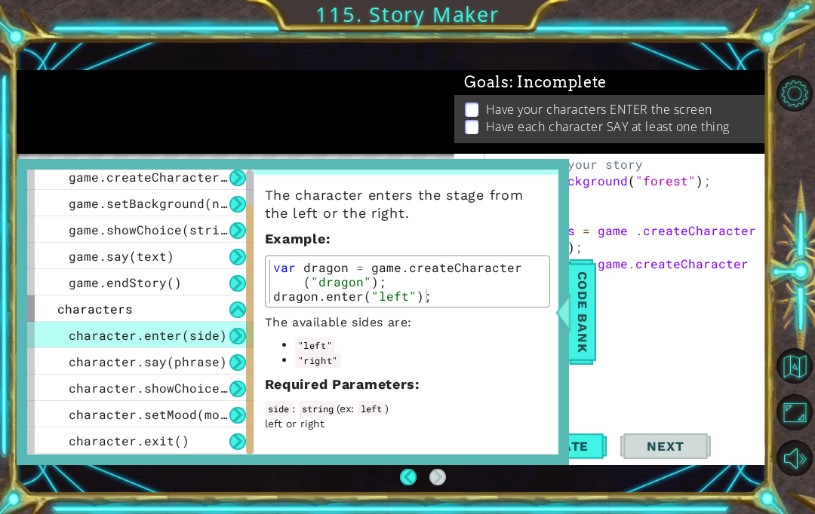
scroll to position [0, 0]
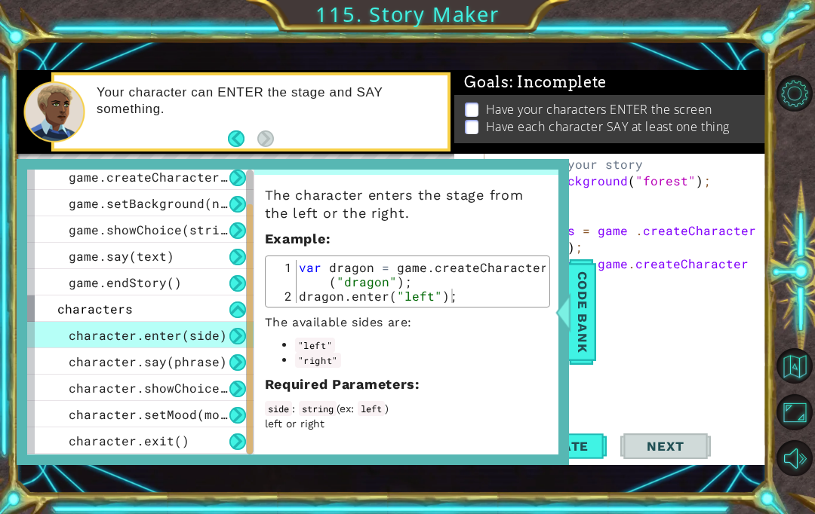
click at [583, 296] on span "Code Bank" at bounding box center [582, 312] width 24 height 92
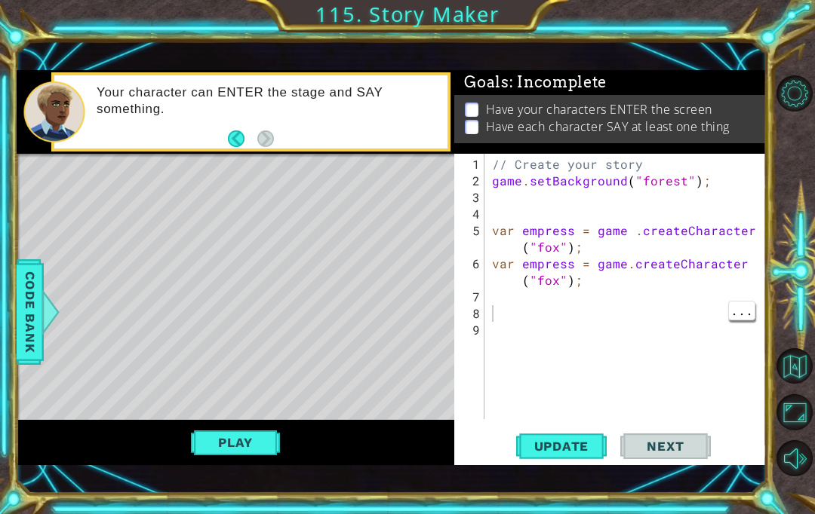
click at [576, 317] on div "// Create your story game . setBackground ( "forest" ) ; var empress = game . c…" at bounding box center [629, 305] width 281 height 299
click at [585, 289] on div "// Create your story game . setBackground ( "forest" ) ; var empress = game . c…" at bounding box center [629, 305] width 281 height 299
type textarea "fox.enter"
click at [5, 299] on div "1 ההההההההההההההההההההההההההההההההההההההההההההההההההההההההההההההההההההההההההההה…" at bounding box center [407, 257] width 815 height 514
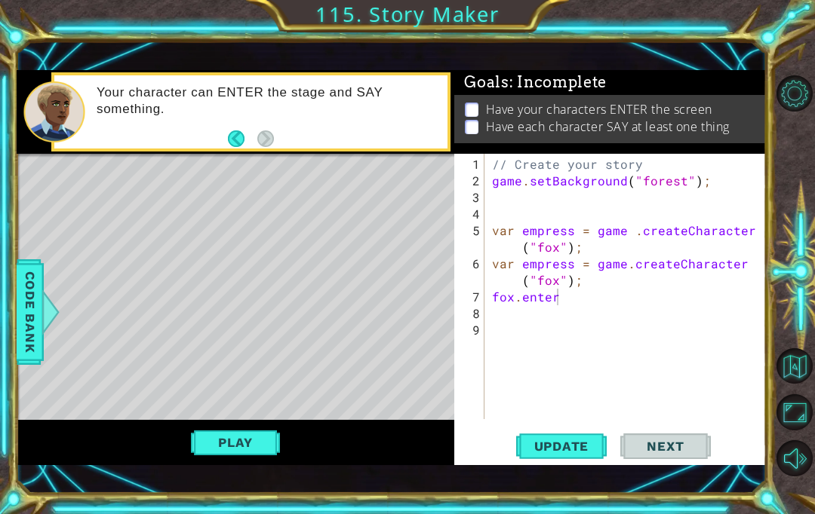
click at [28, 312] on span "Code Bank" at bounding box center [30, 312] width 24 height 92
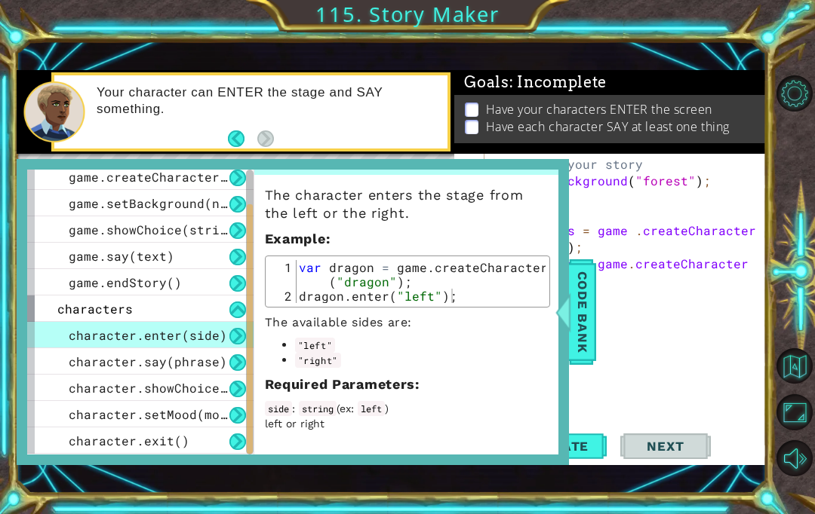
click at [586, 318] on span "Code Bank" at bounding box center [582, 312] width 24 height 92
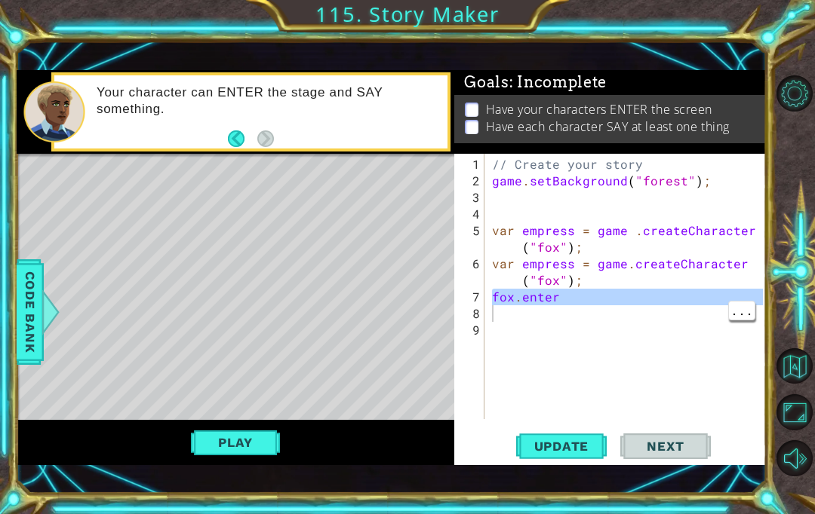
click at [593, 306] on div "// Create your story game . setBackground ( "forest" ) ; var empress = game . c…" at bounding box center [629, 305] width 281 height 299
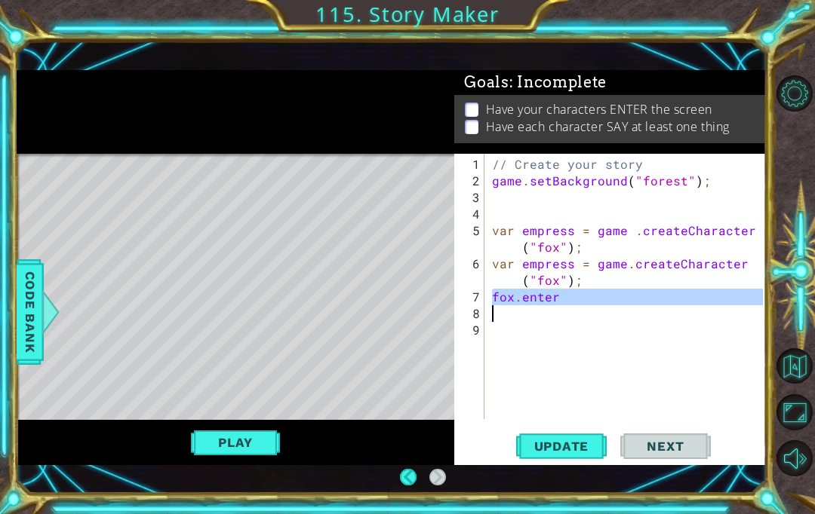
scroll to position [1, 0]
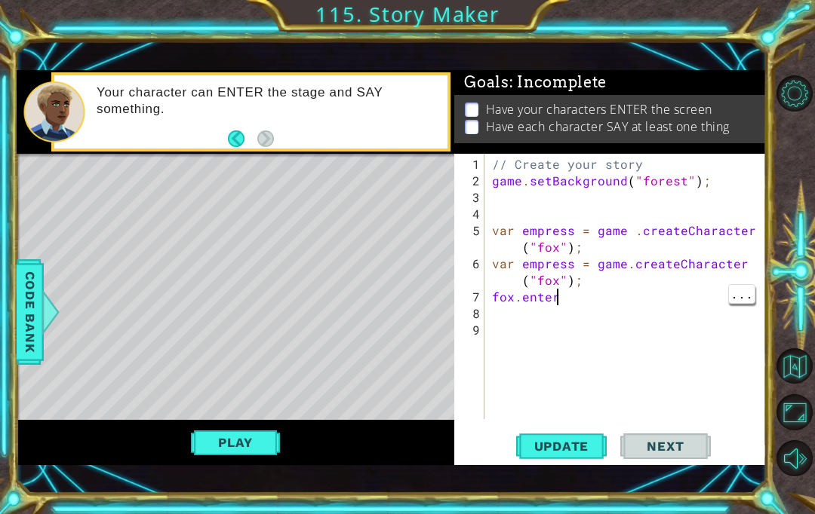
click at [604, 293] on div "// Create your story game . setBackground ( "forest" ) ; var empress = game . c…" at bounding box center [629, 305] width 281 height 299
click at [564, 457] on button "Update" at bounding box center [561, 447] width 91 height 31
click at [576, 440] on span "Update" at bounding box center [561, 446] width 85 height 15
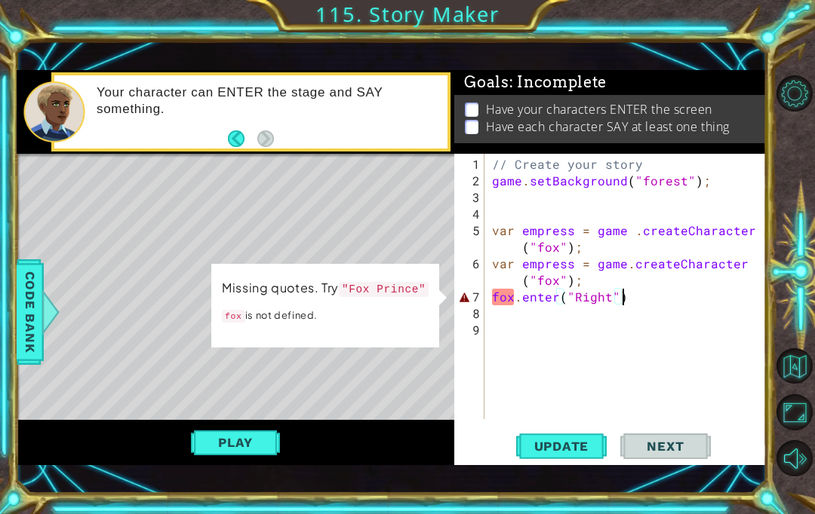
click at [17, 303] on div "Code Bank" at bounding box center [30, 313] width 27 height 106
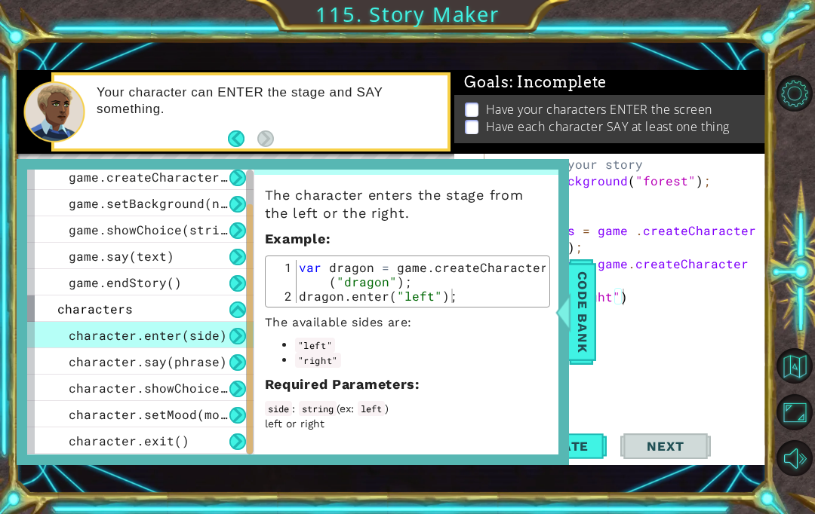
click at [576, 299] on span "Code Bank" at bounding box center [582, 312] width 24 height 92
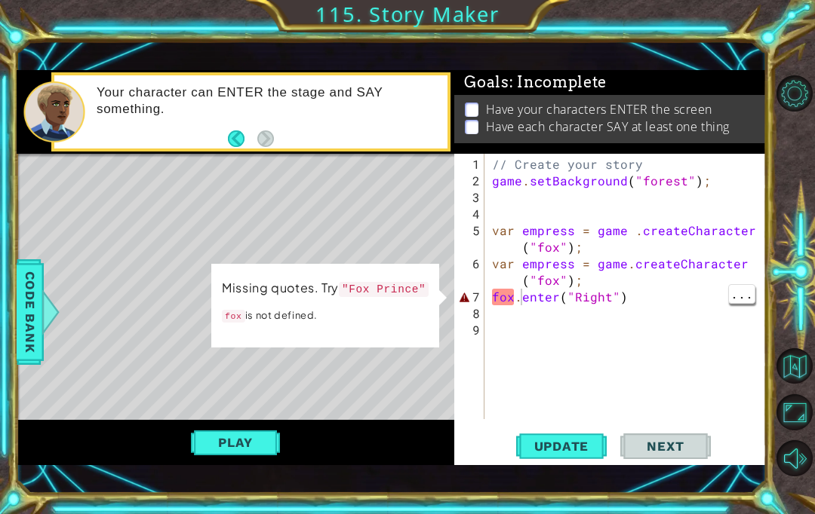
click at [515, 304] on div "// Create your story game . setBackground ( "forest" ) ; var empress = game . c…" at bounding box center [629, 305] width 281 height 299
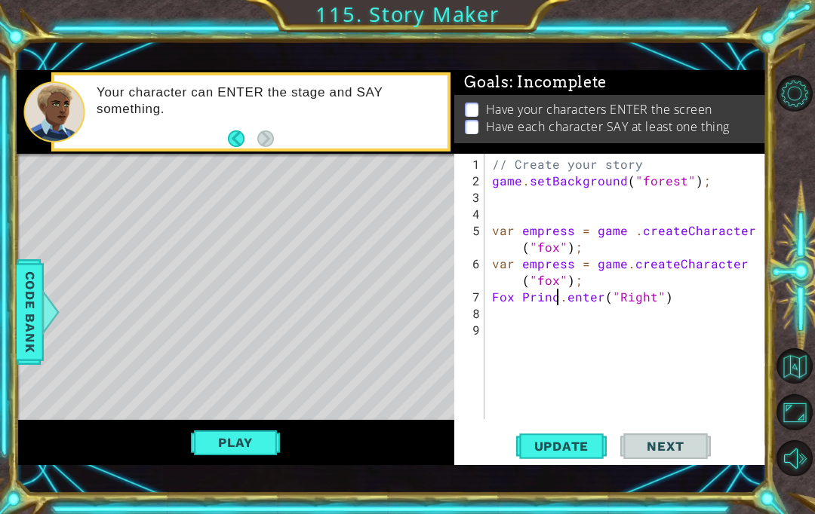
scroll to position [1, 5]
click at [568, 447] on span "Update" at bounding box center [561, 446] width 85 height 15
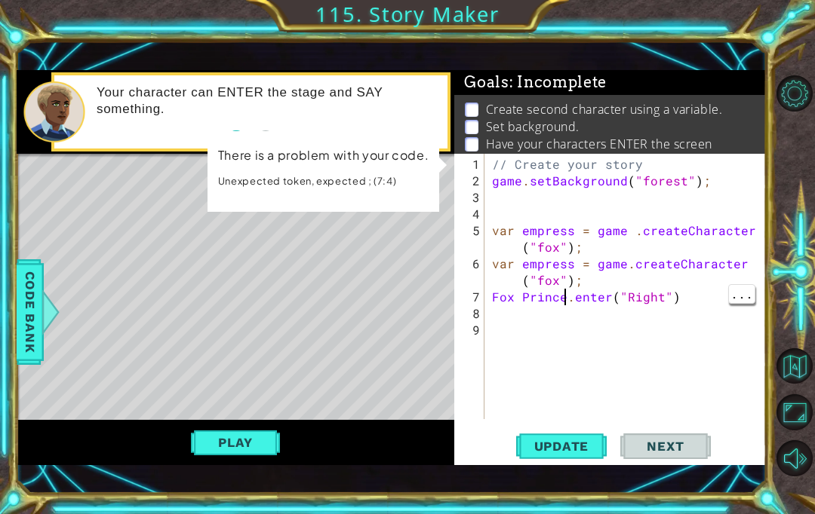
scroll to position [1, 5]
click at [484, 290] on div "1 2 3 4 5 6 7 8 9" at bounding box center [470, 287] width 27 height 266
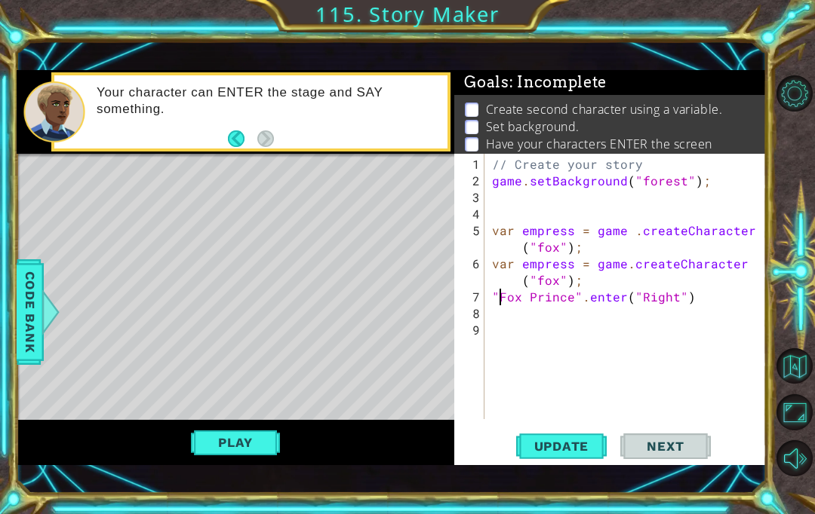
scroll to position [1, 1]
click at [585, 448] on span "Update" at bounding box center [561, 446] width 85 height 15
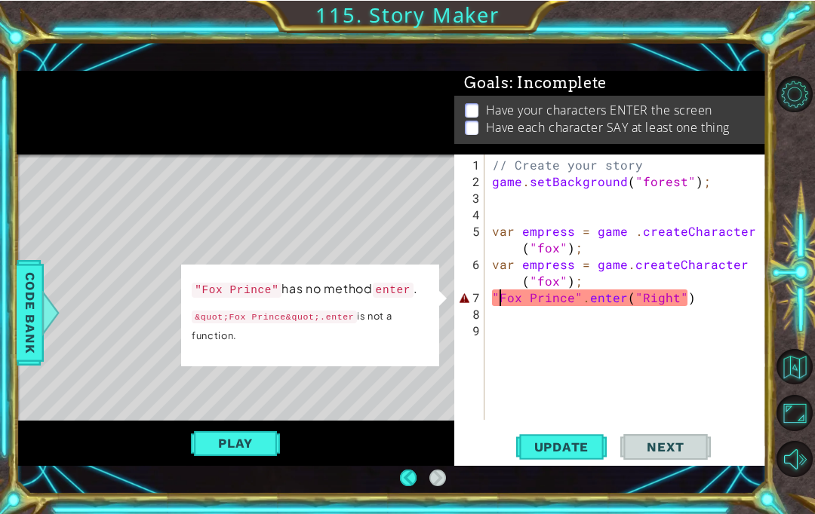
scroll to position [52, 0]
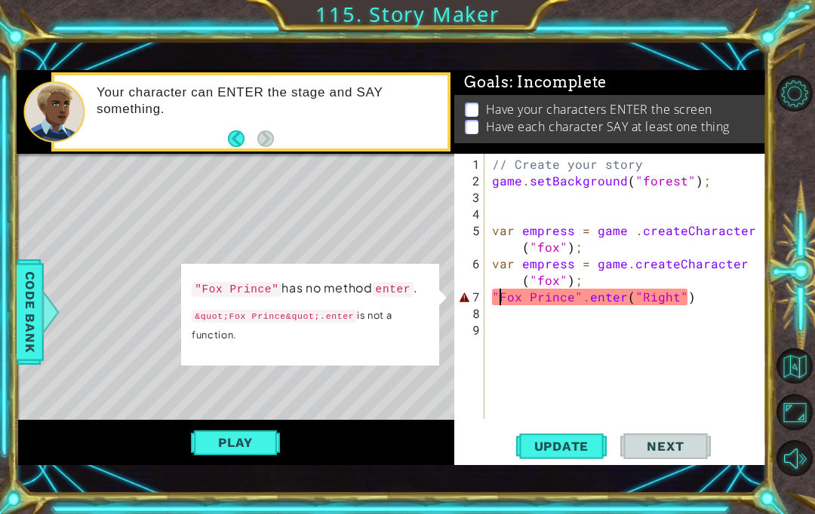
click at [36, 331] on span "Code Bank" at bounding box center [30, 312] width 24 height 92
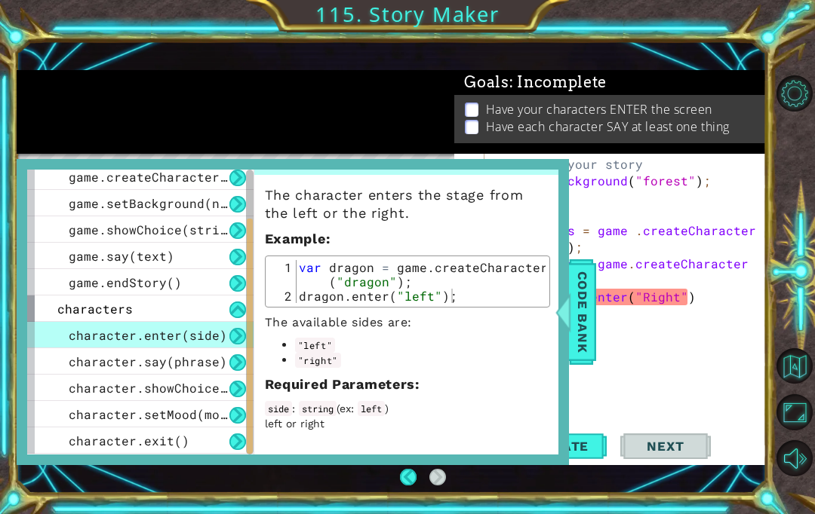
scroll to position [18, 0]
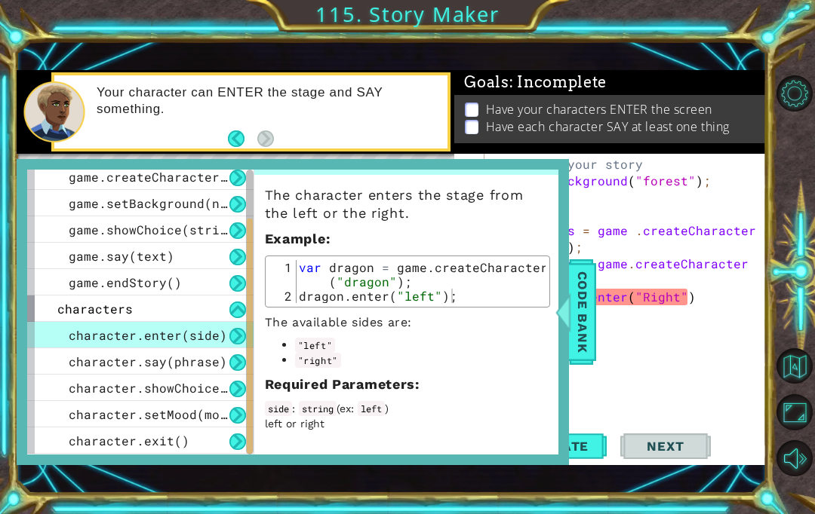
click at [591, 303] on span "Code Bank" at bounding box center [582, 312] width 24 height 92
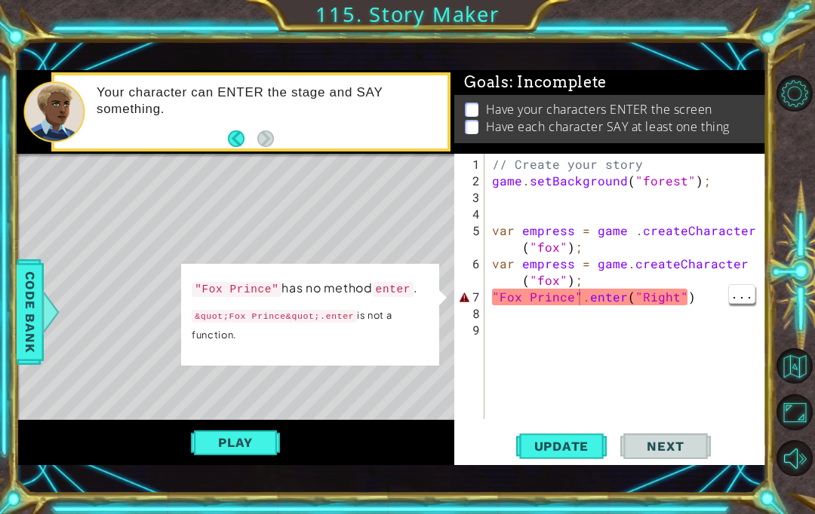
click at [576, 299] on div "// Create your story game . setBackground ( "forest" ) ; var empress = game . c…" at bounding box center [629, 305] width 281 height 299
click at [502, 292] on div "// Create your story game . setBackground ( "forest" ) ; var empress = game . c…" at bounding box center [629, 305] width 281 height 299
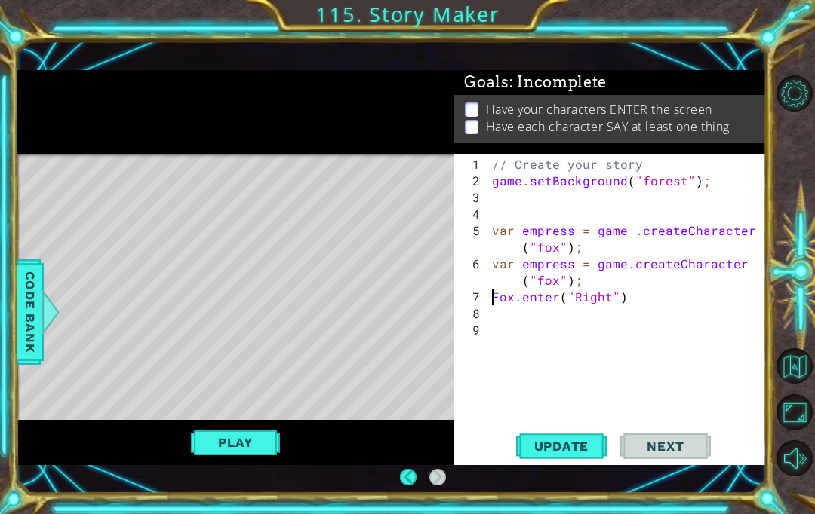
click at [493, 227] on div "// Create your story game . setBackground ( "forest" ) ; var empress = game . c…" at bounding box center [629, 305] width 281 height 299
type textarea "var empress = game .createCharacter("fox");"
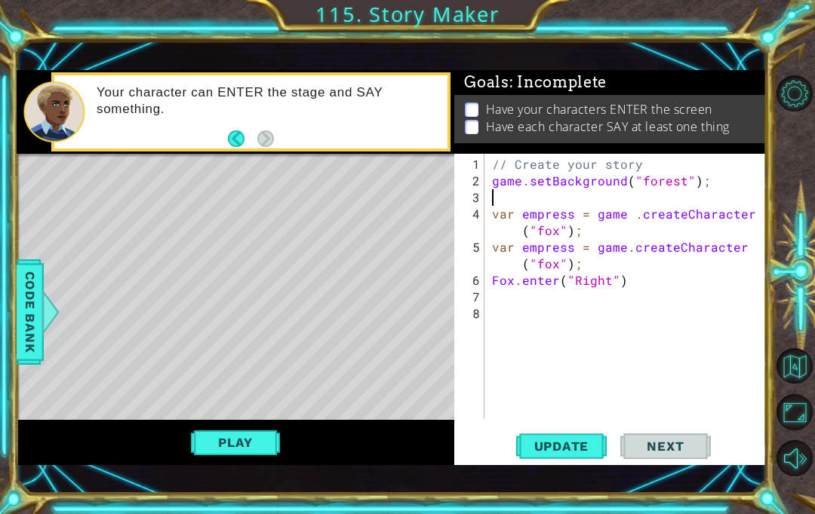
type textarea "game.setBackground("forest");"
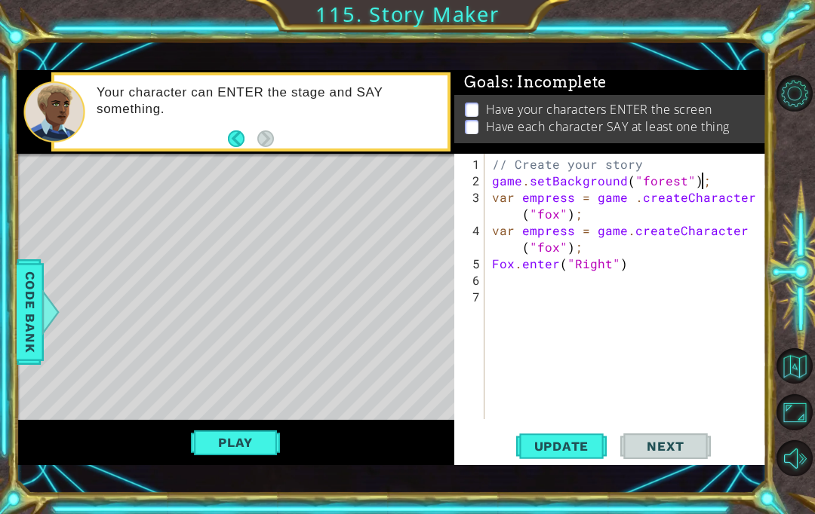
click at [585, 456] on button "Update" at bounding box center [561, 447] width 91 height 31
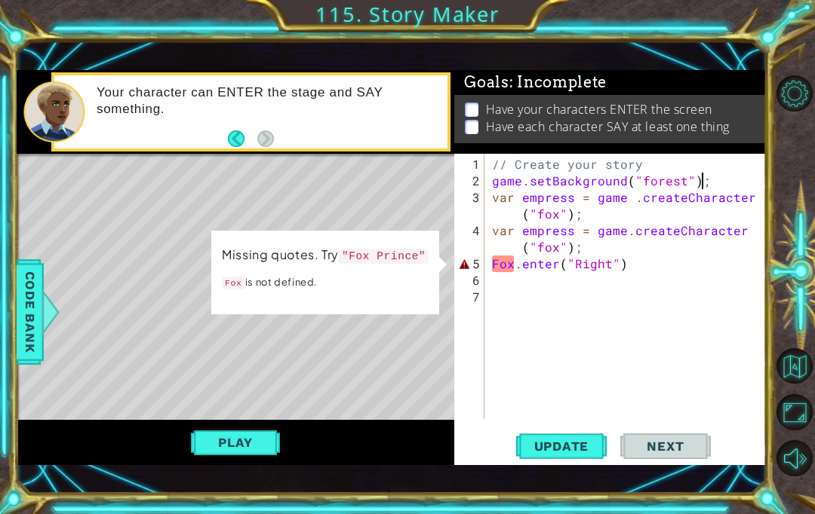
click at [32, 327] on span "Code Bank" at bounding box center [30, 312] width 24 height 92
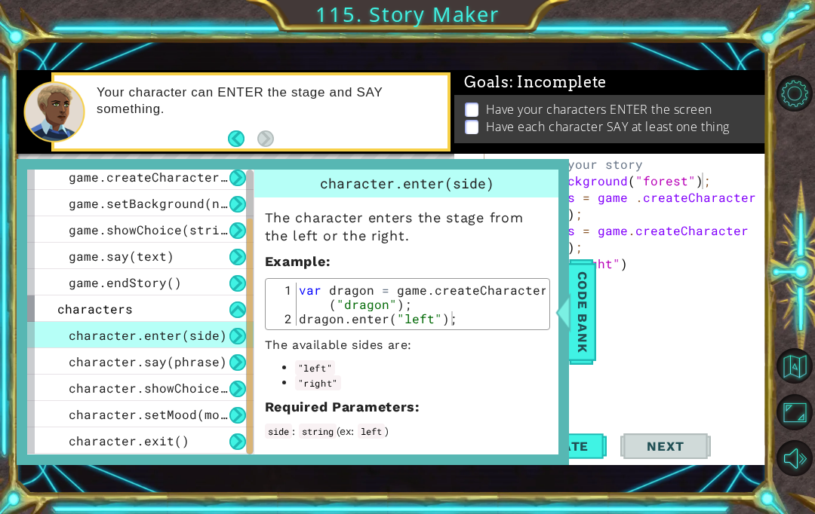
scroll to position [0, 0]
click at [324, 311] on div "var dragon = game . createCharacter ( "dragon" ) ; dragon . enter ( "left" ) ;" at bounding box center [421, 326] width 250 height 86
type textarea "var dragon = game.createCharacter("dragon"); dragon.enter("left");"
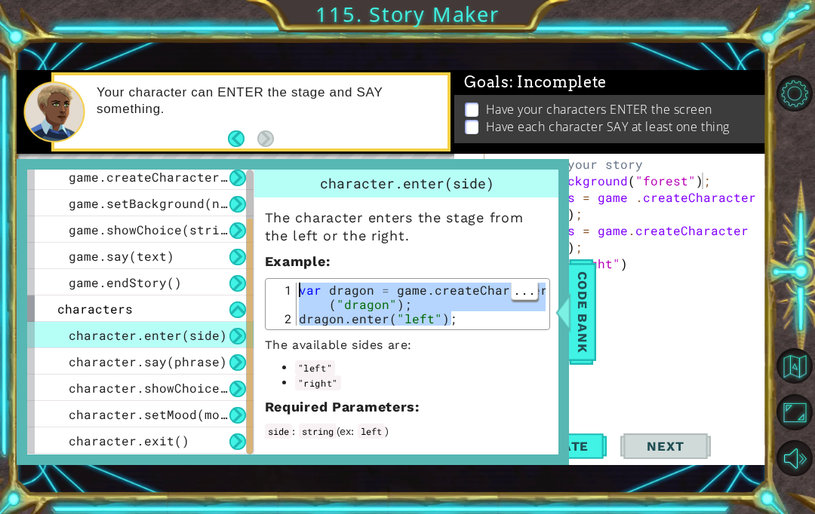
click at [577, 354] on span "Code Bank" at bounding box center [582, 312] width 24 height 92
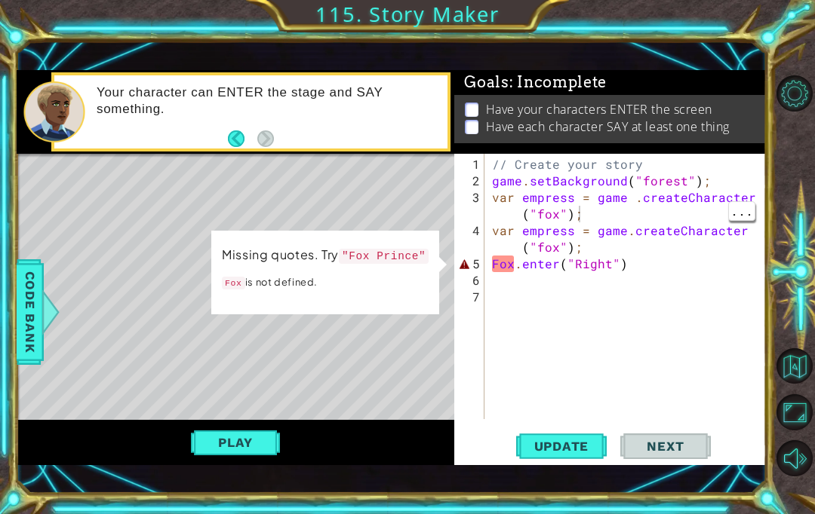
click at [590, 244] on div "// Create your story game . setBackground ( "forest" ) ; var empress = game . c…" at bounding box center [629, 305] width 281 height 299
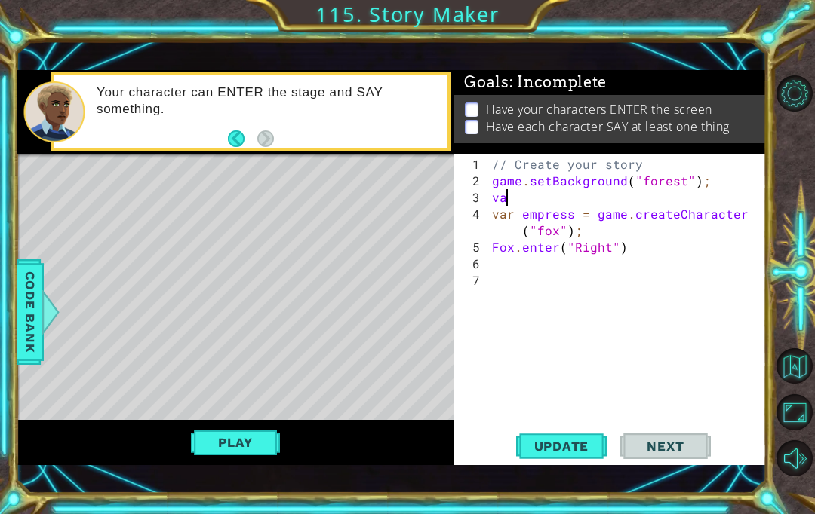
type textarea "v"
paste textarea "dragon.enter("left");"
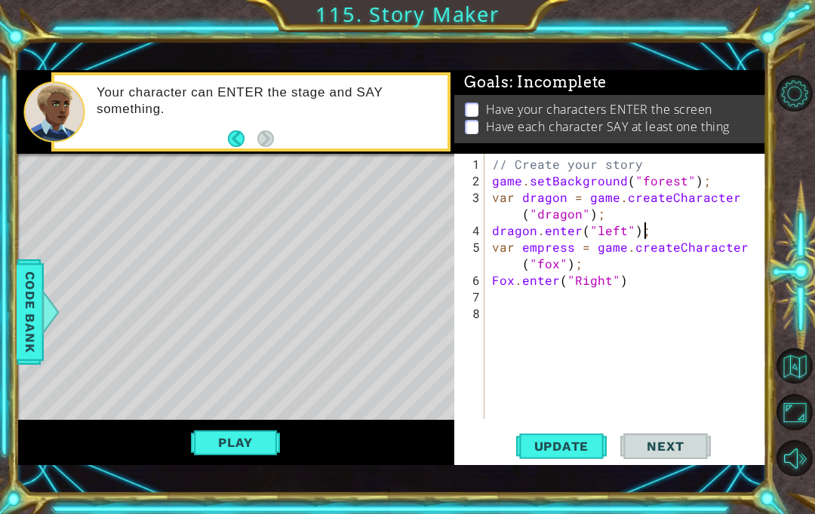
type textarea "dragon.enter("left");"
click at [597, 462] on button "Update" at bounding box center [561, 447] width 91 height 31
click at [38, 354] on span "Code Bank" at bounding box center [30, 312] width 24 height 92
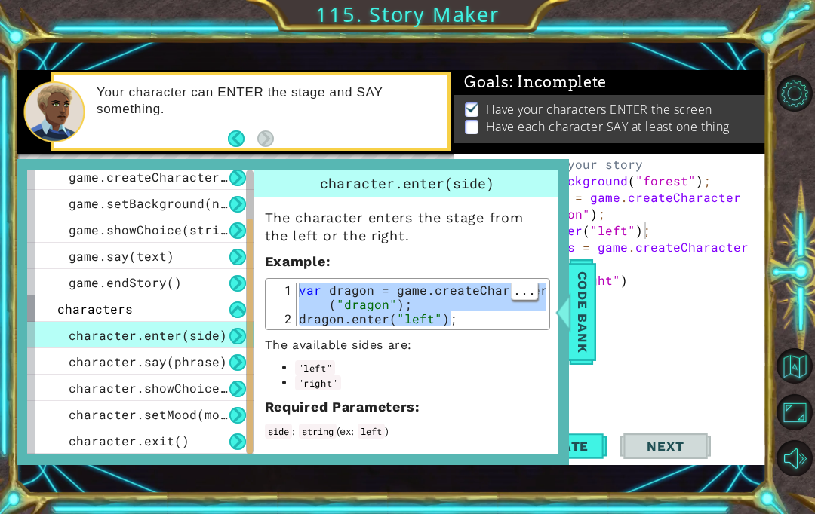
click at [578, 324] on span "Code Bank" at bounding box center [582, 312] width 24 height 92
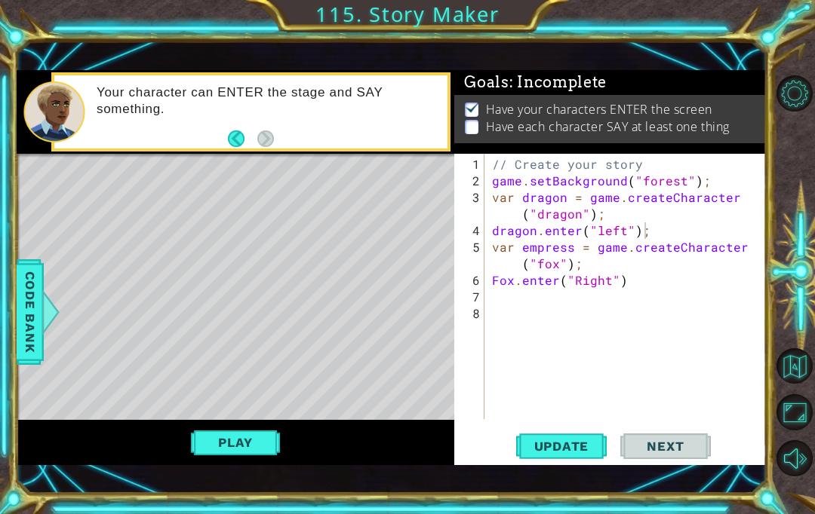
click at [209, 457] on button "Play" at bounding box center [235, 442] width 88 height 29
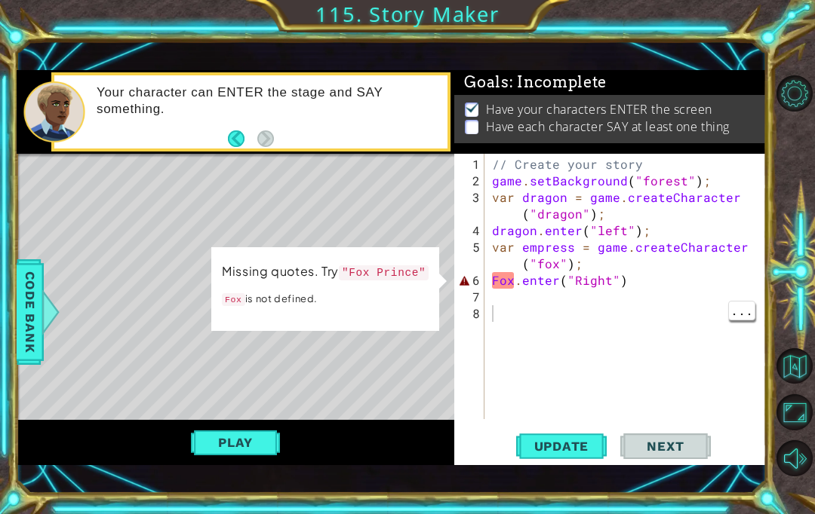
click at [539, 336] on div "// Create your story game . setBackground ( "forest" ) ; var dragon = game . cr…" at bounding box center [629, 305] width 281 height 299
click at [634, 299] on div "// Create your story game . setBackground ( "forest" ) ; var dragon = game . cr…" at bounding box center [629, 305] width 281 height 299
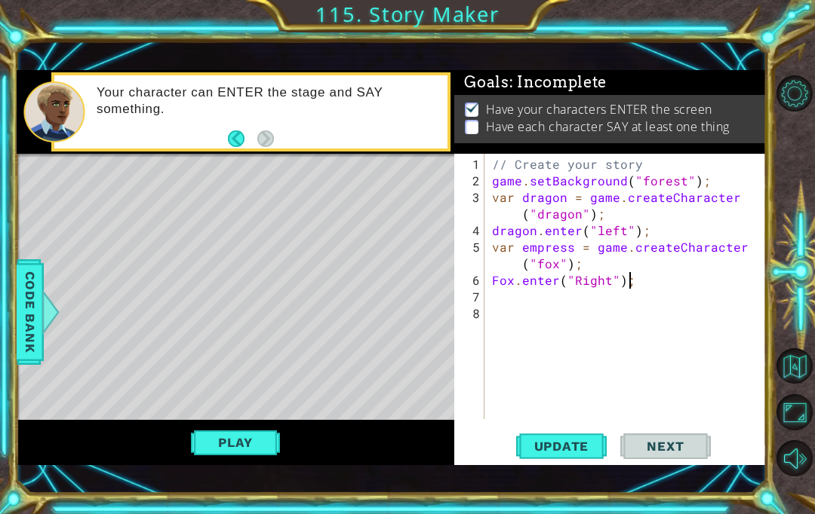
click at [576, 462] on button "Update" at bounding box center [561, 447] width 91 height 31
click at [228, 457] on button "Play" at bounding box center [235, 442] width 88 height 29
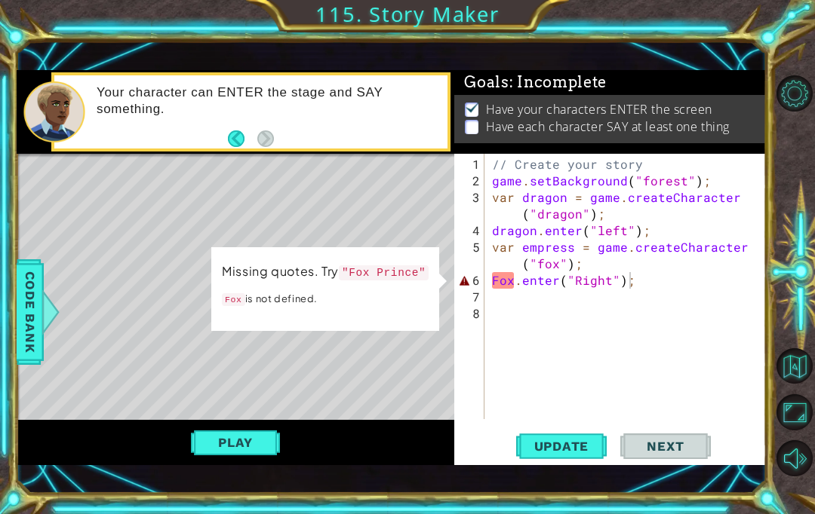
click at [41, 335] on div at bounding box center [50, 312] width 19 height 45
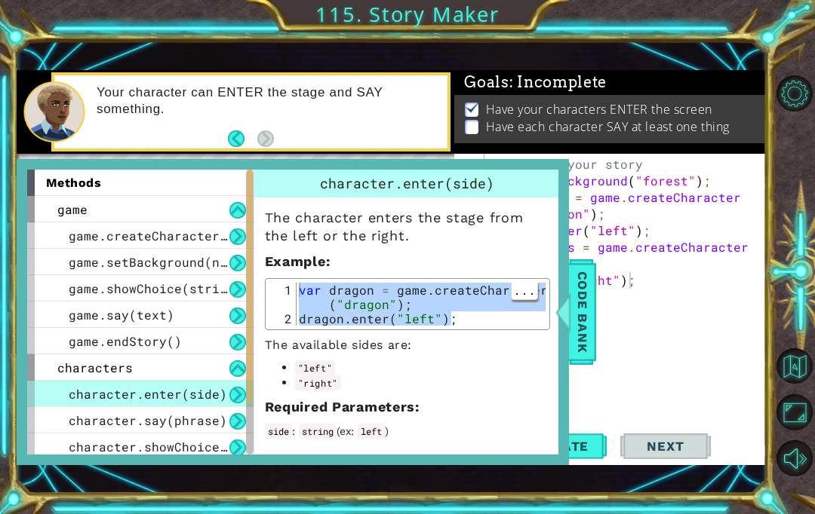
scroll to position [0, 0]
click at [84, 244] on span "game.createCharacter(name)" at bounding box center [167, 236] width 196 height 16
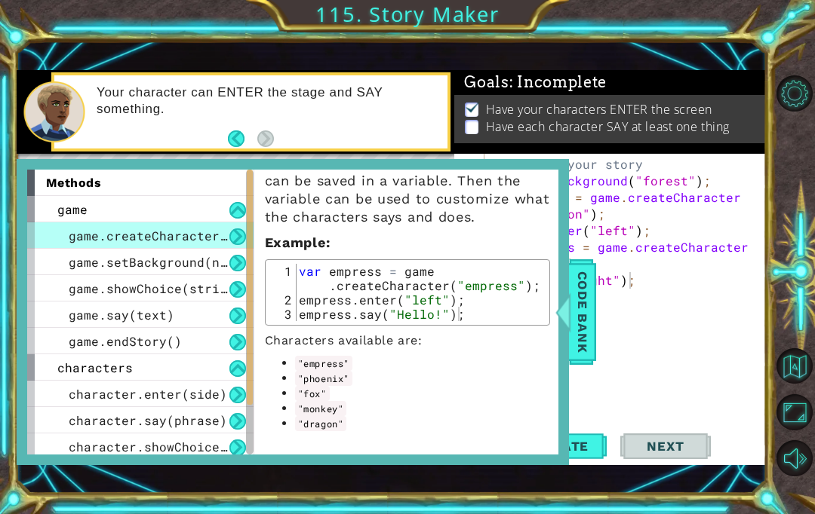
scroll to position [58, 0]
click at [595, 309] on div "Code Bank" at bounding box center [582, 313] width 27 height 106
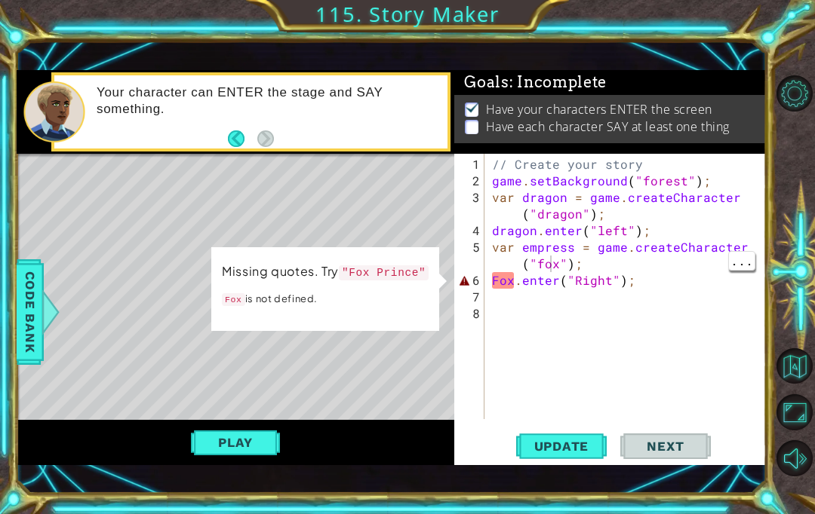
click at [551, 291] on div "// Create your story game . setBackground ( "forest" ) ; var dragon = game . cr…" at bounding box center [629, 305] width 281 height 299
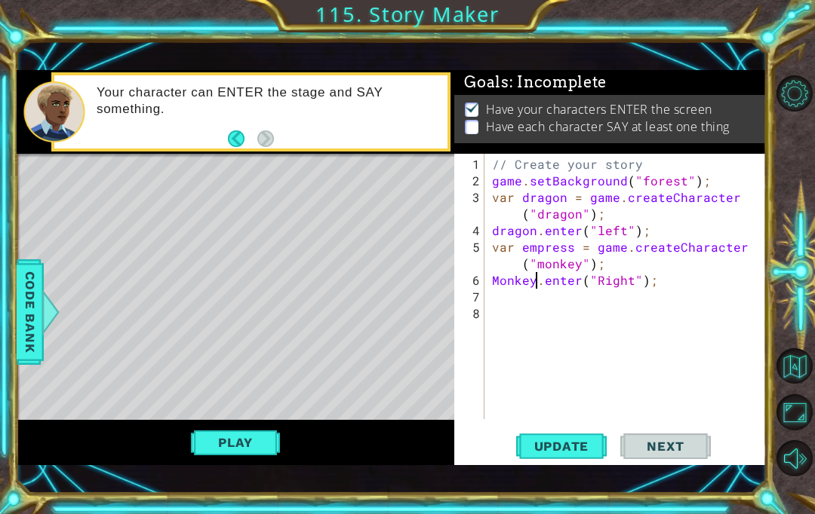
scroll to position [1, 3]
click at [597, 454] on span "Update" at bounding box center [561, 446] width 85 height 15
click at [219, 457] on button "Play" at bounding box center [235, 442] width 88 height 29
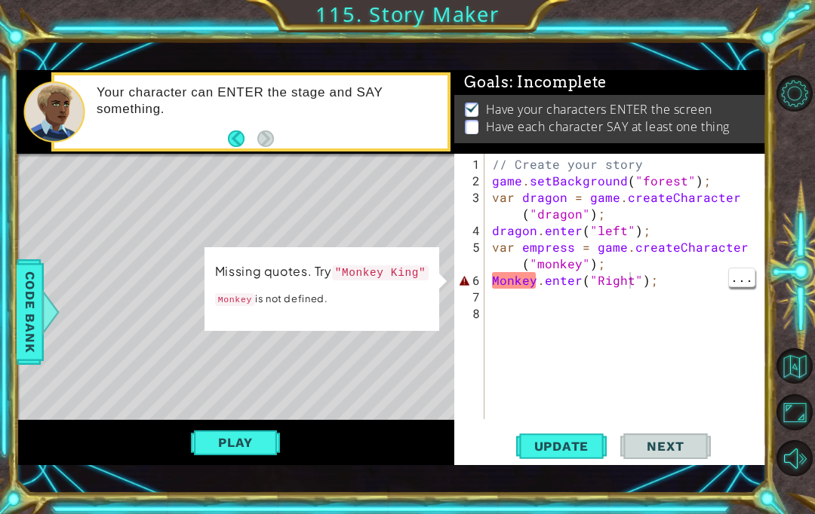
click at [628, 312] on div "// Create your story game . setBackground ( "forest" ) ; var dragon = game . cr…" at bounding box center [629, 305] width 281 height 299
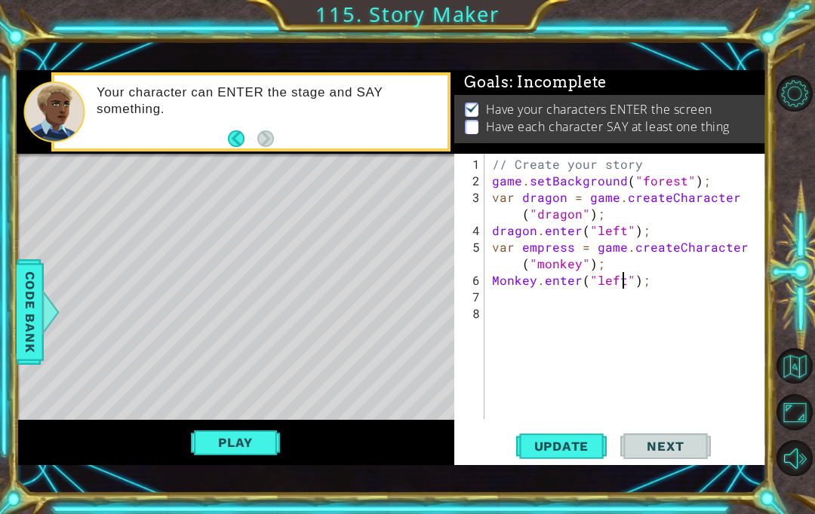
scroll to position [1, 8]
type textarea "Monkey.enter("left");"
click at [564, 459] on button "Update" at bounding box center [561, 447] width 91 height 31
click at [200, 457] on button "Play" at bounding box center [235, 442] width 88 height 29
click at [141, 465] on div "Play" at bounding box center [236, 442] width 438 height 45
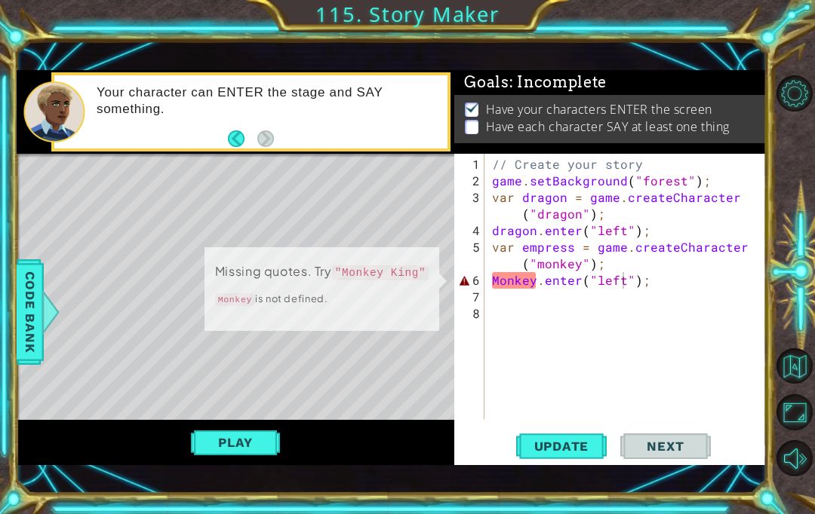
click at [139, 465] on div "Play" at bounding box center [236, 442] width 438 height 45
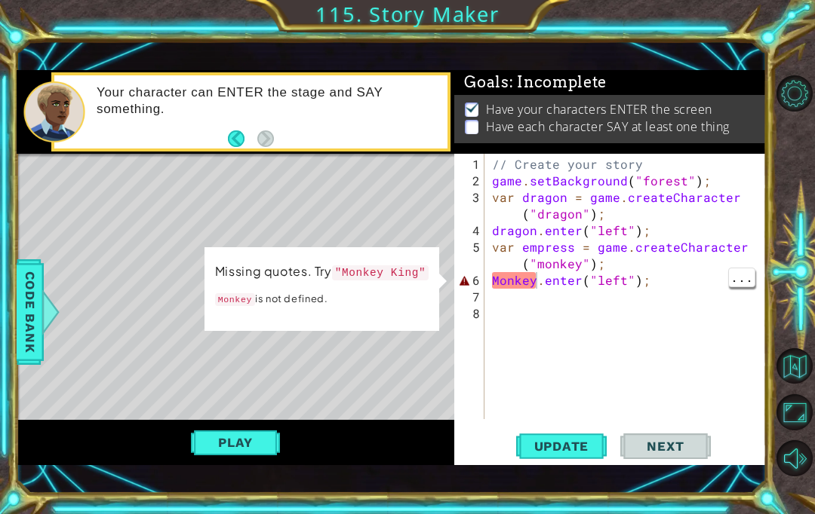
click at [23, 352] on span "Code Bank" at bounding box center [30, 312] width 24 height 92
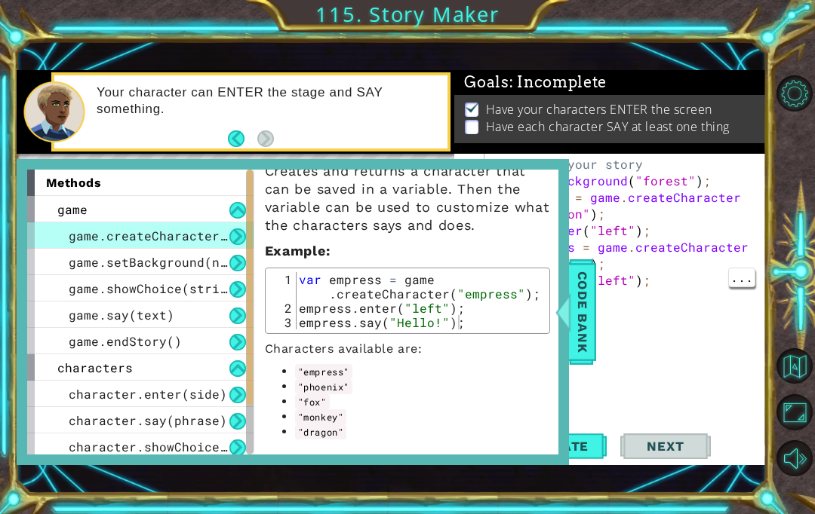
scroll to position [38, 0]
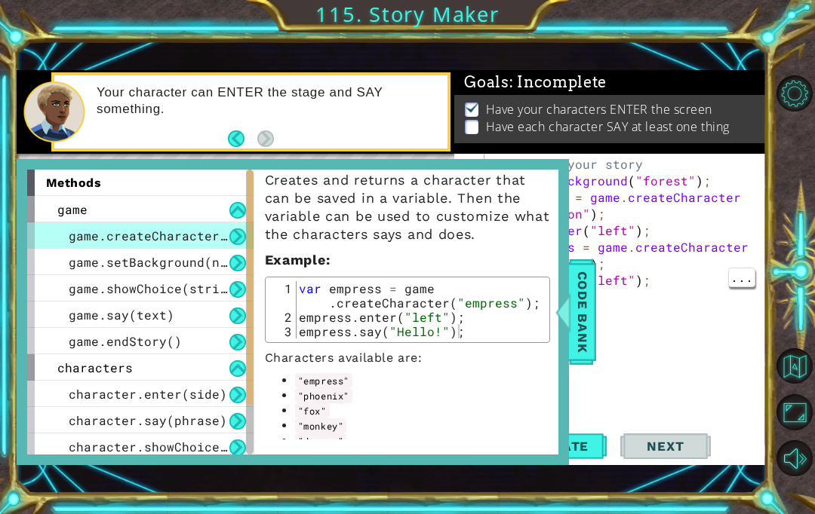
click at [64, 260] on div "game.setBackground(name)" at bounding box center [140, 262] width 226 height 26
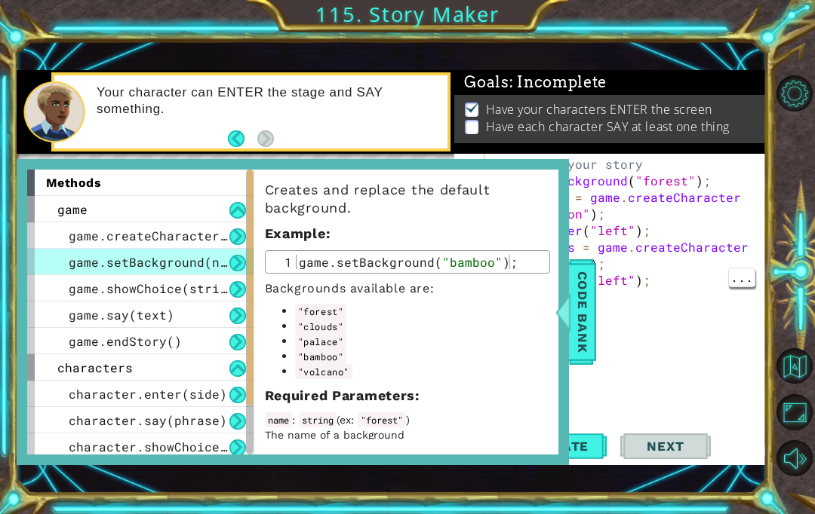
click at [78, 314] on span "game.say(text)" at bounding box center [122, 315] width 106 height 16
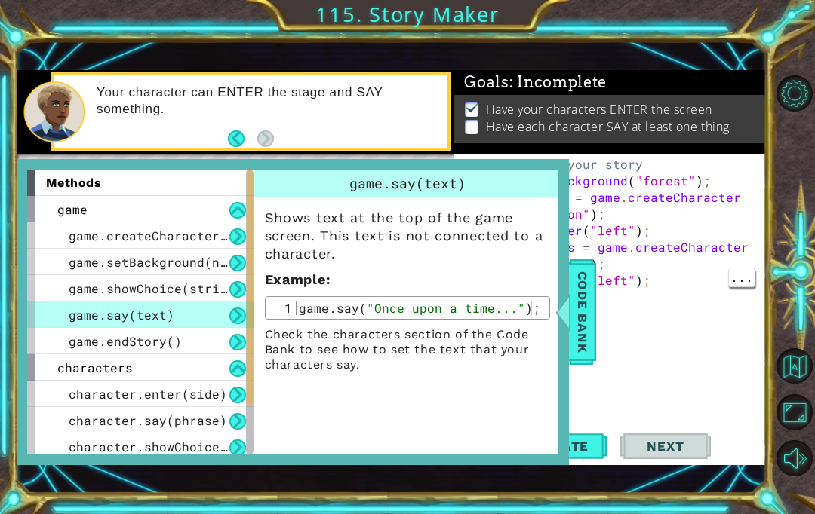
click at [75, 278] on div "game.showChoice(string1, string2)" at bounding box center [140, 288] width 226 height 26
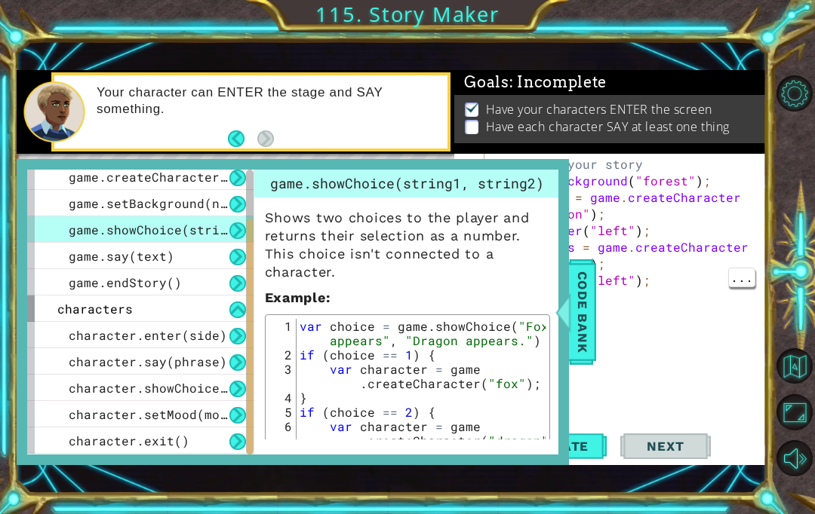
scroll to position [59, 0]
click at [77, 338] on span "character.enter(side)" at bounding box center [148, 335] width 158 height 16
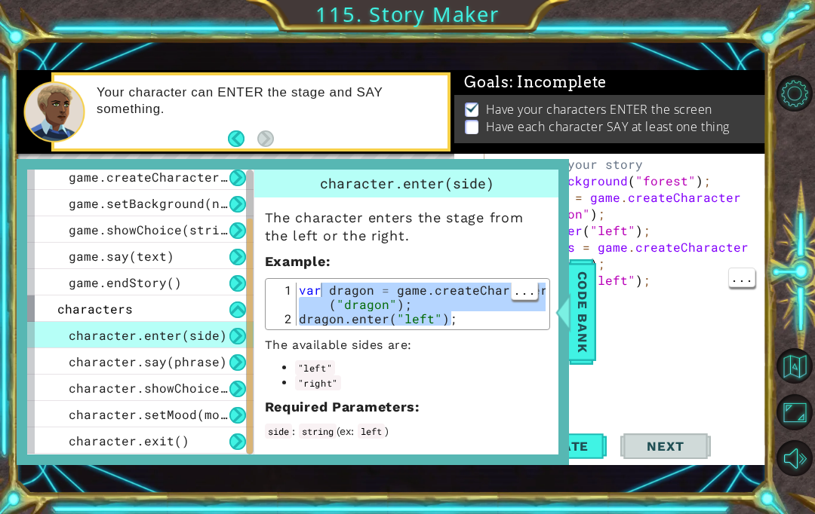
type textarea "var dragon = game.createCharacter("dragon"); dragon.enter("left");"
click at [567, 309] on div at bounding box center [562, 312] width 19 height 45
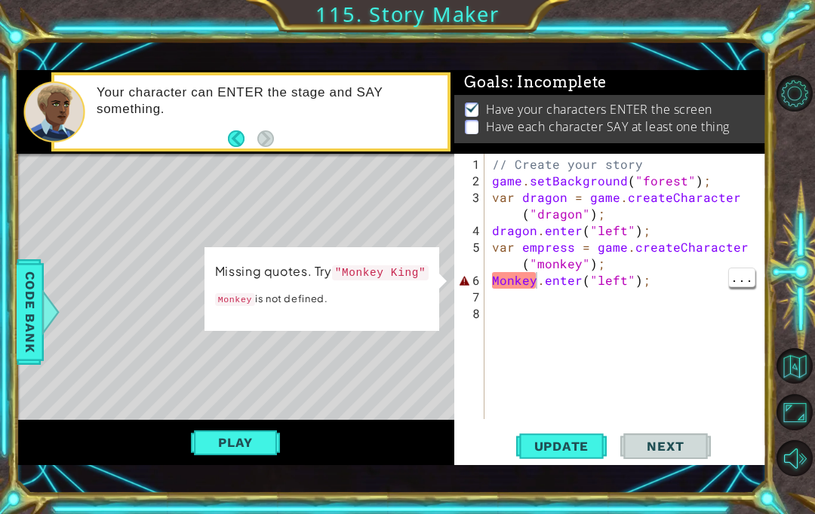
click at [593, 316] on div "// Create your story game . setBackground ( "forest" ) ; var dragon = game . cr…" at bounding box center [629, 305] width 281 height 299
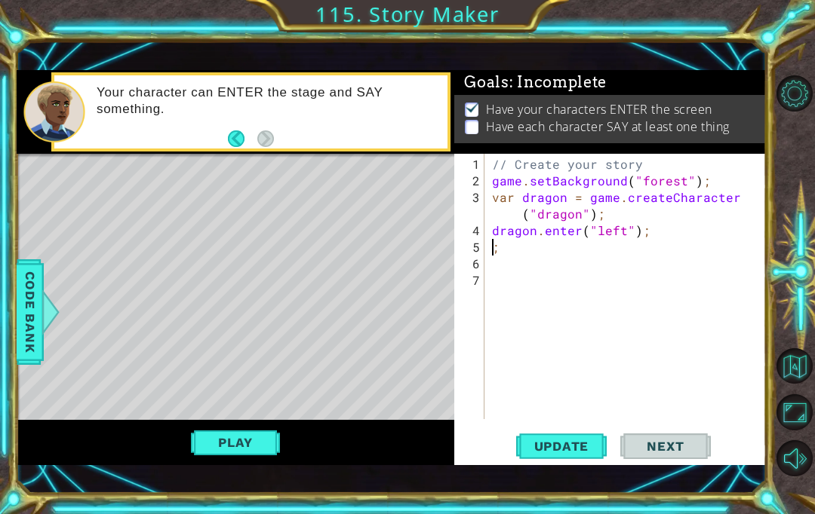
paste textarea "dragon.enter("left");"
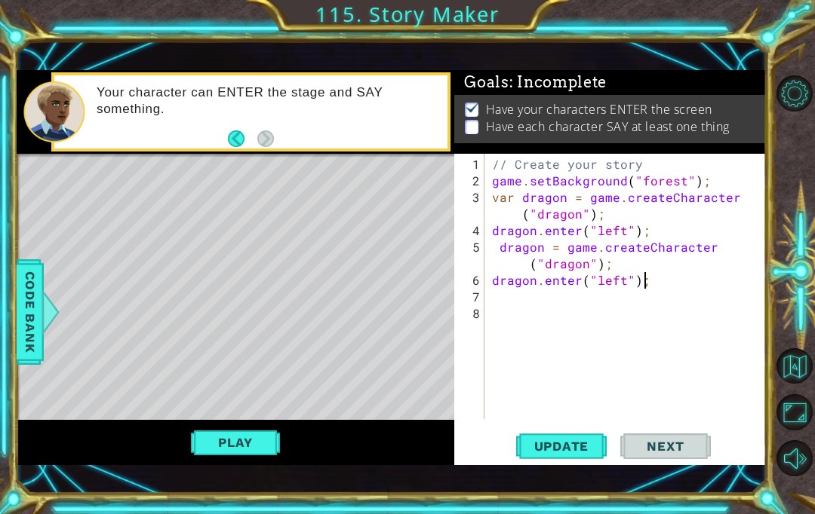
click at [585, 447] on span "Update" at bounding box center [561, 446] width 85 height 15
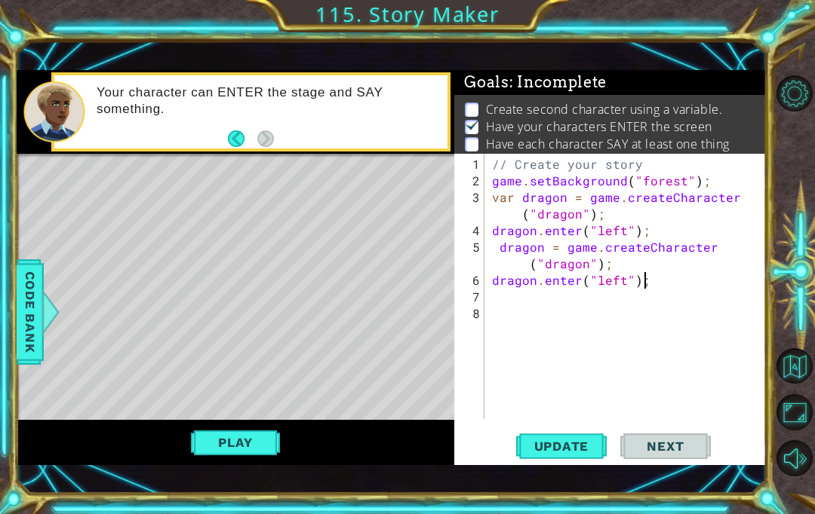
click at [204, 435] on button "Play" at bounding box center [235, 442] width 88 height 29
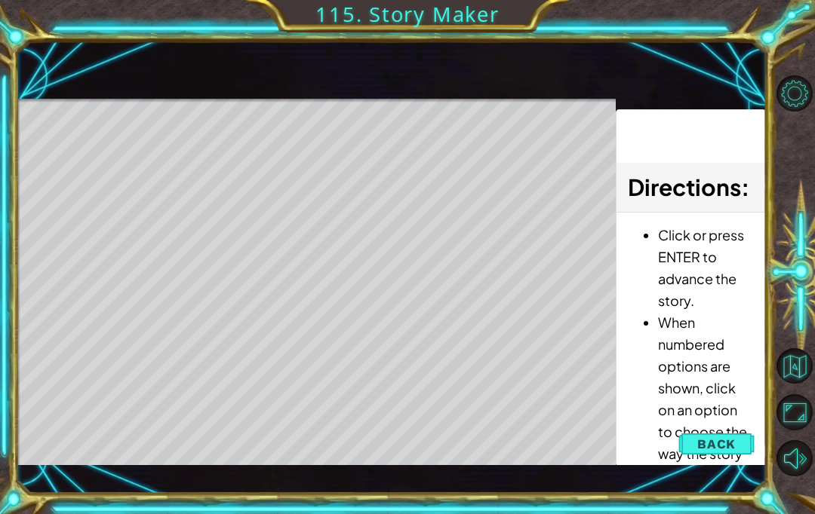
click at [714, 441] on span "Back" at bounding box center [716, 444] width 38 height 15
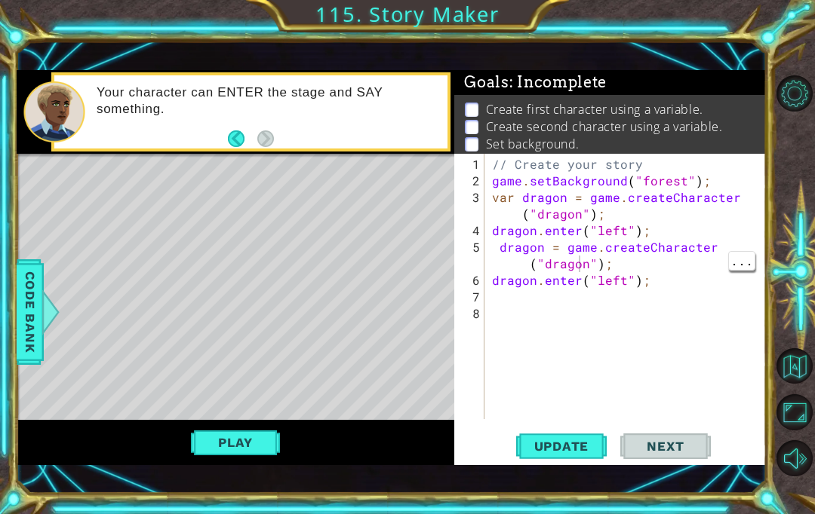
click at [580, 269] on div "// Create your story game . setBackground ( "forest" ) ; var dragon = game . cr…" at bounding box center [629, 305] width 281 height 299
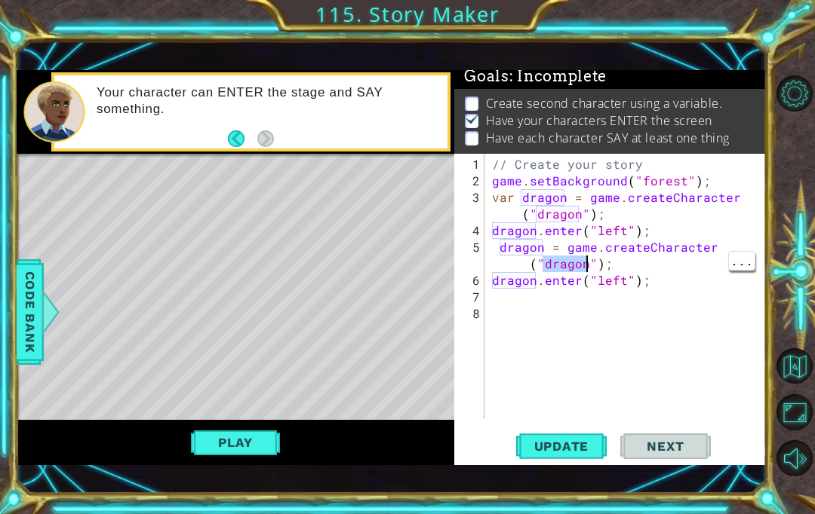
scroll to position [7, 0]
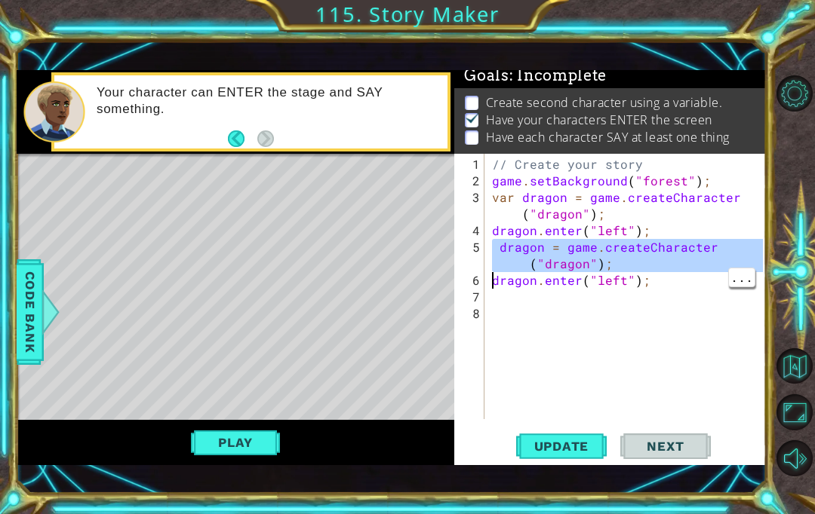
click at [585, 260] on div "// Create your story game . setBackground ( "forest" ) ; var dragon = game . cr…" at bounding box center [629, 305] width 281 height 299
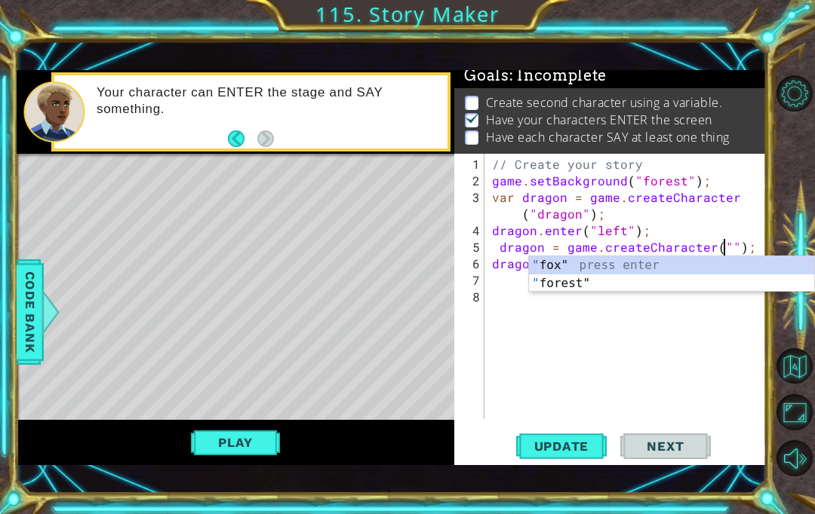
scroll to position [1, 16]
type textarea "dragon = game.createCharacter("fox");"
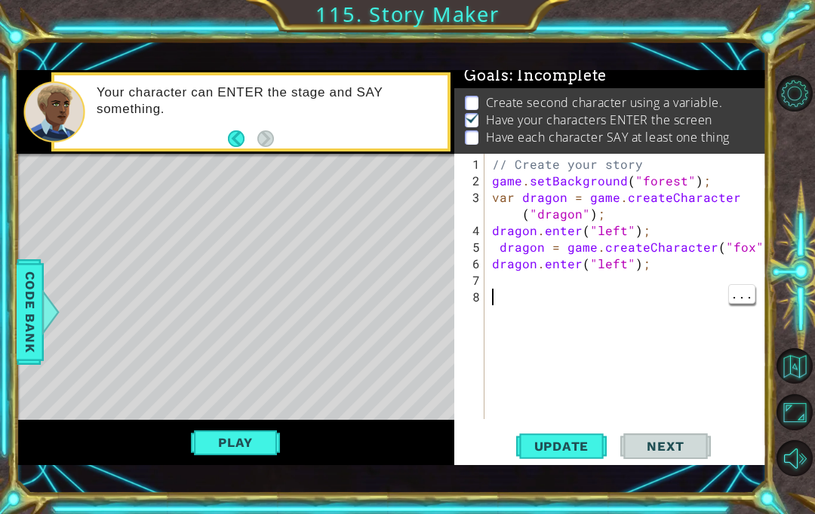
scroll to position [1, 0]
click at [527, 263] on div "// Create your story game . setBackground ( "forest" ) ; var dragon = game . cr…" at bounding box center [629, 305] width 281 height 299
click at [543, 265] on div "// Create your story game . setBackground ( "forest" ) ; var dragon = game . cr…" at bounding box center [629, 305] width 281 height 299
click at [535, 263] on div "// Create your story game . setBackground ( "forest" ) ; var dragon = game . cr…" at bounding box center [629, 305] width 281 height 299
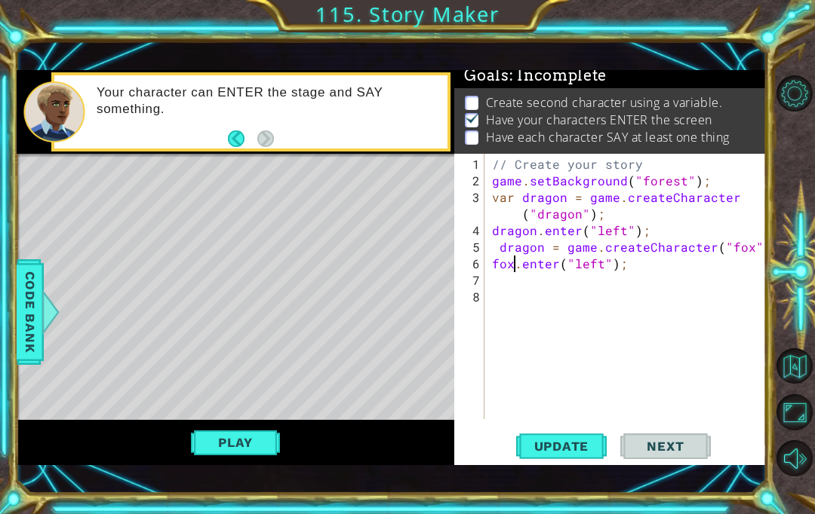
click at [587, 446] on span "Update" at bounding box center [561, 446] width 85 height 15
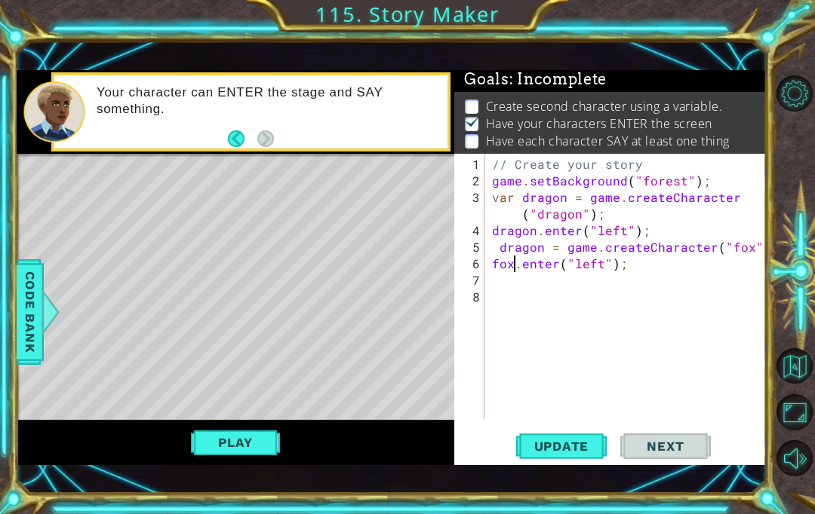
click at [583, 445] on span "Update" at bounding box center [561, 446] width 85 height 15
click at [201, 441] on button "Play" at bounding box center [235, 442] width 88 height 29
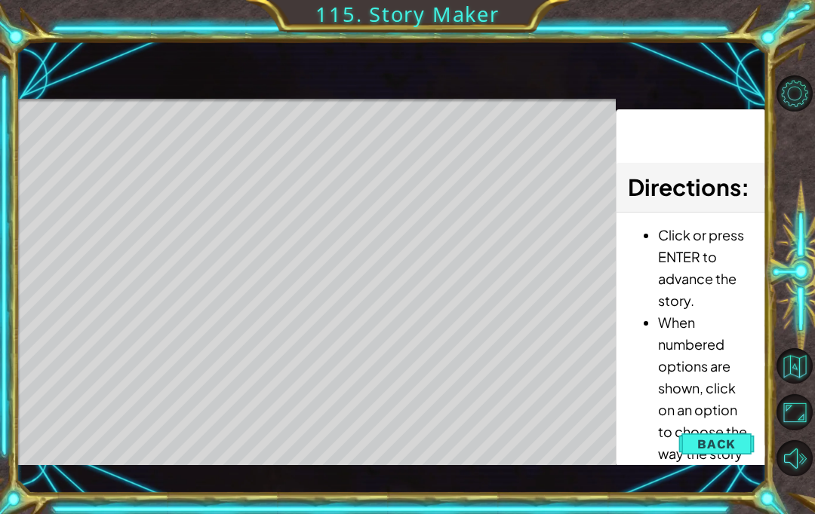
scroll to position [0, 0]
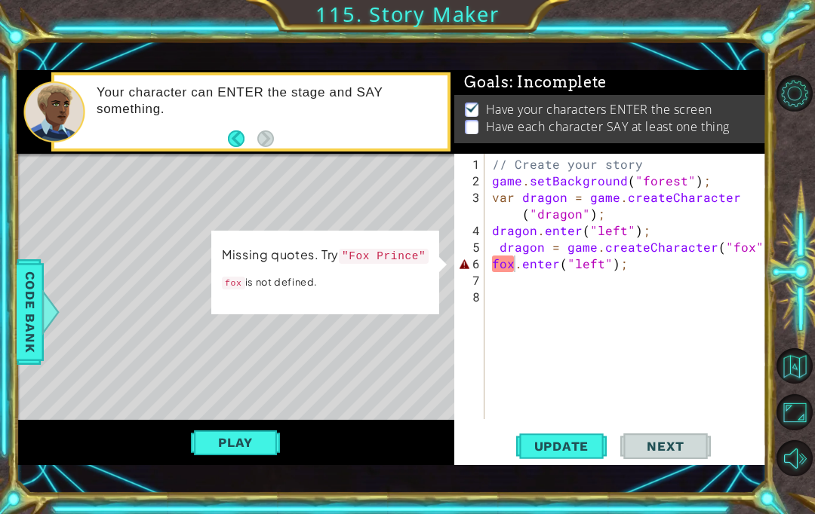
click at [28, 324] on span "Code Bank" at bounding box center [30, 312] width 24 height 92
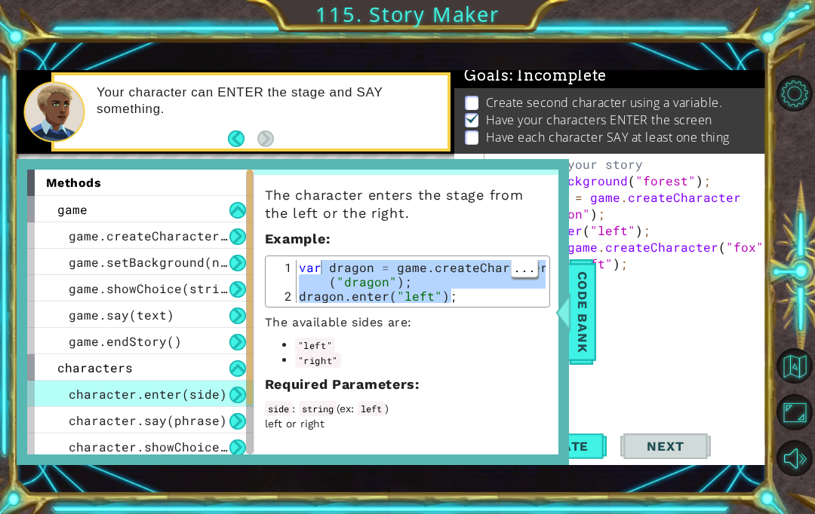
click at [72, 228] on span "game.createCharacter(name)" at bounding box center [167, 236] width 196 height 16
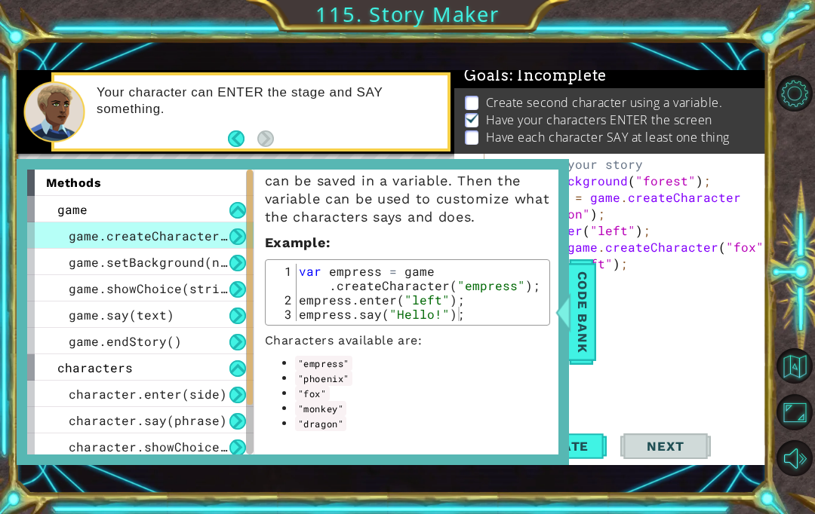
scroll to position [59, 0]
click at [585, 293] on span "Code Bank" at bounding box center [582, 312] width 24 height 92
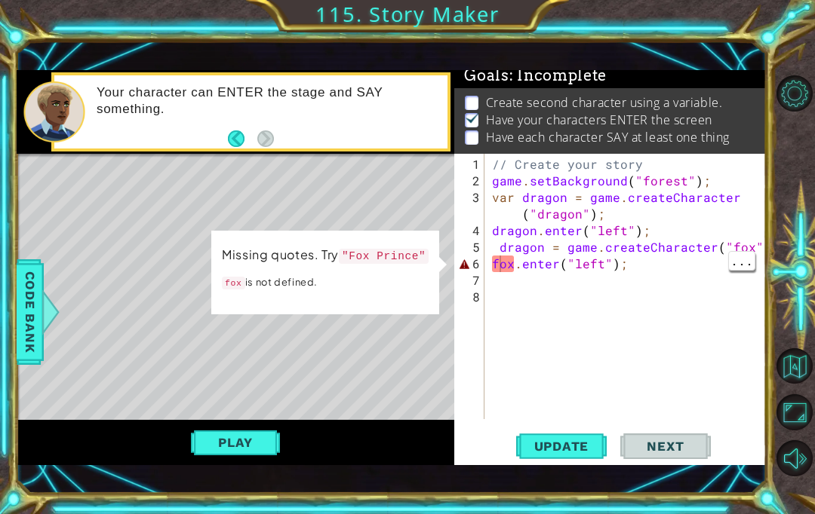
click at [502, 261] on div "// Create your story game . setBackground ( "forest" ) ; var dragon = game . cr…" at bounding box center [629, 305] width 281 height 299
click at [491, 260] on div "// Create your story game . setBackground ( "forest" ) ; var dragon = game . cr…" at bounding box center [629, 305] width 281 height 299
click at [511, 265] on div "// Create your story game . setBackground ( "forest" ) ; var dragon = game . cr…" at bounding box center [629, 305] width 281 height 299
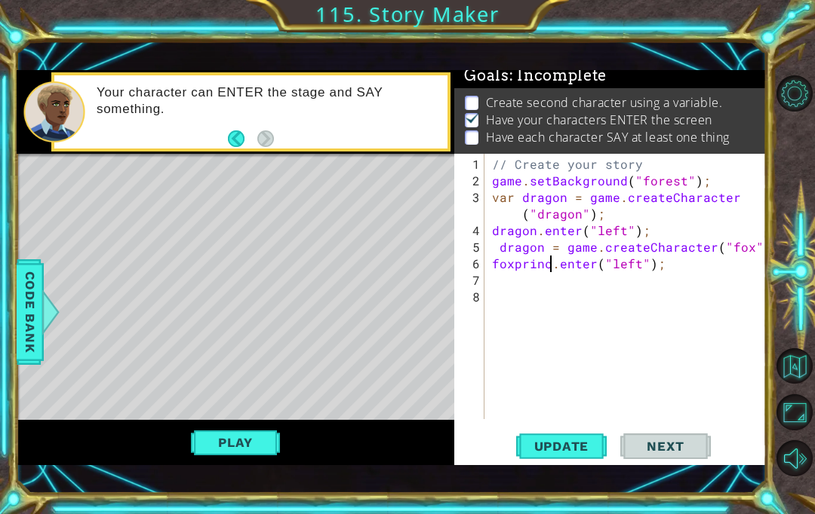
scroll to position [1, 5]
click at [512, 265] on div "// Create your story game . setBackground ( "forest" ) ; var dragon = game . cr…" at bounding box center [629, 305] width 281 height 299
click at [751, 253] on div "// Create your story game . setBackground ( "forest" ) ; var dragon = game . cr…" at bounding box center [629, 305] width 281 height 299
click at [745, 249] on div "// Create your story game . setBackground ( "forest" ) ; var dragon = game . cr…" at bounding box center [629, 305] width 281 height 299
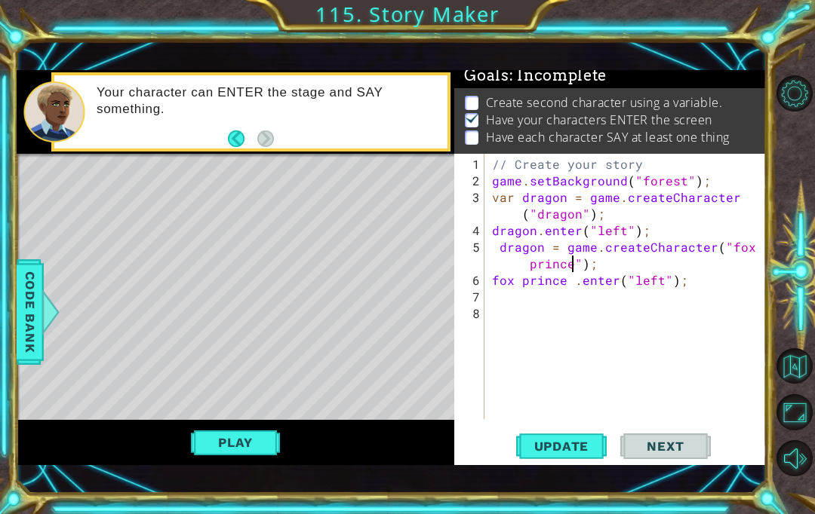
click at [579, 453] on span "Update" at bounding box center [561, 446] width 85 height 15
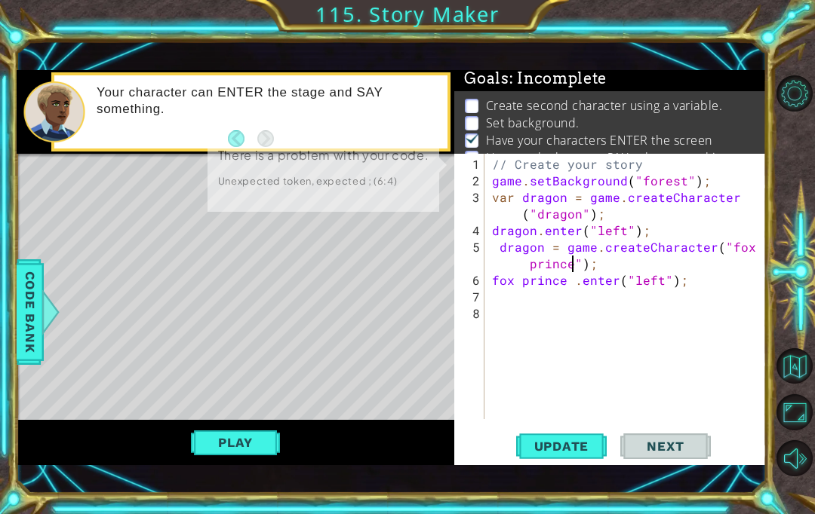
scroll to position [3, 0]
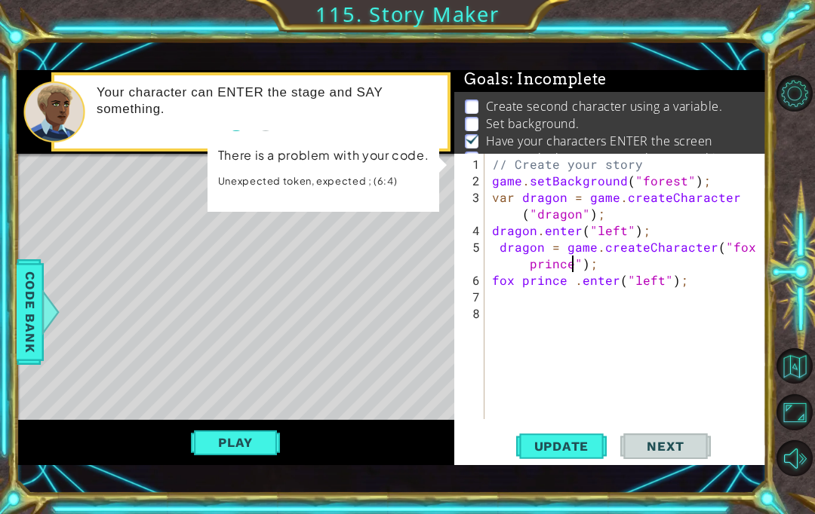
click at [585, 442] on span "Update" at bounding box center [561, 446] width 85 height 15
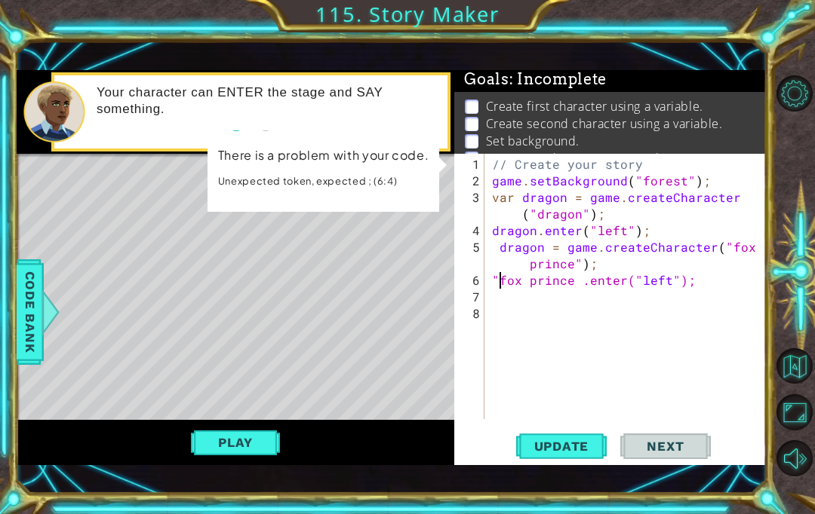
scroll to position [1, 1]
click at [579, 276] on div "// Create your story game . setBackground ( "forest" ) ; var dragon = game . cr…" at bounding box center [629, 305] width 281 height 299
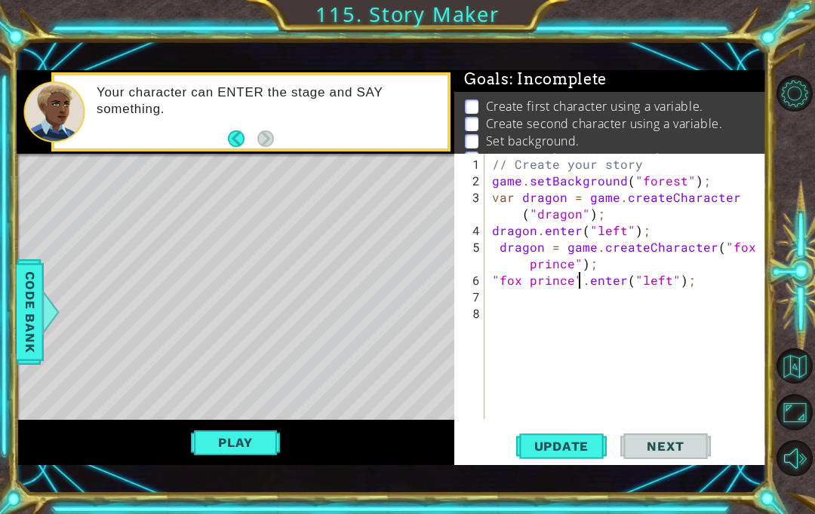
click at [578, 441] on span "Update" at bounding box center [561, 446] width 85 height 15
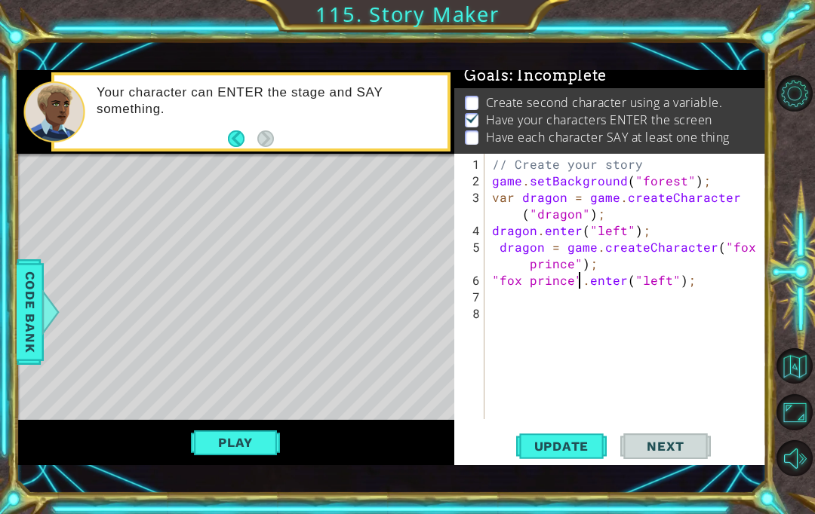
click at [210, 435] on button "Play" at bounding box center [235, 442] width 88 height 29
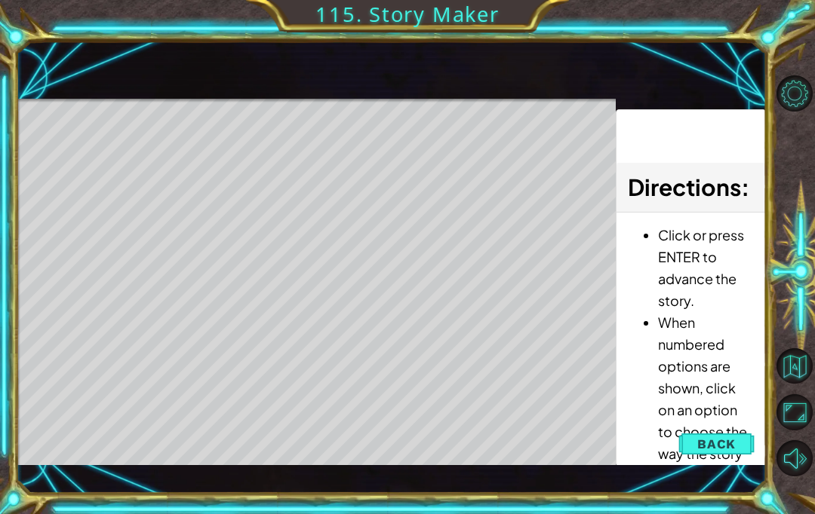
click at [727, 422] on li "When numbered options are shown, click on an option to choose the way the story…" at bounding box center [706, 399] width 96 height 175
click at [716, 446] on span "Back" at bounding box center [716, 444] width 38 height 15
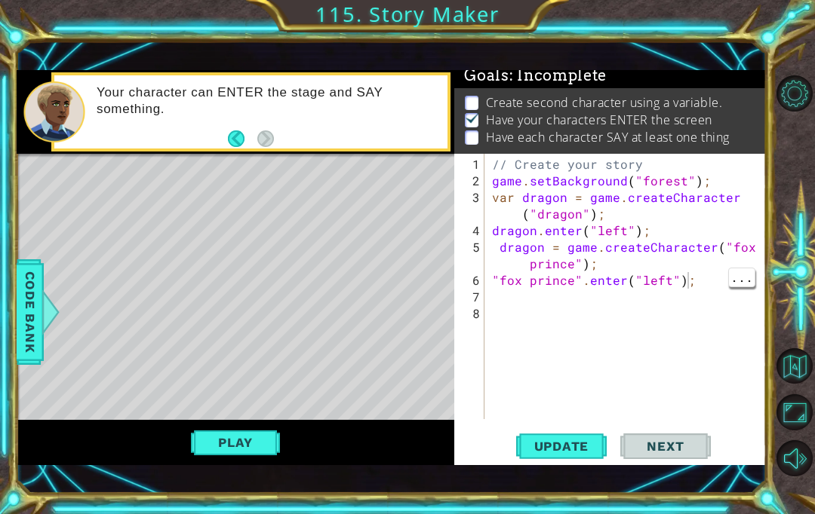
click at [663, 272] on div "// Create your story game . setBackground ( "forest" ) ; var dragon = game . cr…" at bounding box center [629, 305] width 281 height 299
click at [582, 451] on span "Update" at bounding box center [561, 446] width 85 height 15
click at [584, 452] on span "Update" at bounding box center [561, 446] width 85 height 15
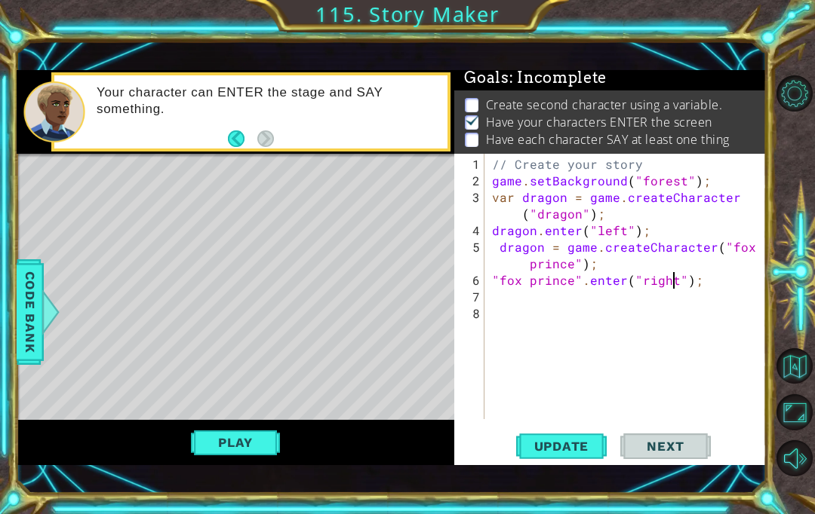
scroll to position [3, 0]
click at [588, 447] on span "Update" at bounding box center [561, 446] width 85 height 15
click at [584, 447] on span "Update" at bounding box center [561, 446] width 85 height 15
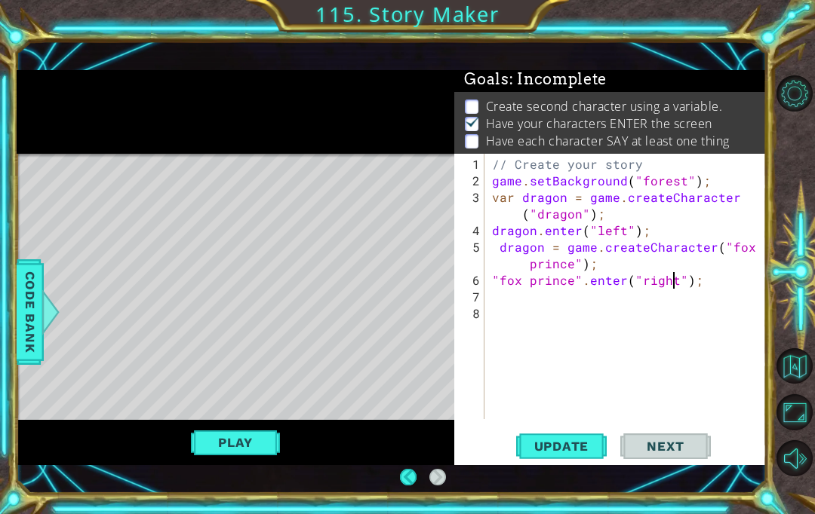
click at [222, 431] on button "Play" at bounding box center [235, 442] width 88 height 29
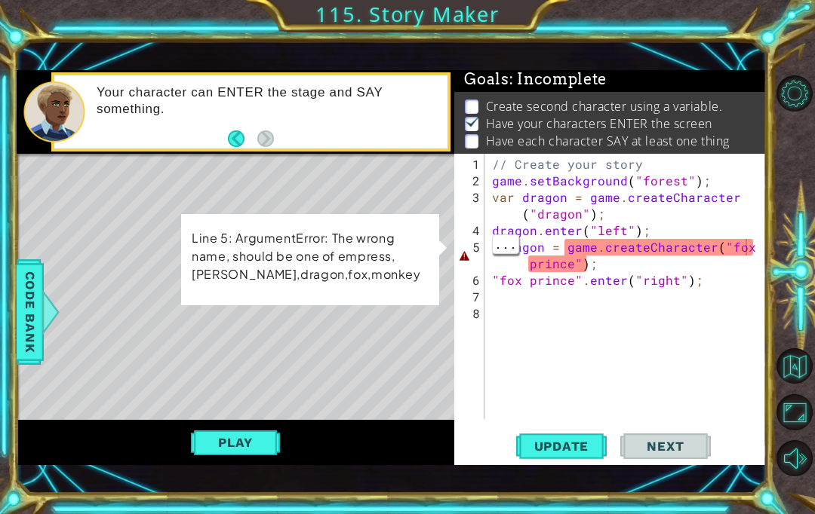
click at [747, 244] on div "// Create your story game . setBackground ( "forest" ) ; var dragon = game . cr…" at bounding box center [629, 305] width 281 height 299
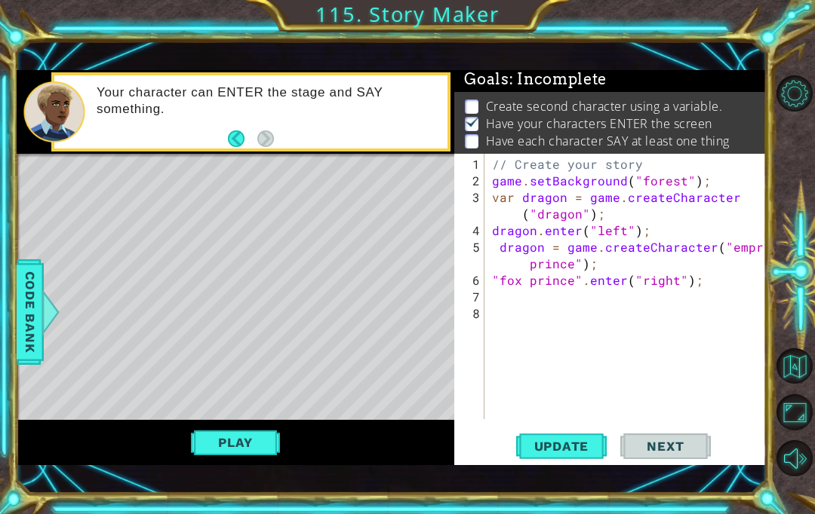
scroll to position [1, 18]
click at [51, 320] on div at bounding box center [50, 312] width 19 height 45
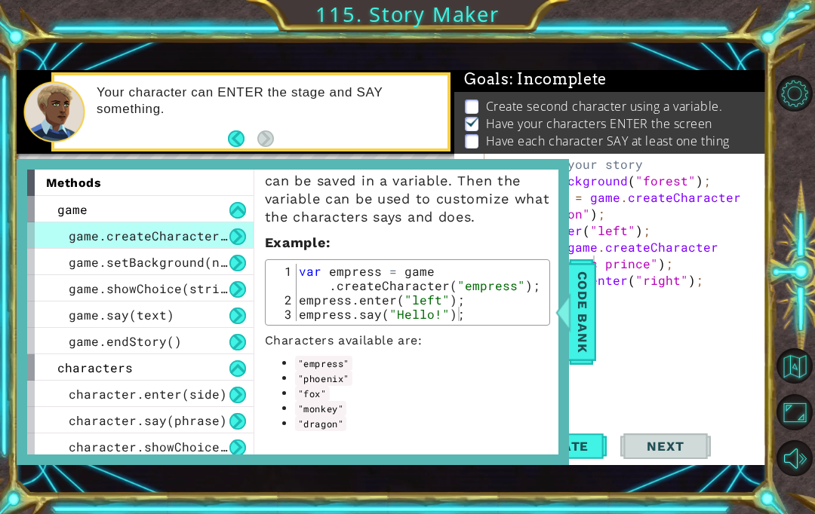
click at [582, 315] on span "Code Bank" at bounding box center [582, 312] width 24 height 92
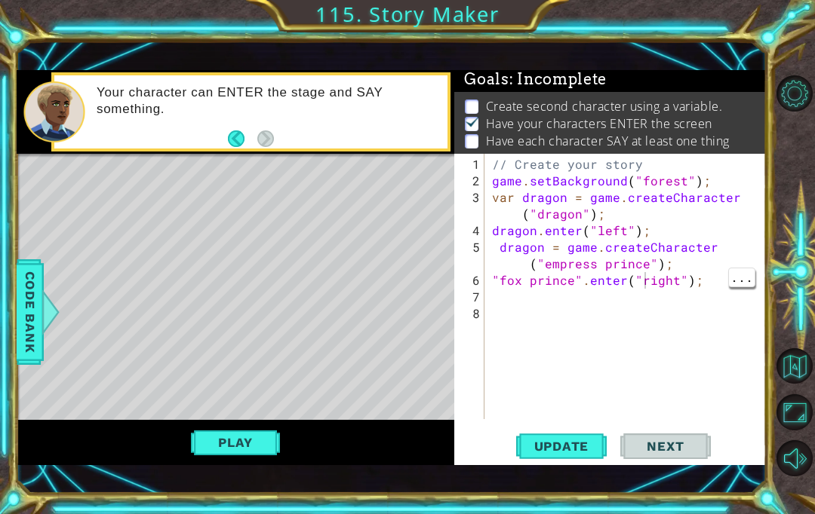
click at [643, 283] on div "// Create your story game . setBackground ( "forest" ) ; var dragon = game . cr…" at bounding box center [629, 305] width 281 height 299
click at [627, 278] on div "// Create your story game . setBackground ( "forest" ) ; var dragon = game . cr…" at bounding box center [629, 305] width 281 height 299
click at [538, 278] on div "// Create your story game . setBackground ( "forest" ) ; var dragon = game . cr…" at bounding box center [629, 305] width 281 height 299
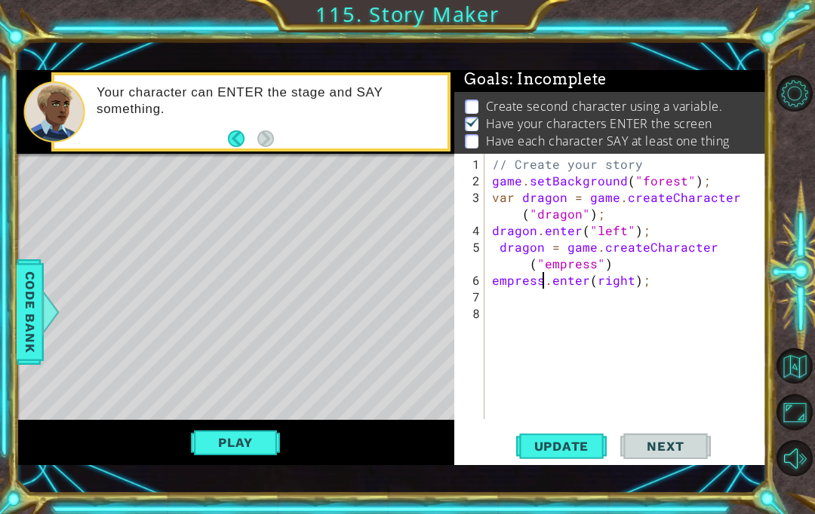
click at [599, 439] on button "Update" at bounding box center [561, 447] width 91 height 31
click at [591, 449] on span "Update" at bounding box center [561, 446] width 85 height 15
click at [600, 447] on span "Update" at bounding box center [561, 446] width 85 height 15
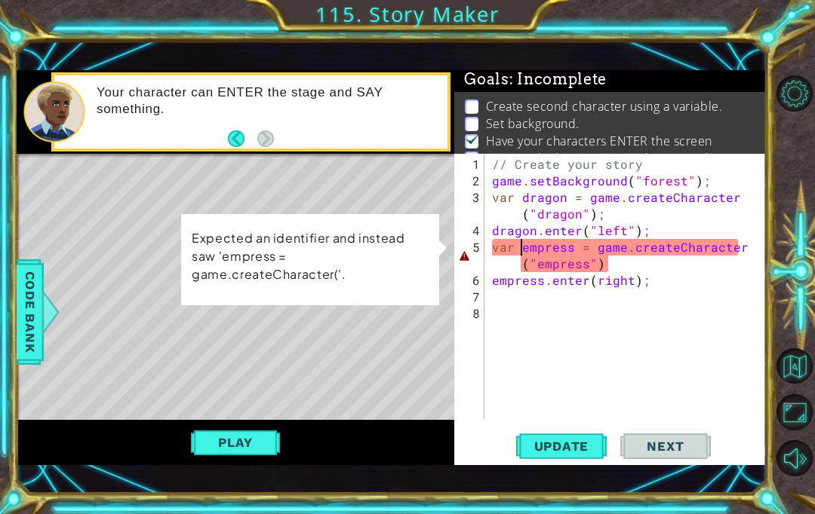
click at [579, 461] on button "Update" at bounding box center [561, 447] width 91 height 31
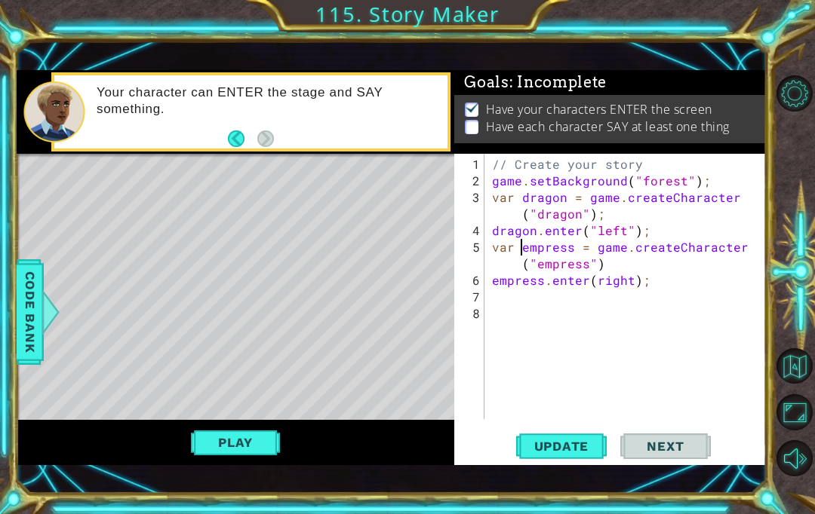
click at [220, 445] on button "Play" at bounding box center [235, 442] width 88 height 29
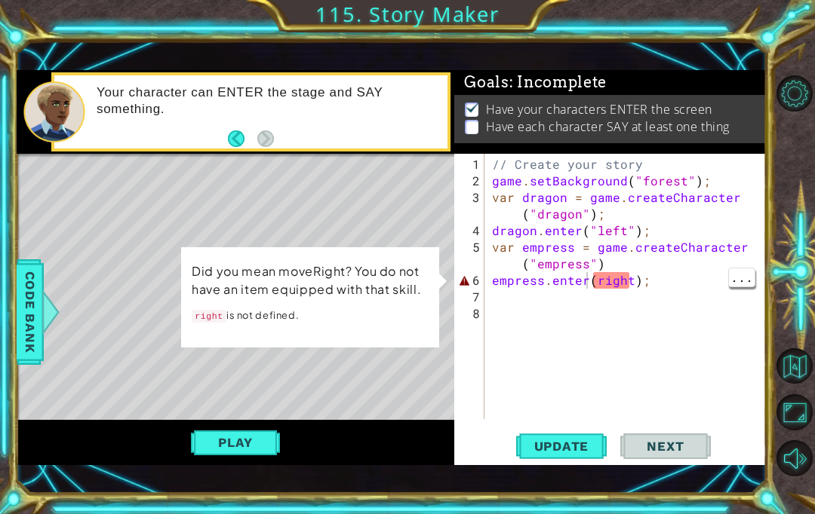
click at [590, 285] on div "// Create your story game . setBackground ( "forest" ) ; var dragon = game . cr…" at bounding box center [629, 305] width 281 height 299
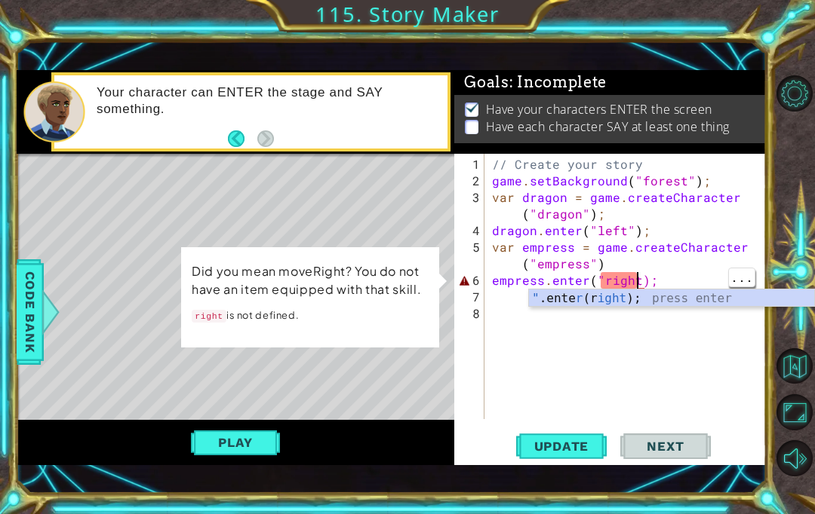
scroll to position [1, 10]
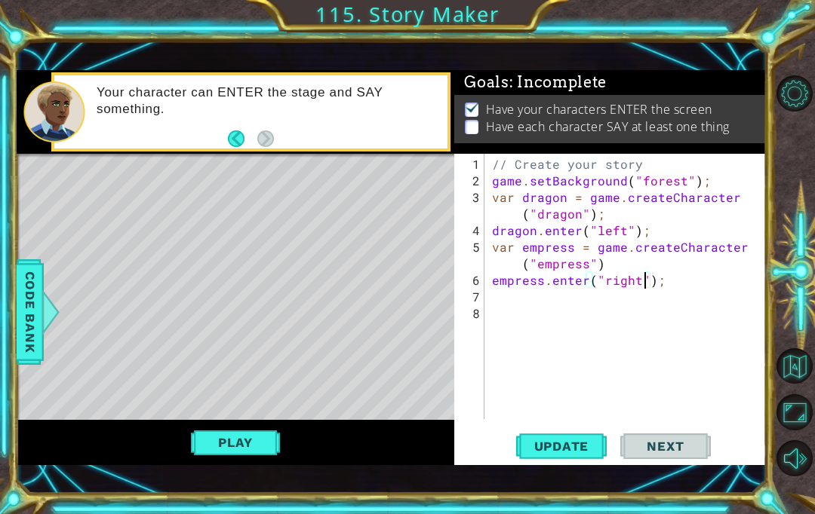
type textarea "empress.enter("right");"
click at [575, 439] on span "Update" at bounding box center [561, 446] width 85 height 15
click at [196, 450] on button "Play" at bounding box center [235, 442] width 88 height 29
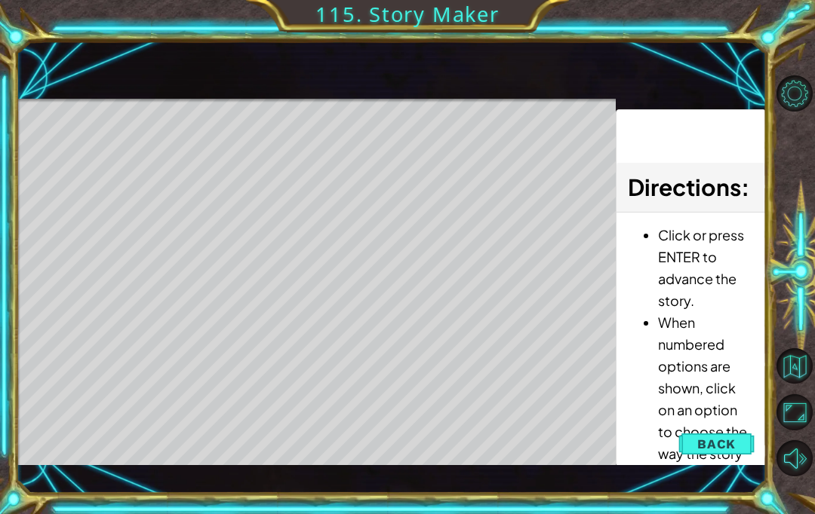
click at [734, 435] on button "Back" at bounding box center [716, 444] width 76 height 30
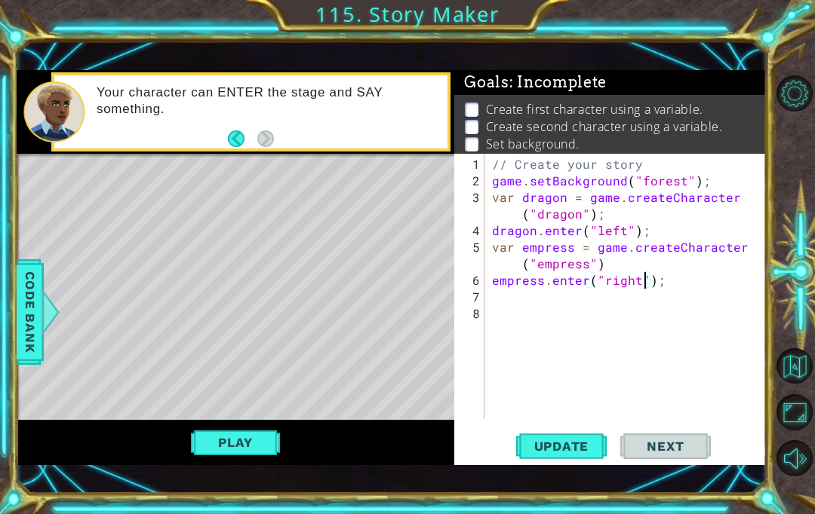
click at [41, 297] on div at bounding box center [50, 312] width 19 height 45
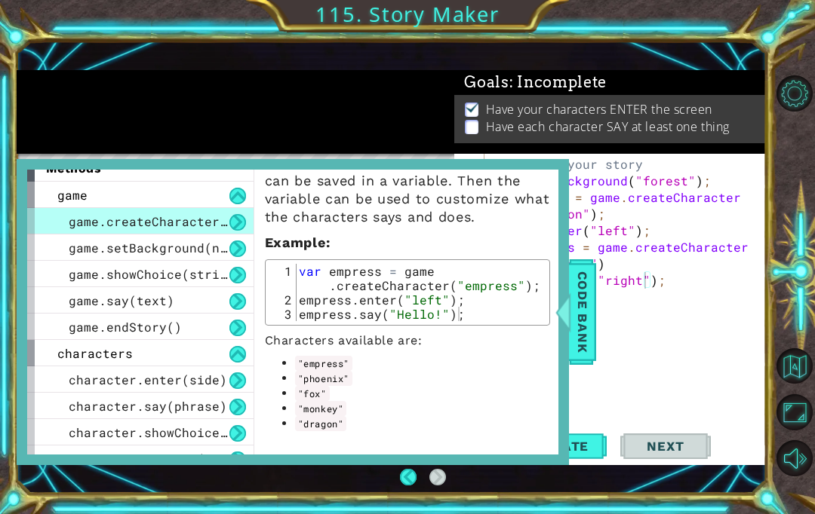
scroll to position [14, 0]
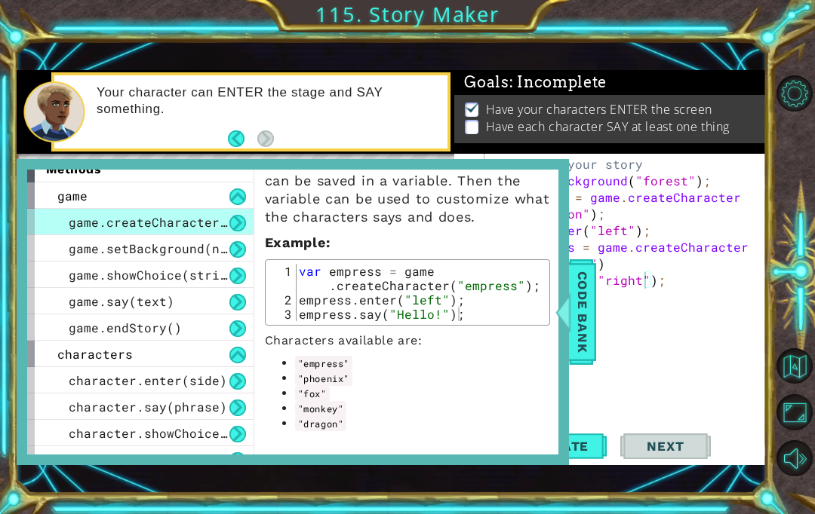
click at [65, 299] on div "game.say(text)" at bounding box center [140, 301] width 226 height 26
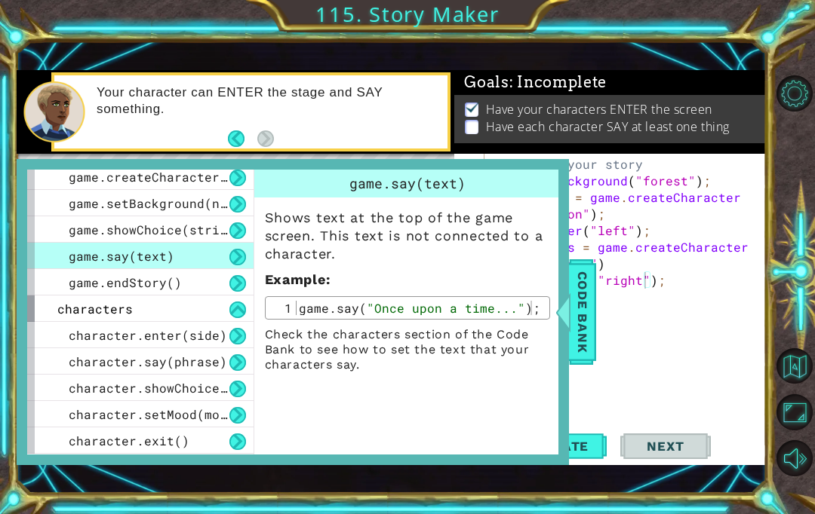
scroll to position [59, 0]
click at [69, 364] on span "character.say(phrase)" at bounding box center [148, 362] width 158 height 16
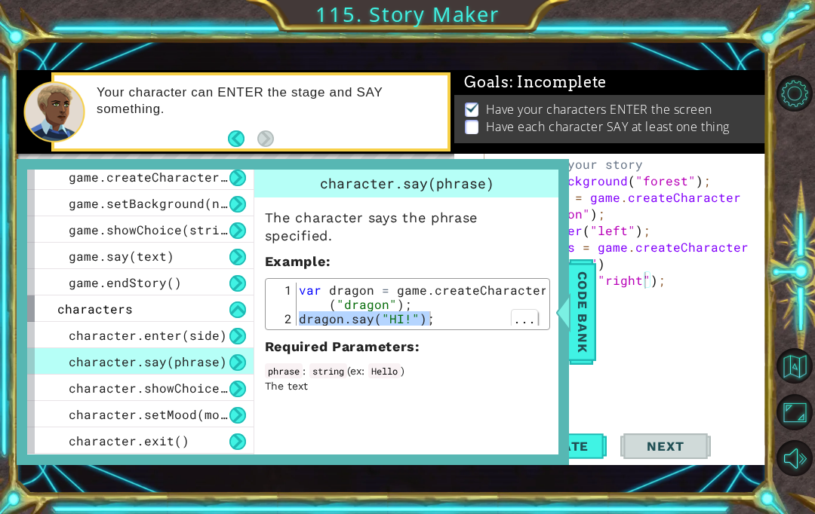
click at [577, 338] on span "Code Bank" at bounding box center [582, 312] width 24 height 92
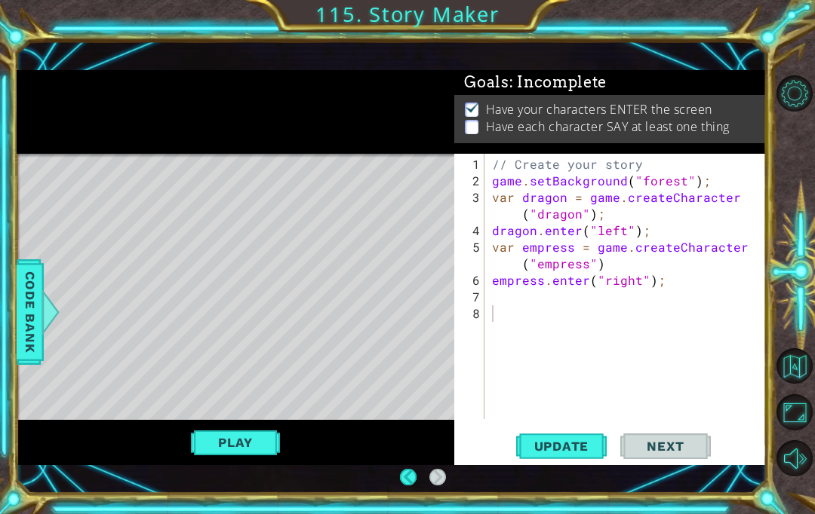
click at [577, 321] on div "// Create your story game . setBackground ( "forest" ) ; var dragon = game . cr…" at bounding box center [629, 305] width 281 height 299
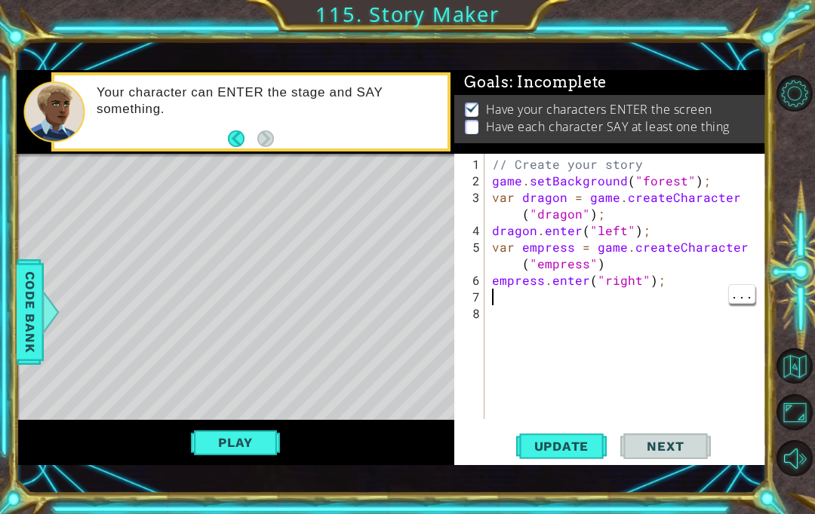
paste textarea "character.say(phrase)"
click at [646, 297] on div "// Create your story game . setBackground ( "forest" ) ; var dragon = game . cr…" at bounding box center [629, 305] width 281 height 299
click at [640, 301] on div "// Create your story game . setBackground ( "forest" ) ; var dragon = game . cr…" at bounding box center [629, 305] width 281 height 299
click at [33, 296] on span "Code Bank" at bounding box center [30, 312] width 24 height 92
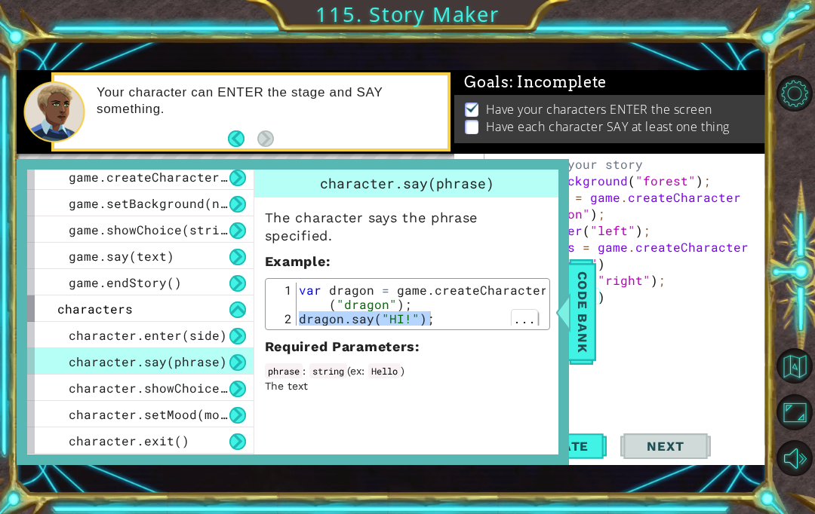
click at [592, 315] on span "Code Bank" at bounding box center [582, 312] width 24 height 92
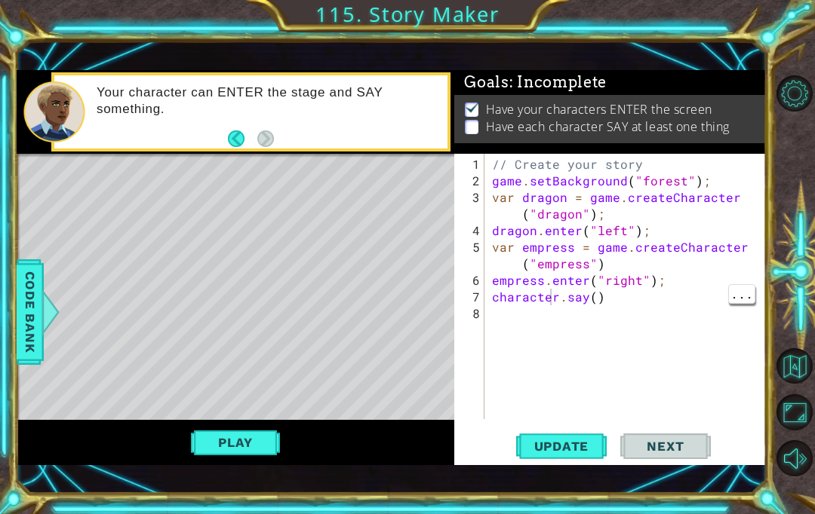
click at [571, 297] on div "// Create your story game . setBackground ( "forest" ) ; var dragon = game . cr…" at bounding box center [629, 305] width 281 height 299
click at [594, 296] on div "// Create your story game . setBackground ( "forest" ) ; var dragon = game . cr…" at bounding box center [629, 305] width 281 height 299
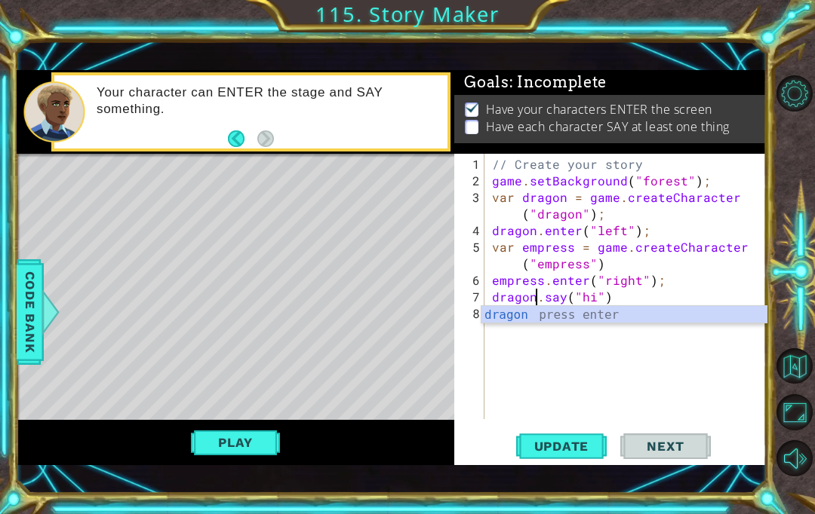
scroll to position [1, 3]
type textarea "dragon.say("hi")"
click at [585, 440] on span "Update" at bounding box center [561, 446] width 85 height 15
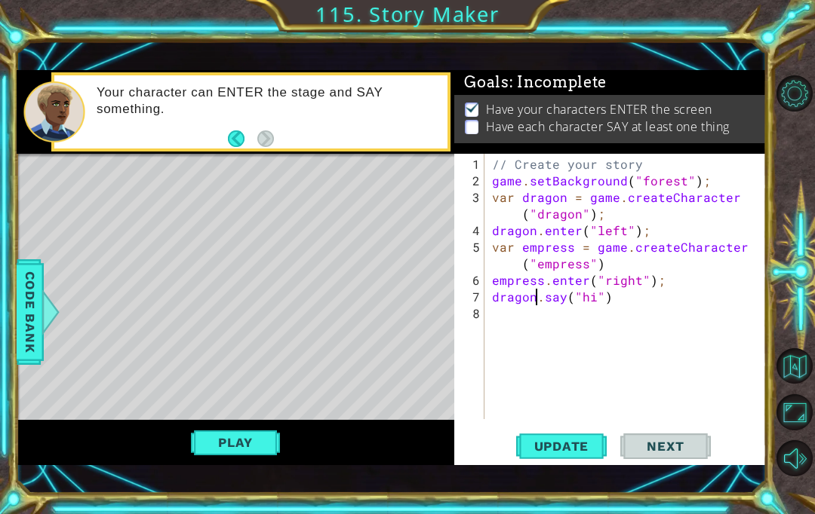
click at [223, 444] on button "Play" at bounding box center [235, 442] width 88 height 29
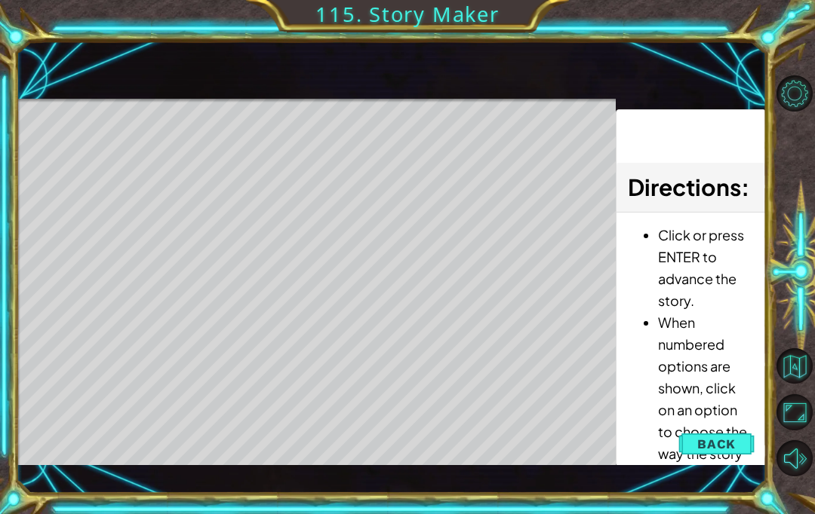
click at [724, 444] on span "Back" at bounding box center [716, 444] width 38 height 15
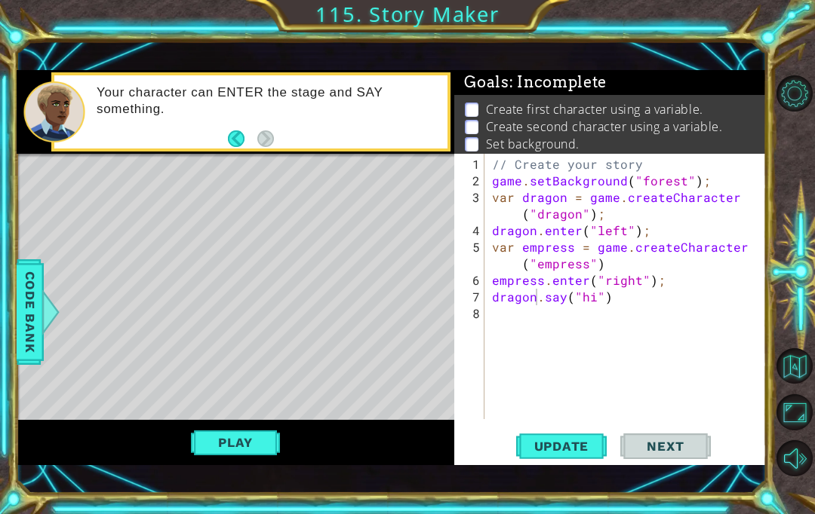
click at [720, 449] on div "Update Next" at bounding box center [613, 447] width 312 height 31
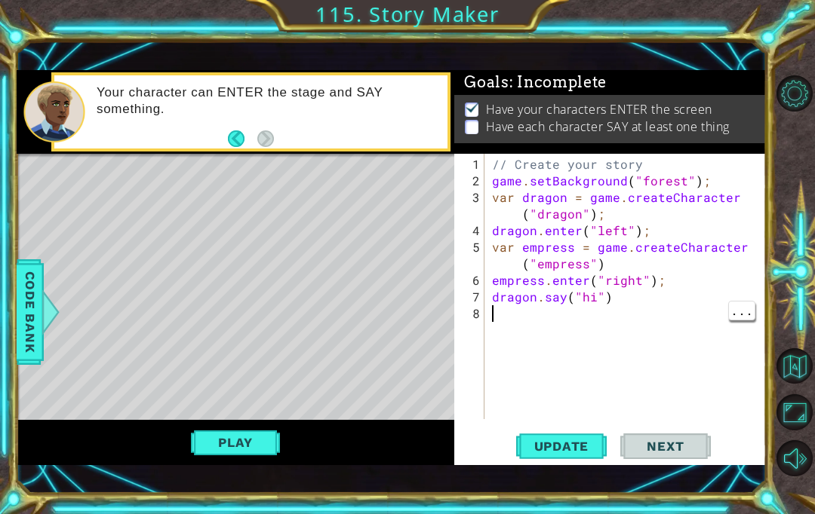
click at [567, 314] on div "// Create your story game . setBackground ( "forest" ) ; var dragon = game . cr…" at bounding box center [629, 305] width 281 height 299
click at [564, 321] on div "// Create your story game . setBackground ( "forest" ) ; var dragon = game . cr…" at bounding box center [629, 305] width 281 height 299
click at [596, 440] on span "Update" at bounding box center [561, 446] width 85 height 15
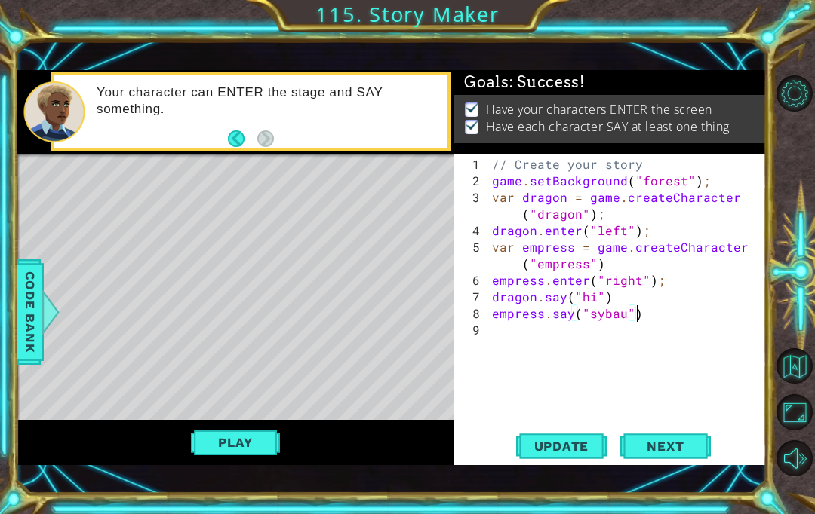
click at [233, 443] on button "Play" at bounding box center [235, 442] width 88 height 29
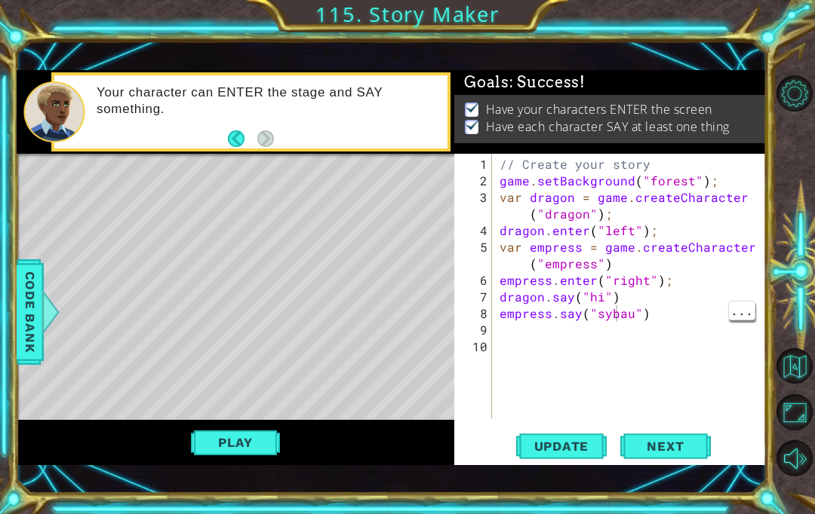
click at [618, 310] on div "// Create your story game . setBackground ( "forest" ) ; var dragon = game . cr…" at bounding box center [633, 305] width 275 height 299
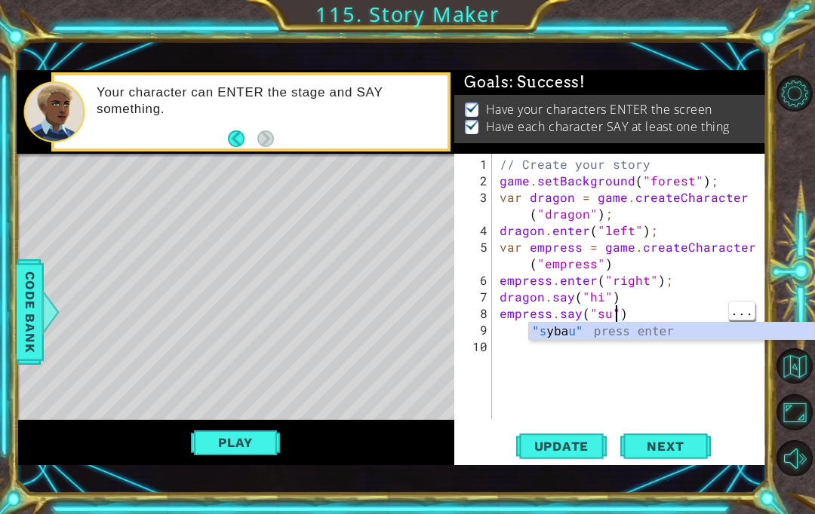
click at [609, 314] on div "// Create your story game . setBackground ( "forest" ) ; var dragon = game . cr…" at bounding box center [633, 305] width 275 height 299
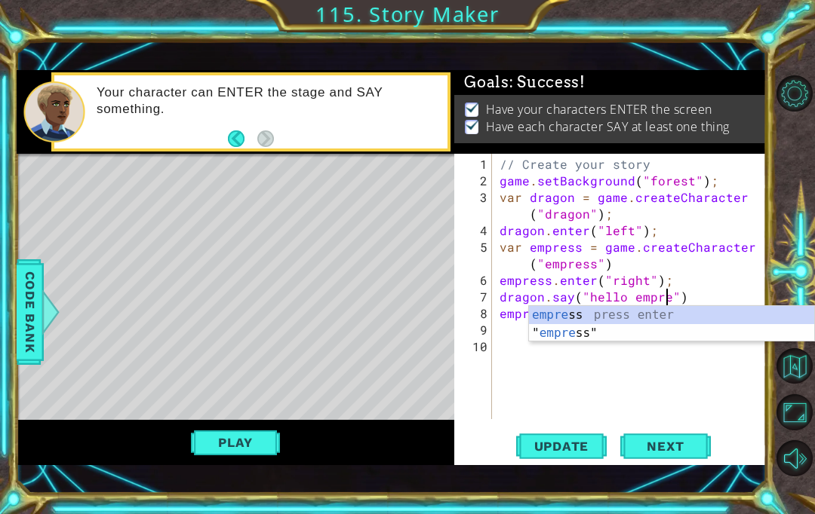
scroll to position [1, 11]
click at [593, 440] on span "Update" at bounding box center [561, 446] width 85 height 15
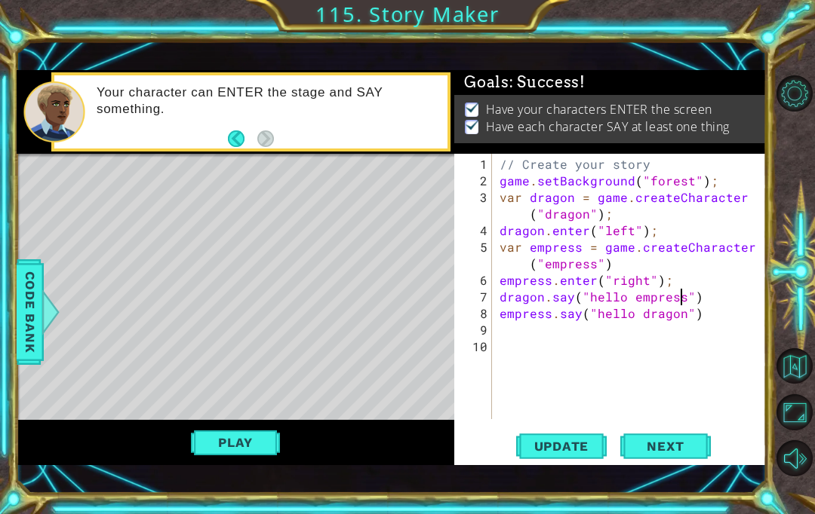
click at [677, 447] on span "Next" at bounding box center [664, 448] width 67 height 15
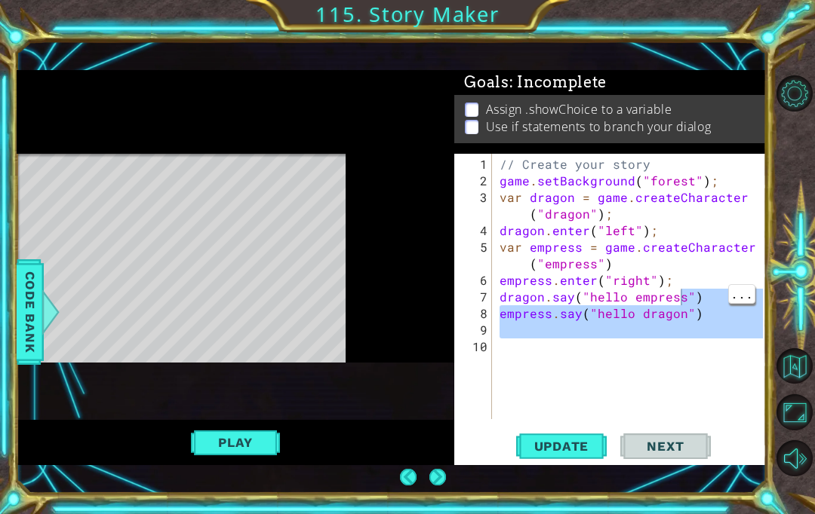
click at [552, 447] on span "Update" at bounding box center [561, 446] width 85 height 15
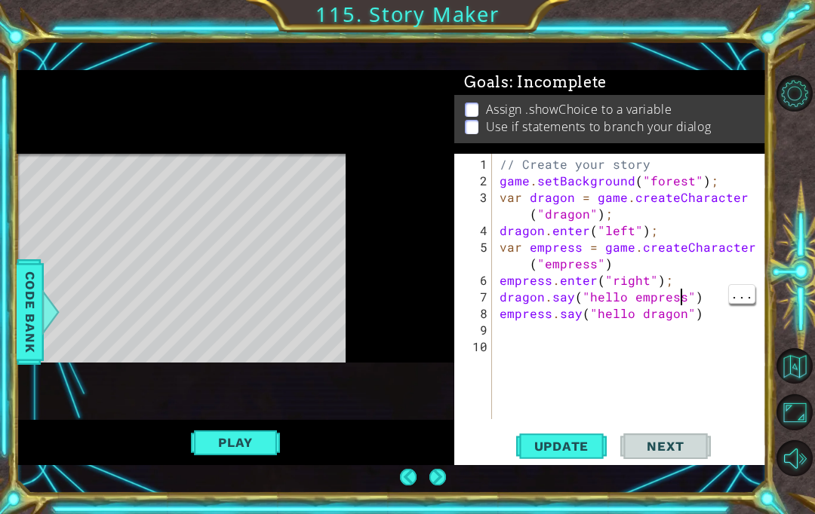
click at [554, 445] on span "Update" at bounding box center [561, 446] width 85 height 15
click at [571, 449] on span "Update" at bounding box center [561, 446] width 85 height 15
click at [29, 320] on span "Code Bank" at bounding box center [30, 312] width 24 height 92
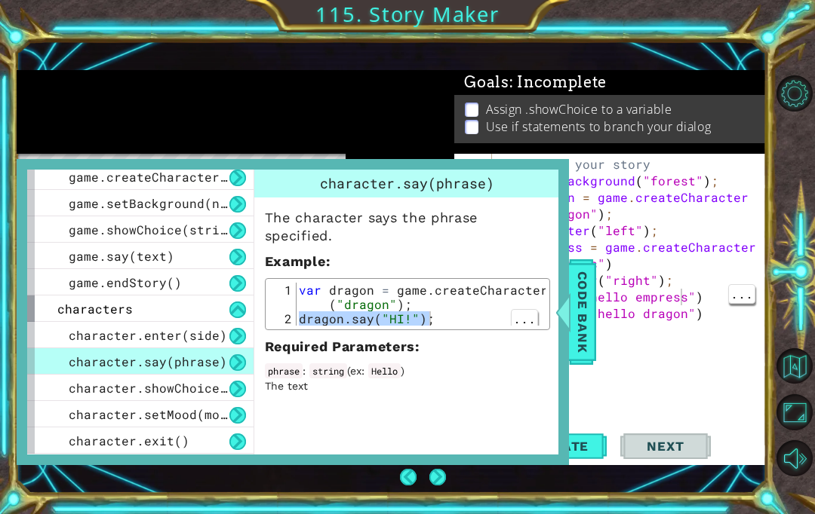
scroll to position [54, 0]
click at [87, 379] on div "character.showChoice(string1, string2)" at bounding box center [140, 388] width 226 height 26
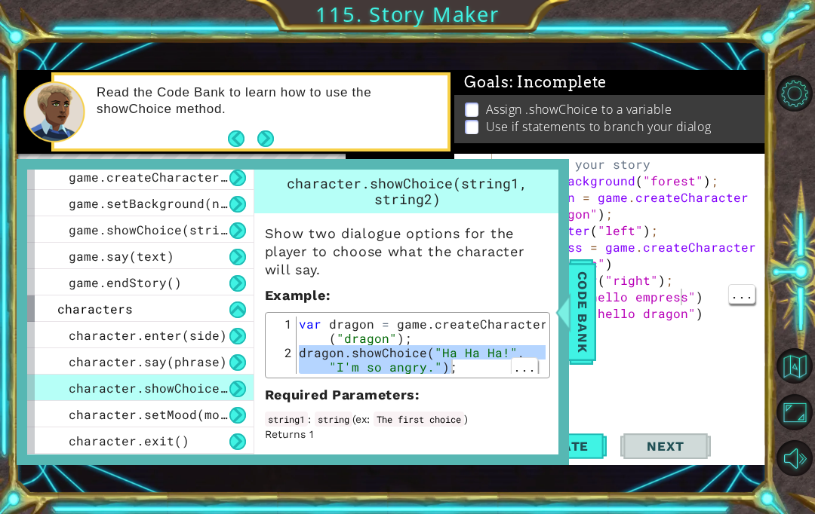
click at [593, 293] on span "Code Bank" at bounding box center [582, 312] width 24 height 92
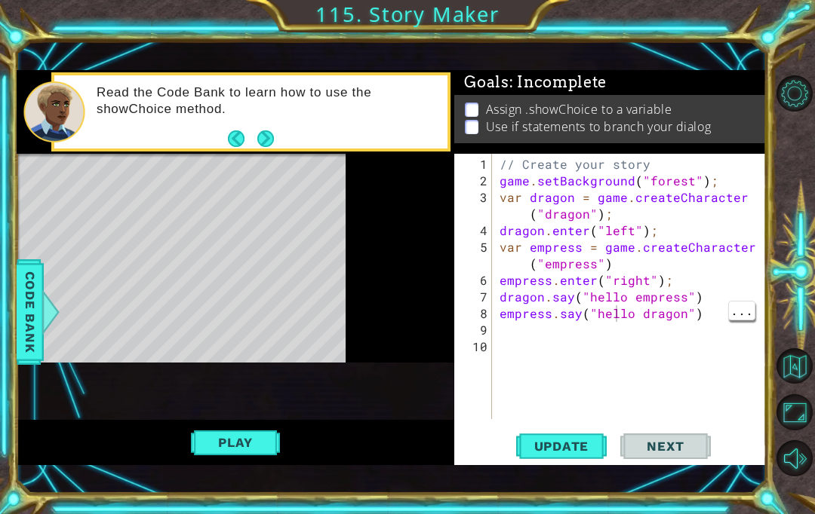
click at [618, 320] on div "// Create your story game . setBackground ( "forest" ) ; var dragon = game . cr…" at bounding box center [633, 305] width 274 height 299
type textarea "empress.say("hello dragon")"
click at [631, 332] on div "// Create your story game . setBackground ( "forest" ) ; var dragon = game . cr…" at bounding box center [633, 305] width 274 height 299
paste textarea "character.showChoice(string1, string2)"
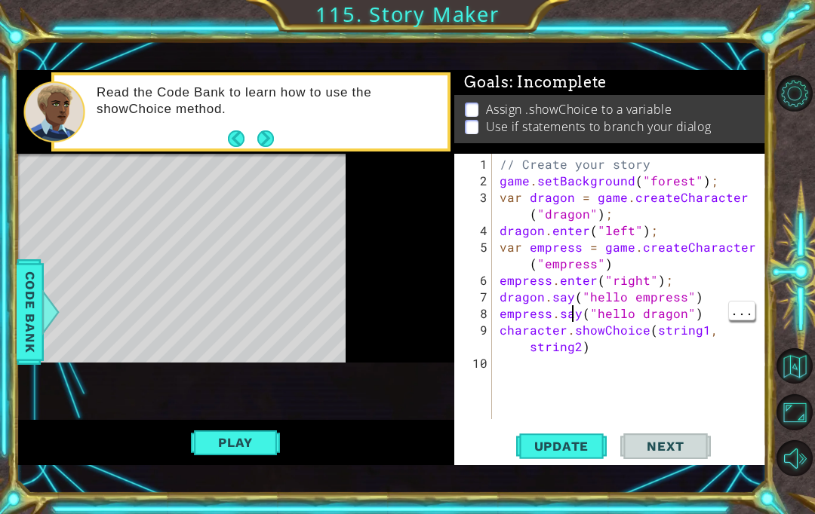
click at [576, 320] on div "// Create your story game . setBackground ( "forest" ) ; var dragon = game . cr…" at bounding box center [633, 305] width 274 height 299
click at [573, 336] on div "// Create your story game . setBackground ( "forest" ) ; var dragon = game . cr…" at bounding box center [633, 305] width 274 height 299
click at [565, 342] on div "// Create your story game . setBackground ( "forest" ) ; var dragon = game . cr…" at bounding box center [633, 305] width 274 height 299
click at [565, 322] on div "// Create your story game . setBackground ( "forest" ) ; var dragon = game . cr…" at bounding box center [633, 305] width 274 height 299
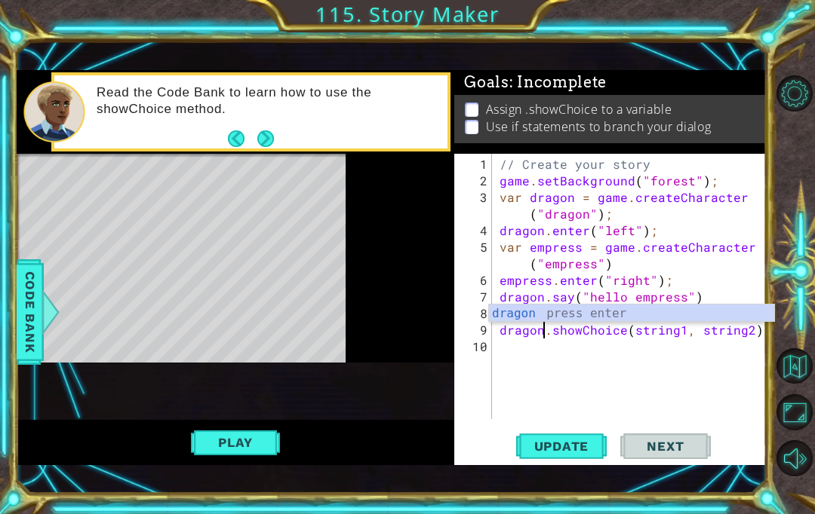
scroll to position [1, 3]
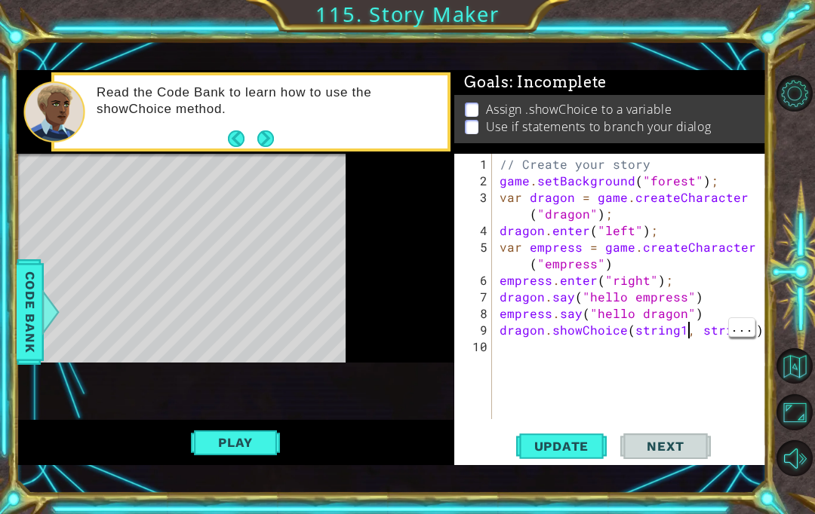
click at [686, 333] on div "// Create your story game . setBackground ( "forest" ) ; var dragon = game . cr…" at bounding box center [633, 305] width 274 height 299
click at [684, 328] on div "// Create your story game . setBackground ( "forest" ) ; var dragon = game . cr…" at bounding box center [633, 305] width 274 height 299
click at [58, 308] on div at bounding box center [50, 312] width 19 height 45
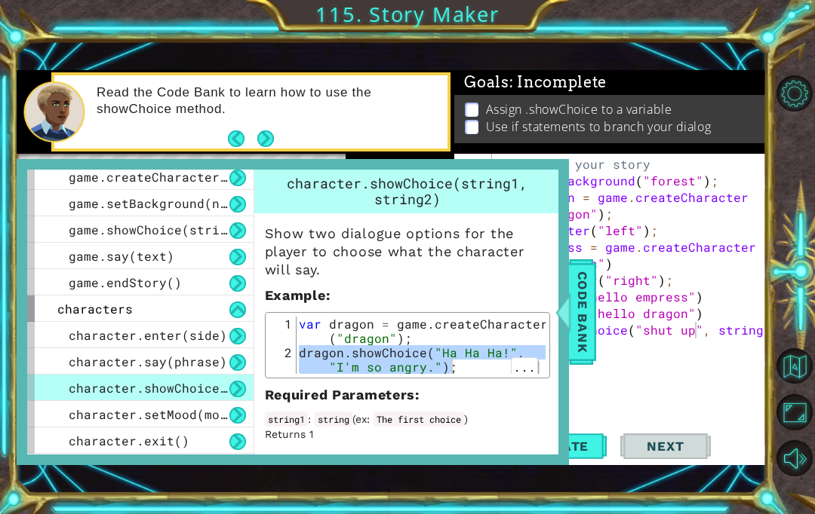
click at [588, 319] on span "Code Bank" at bounding box center [582, 312] width 24 height 92
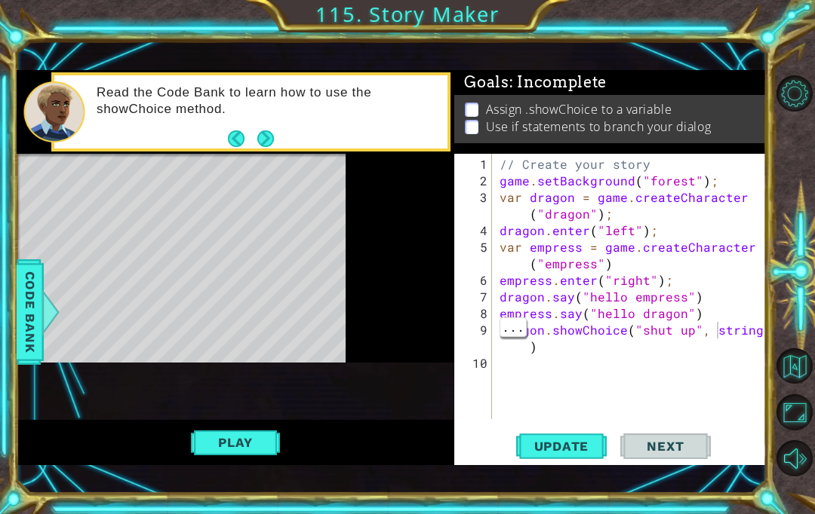
click at [706, 336] on div "// Create your story game . setBackground ( "forest" ) ; var dragon = game . cr…" at bounding box center [633, 305] width 274 height 299
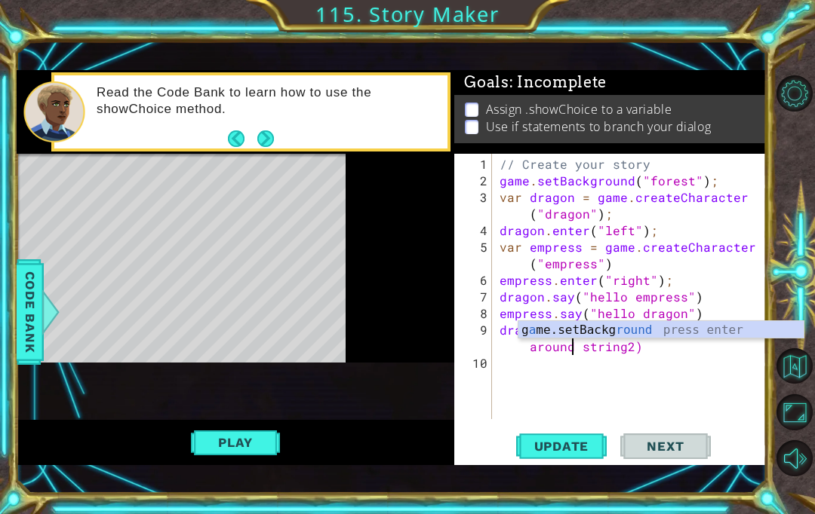
scroll to position [1, 19]
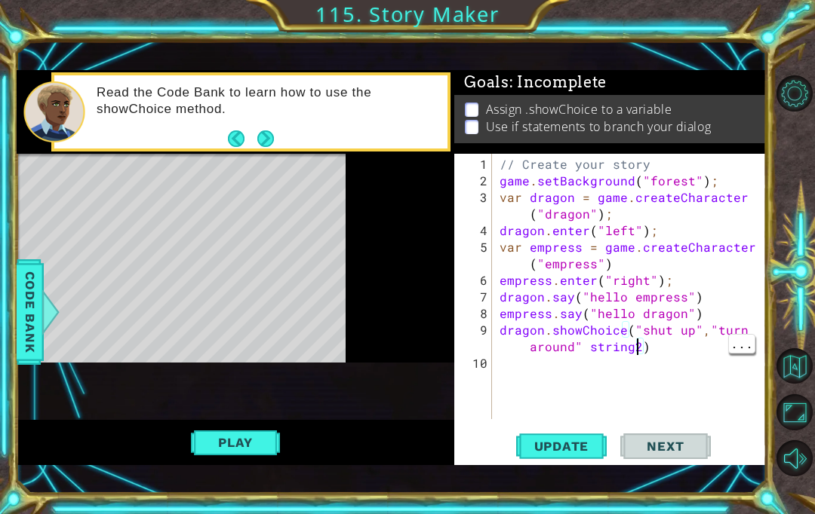
click at [637, 348] on div "// Create your story game . setBackground ( "forest" ) ; var dragon = game . cr…" at bounding box center [633, 305] width 274 height 299
click at [594, 447] on span "Update" at bounding box center [561, 446] width 85 height 15
click at [594, 442] on span "Update" at bounding box center [561, 446] width 85 height 15
click at [192, 444] on button "Play" at bounding box center [235, 442] width 88 height 29
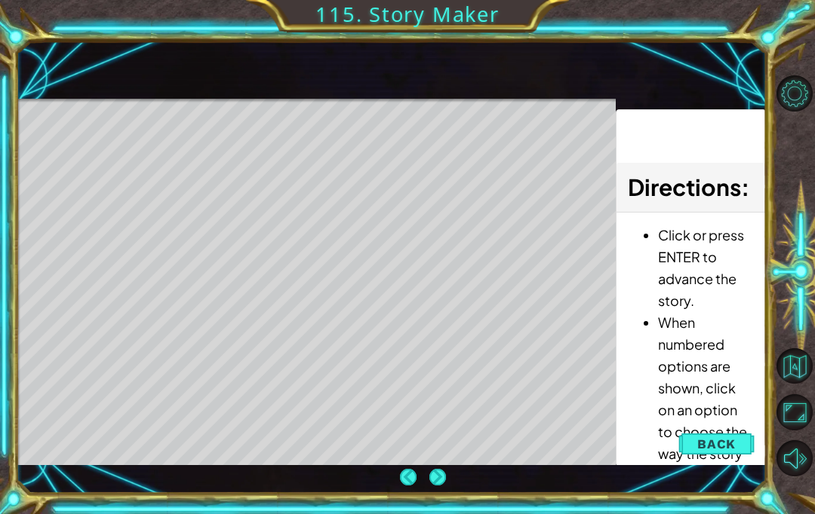
scroll to position [10, 0]
click at [723, 452] on span "Back" at bounding box center [716, 444] width 38 height 15
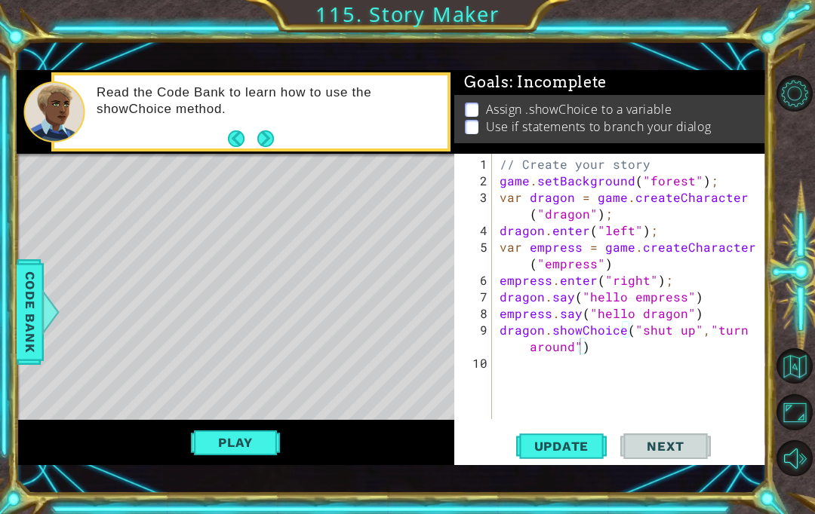
click at [225, 452] on button "Play" at bounding box center [235, 442] width 88 height 29
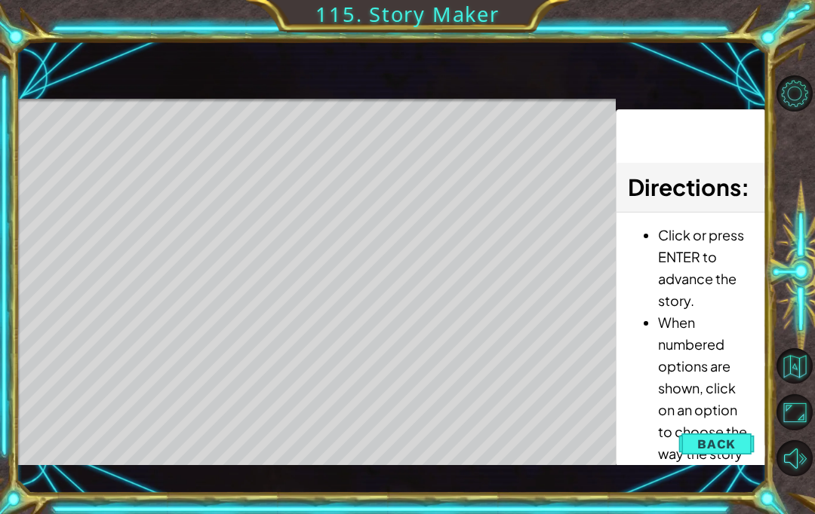
click at [726, 436] on button "Back" at bounding box center [716, 444] width 76 height 30
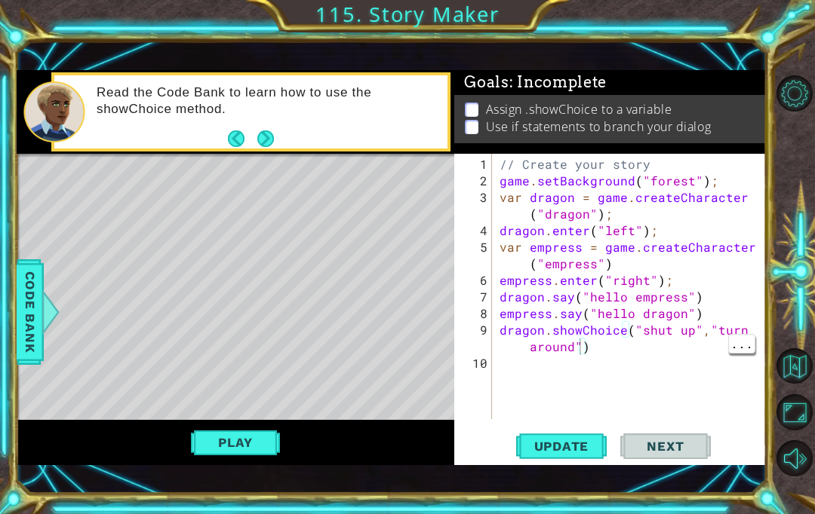
click at [569, 349] on div "// Create your story game . setBackground ( "forest" ) ; var dragon = game . cr…" at bounding box center [633, 305] width 274 height 299
click at [684, 325] on div "// Create your story game . setBackground ( "forest" ) ; var dragon = game . cr…" at bounding box center [633, 305] width 274 height 299
type textarea "dragon.showChoice(heloo,")"
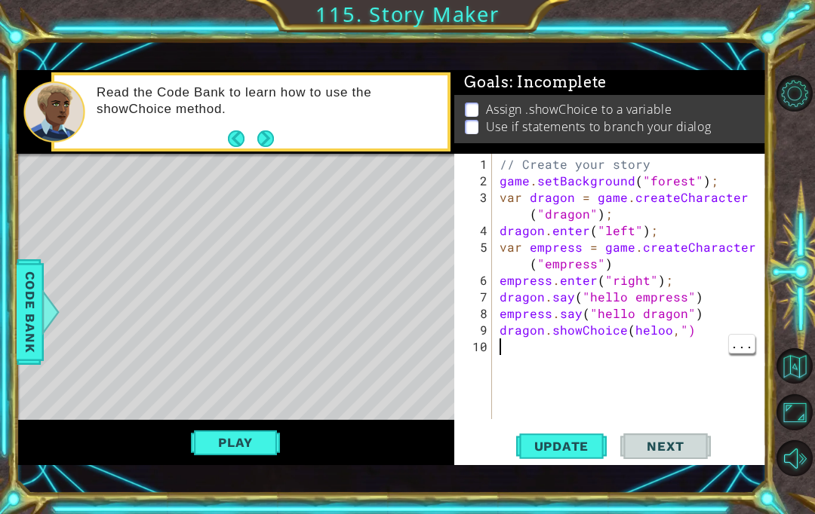
scroll to position [1, 0]
click at [684, 328] on div "// Create your story game . setBackground ( "forest" ) ; var dragon = game . cr…" at bounding box center [633, 305] width 274 height 299
click at [594, 438] on button "Update" at bounding box center [561, 447] width 91 height 31
click at [215, 434] on button "Play" at bounding box center [235, 442] width 88 height 29
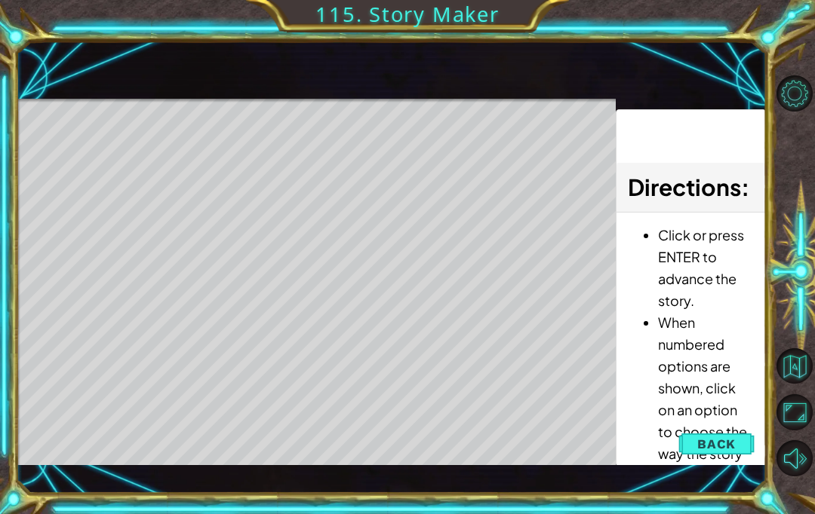
click at [708, 447] on span "Back" at bounding box center [716, 444] width 38 height 15
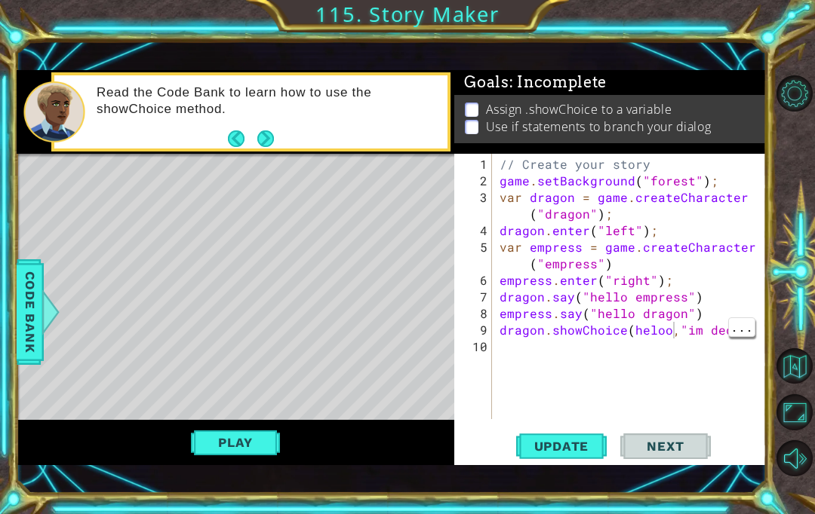
click at [670, 332] on div "// Create your story game . setBackground ( "forest" ) ; var dragon = game . cr…" at bounding box center [633, 305] width 274 height 299
click at [674, 330] on div "// Create your story game . setBackground ( "forest" ) ; var dragon = game . cr…" at bounding box center [633, 305] width 274 height 299
click at [671, 330] on div "// Create your story game . setBackground ( "forest" ) ; var dragon = game . cr…" at bounding box center [633, 305] width 274 height 299
click at [659, 324] on div "// Create your story game . setBackground ( "forest" ) ; var dragon = game . cr…" at bounding box center [633, 305] width 274 height 299
click at [671, 328] on div "// Create your story game . setBackground ( "forest" ) ; var dragon = game . cr…" at bounding box center [633, 305] width 274 height 299
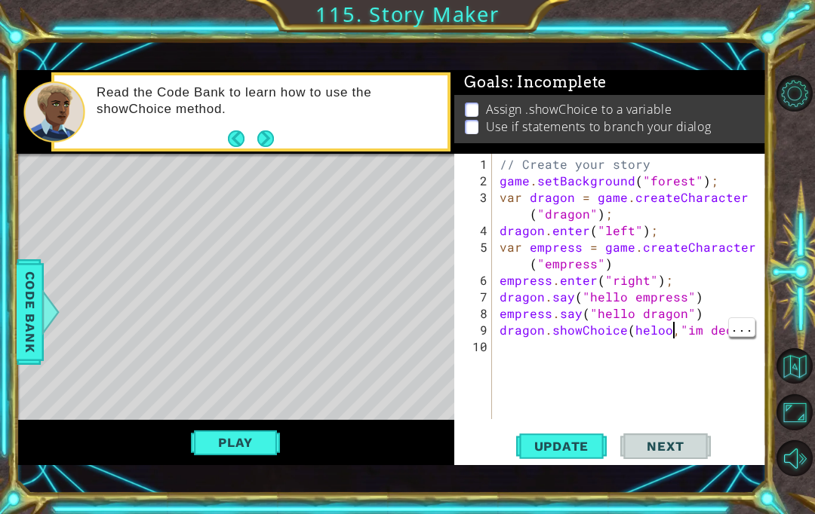
click at [683, 326] on div "// Create your story game . setBackground ( "forest" ) ; var dragon = game . cr…" at bounding box center [633, 305] width 274 height 299
click at [661, 323] on div "// Create your story game . setBackground ( "forest" ) ; var dragon = game . cr…" at bounding box center [633, 305] width 274 height 299
click at [677, 336] on div "// Create your story game . setBackground ( "forest" ) ; var dragon = game . cr…" at bounding box center [633, 305] width 274 height 299
type textarea "dragon.showChoice("helo","im ded")"
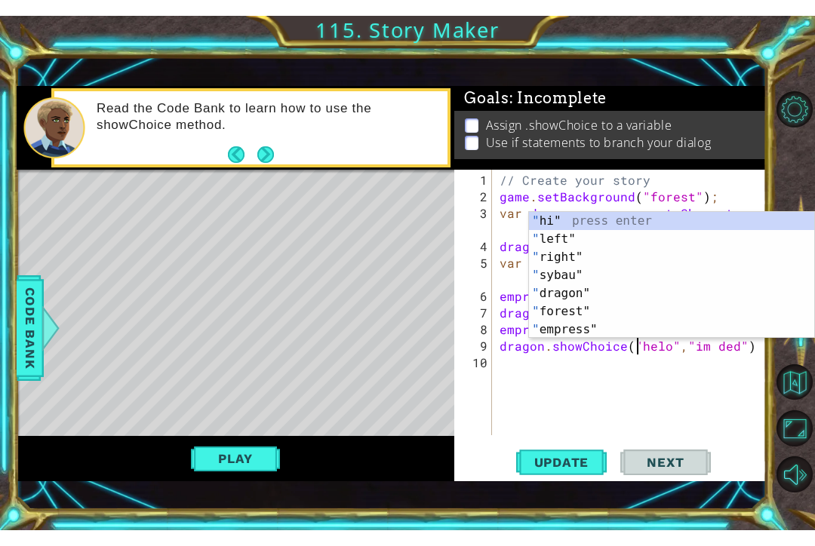
scroll to position [1, 9]
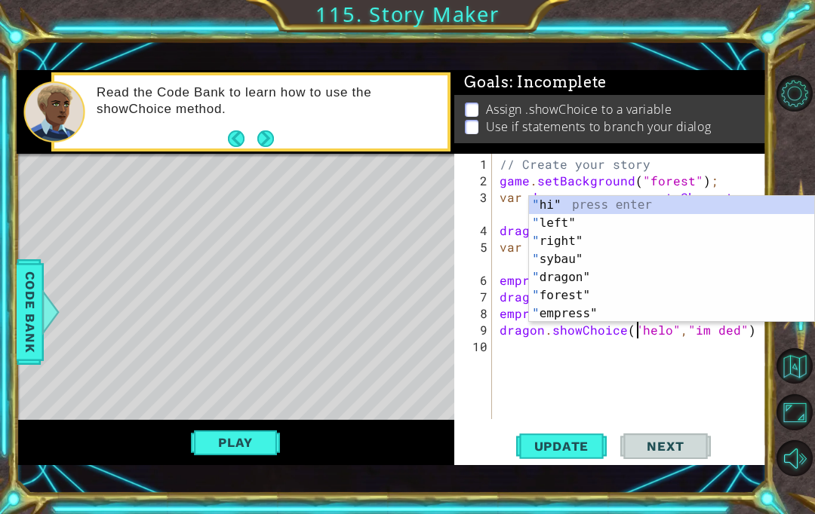
click at [217, 434] on button "Play" at bounding box center [235, 442] width 88 height 29
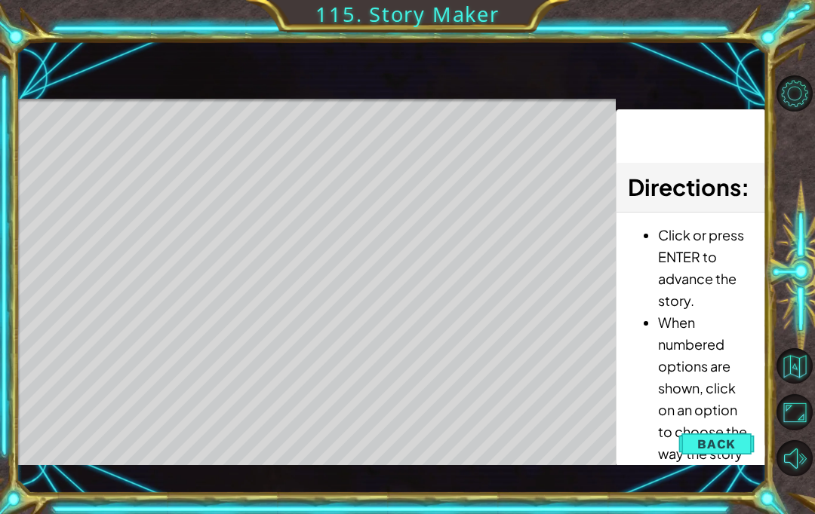
click at [733, 435] on button "Back" at bounding box center [716, 444] width 76 height 30
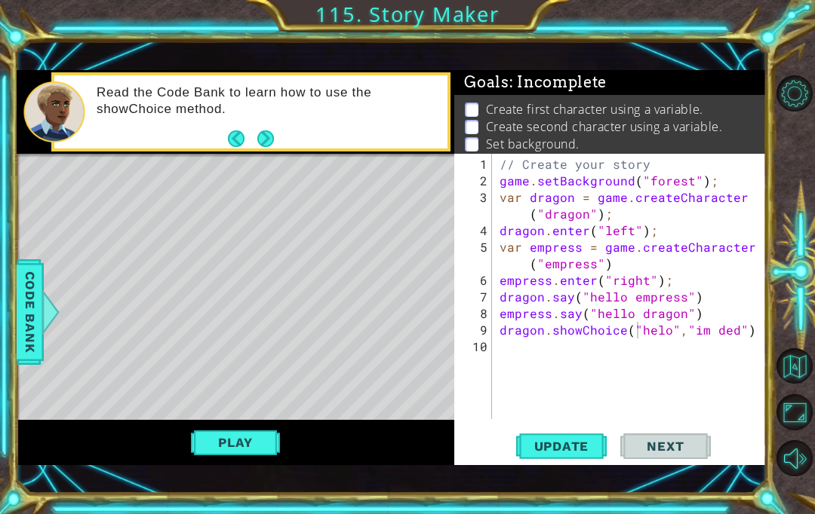
click at [741, 441] on div "Update Next" at bounding box center [613, 447] width 312 height 31
